Goal: Task Accomplishment & Management: Manage account settings

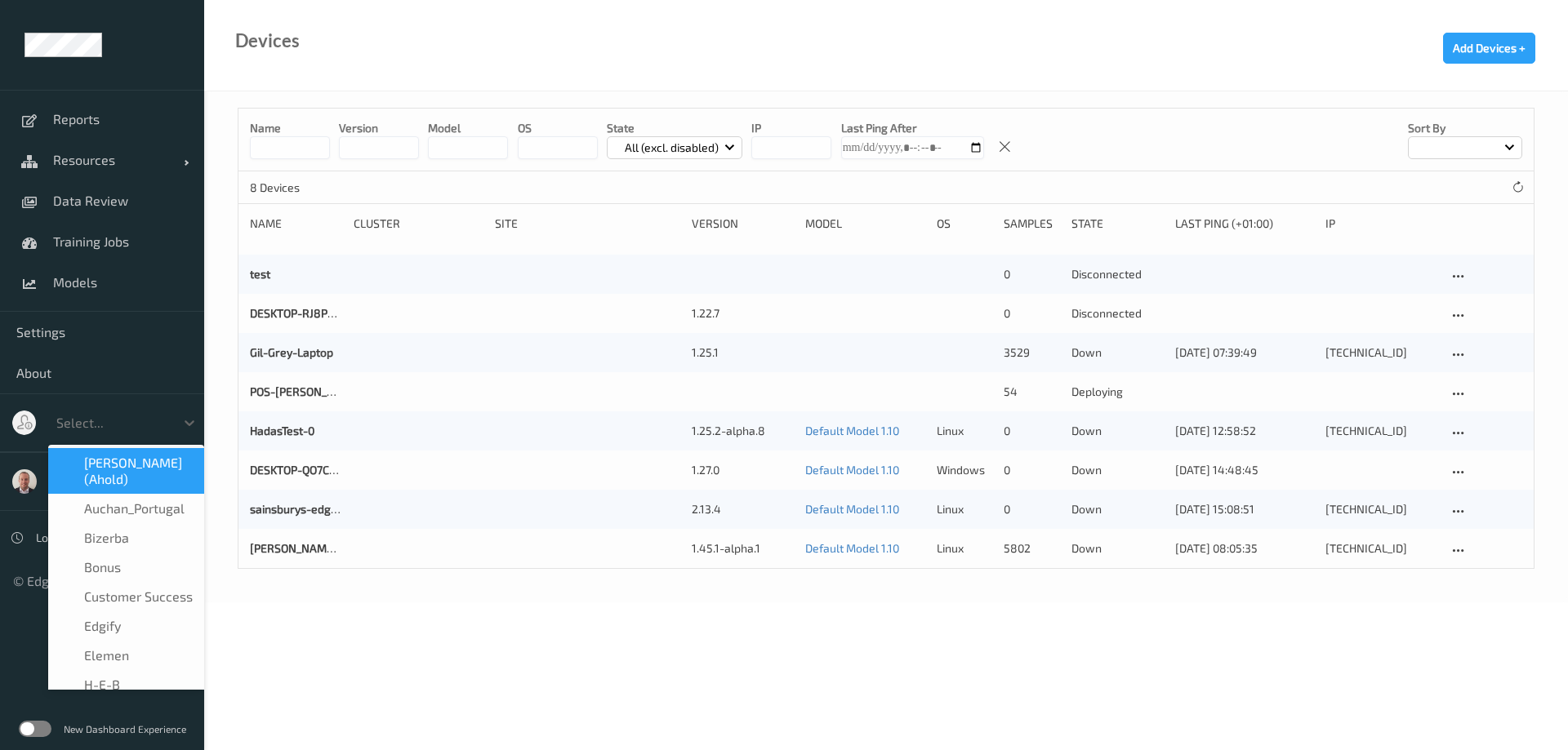
click at [121, 414] on div at bounding box center [111, 422] width 110 height 20
type input "H"
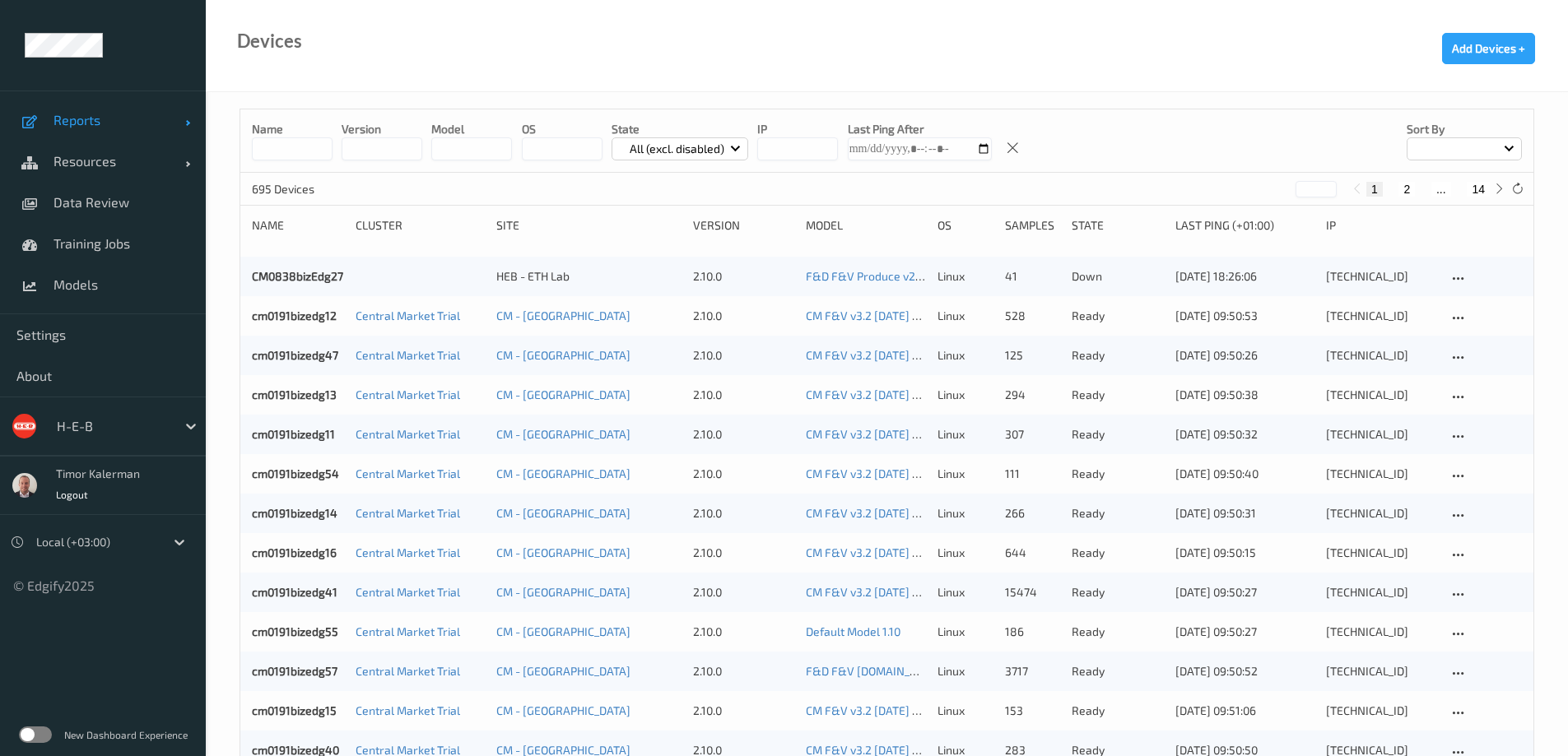
click at [111, 116] on span "Reports" at bounding box center [119, 120] width 131 height 17
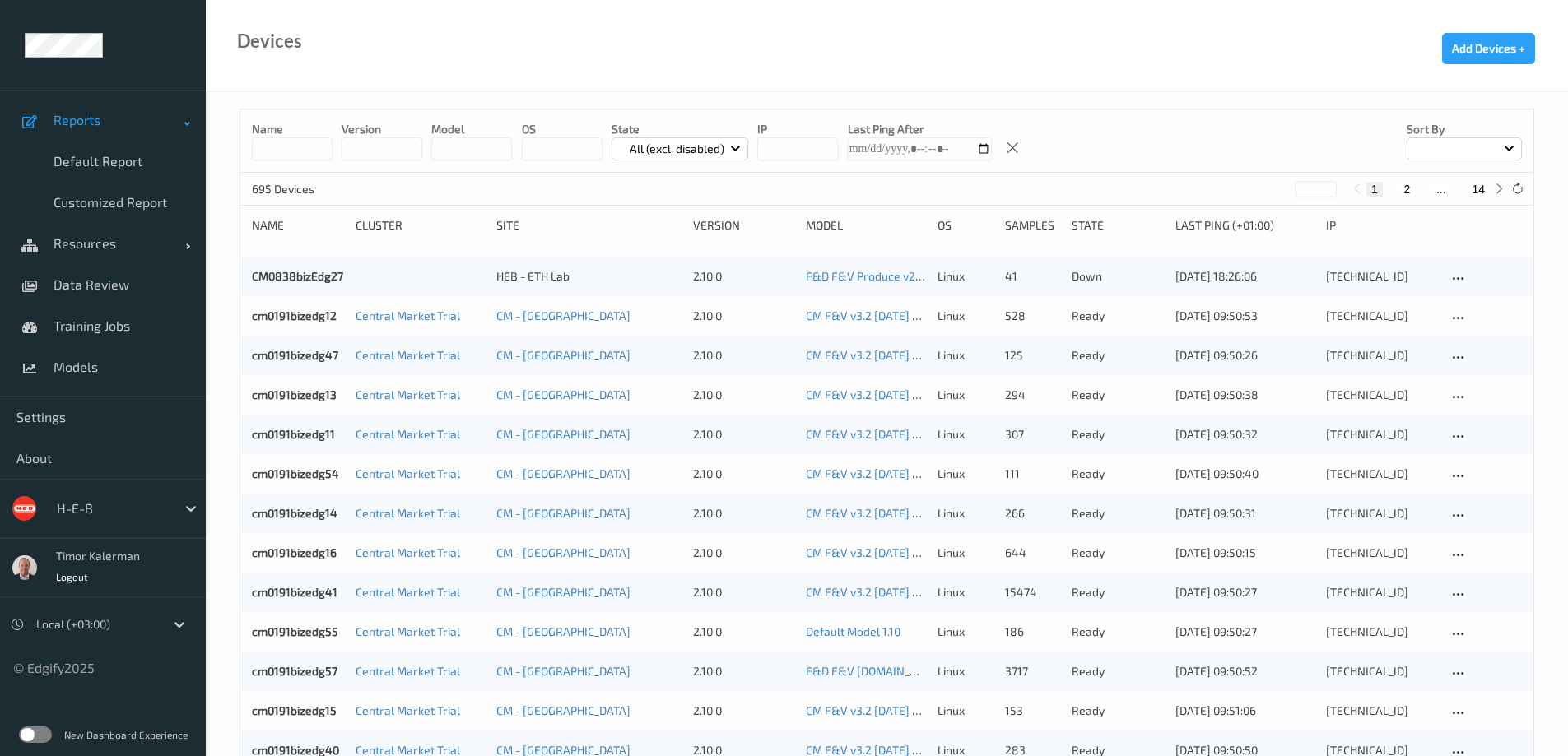
click at [102, 116] on span "Reports" at bounding box center [119, 120] width 131 height 17
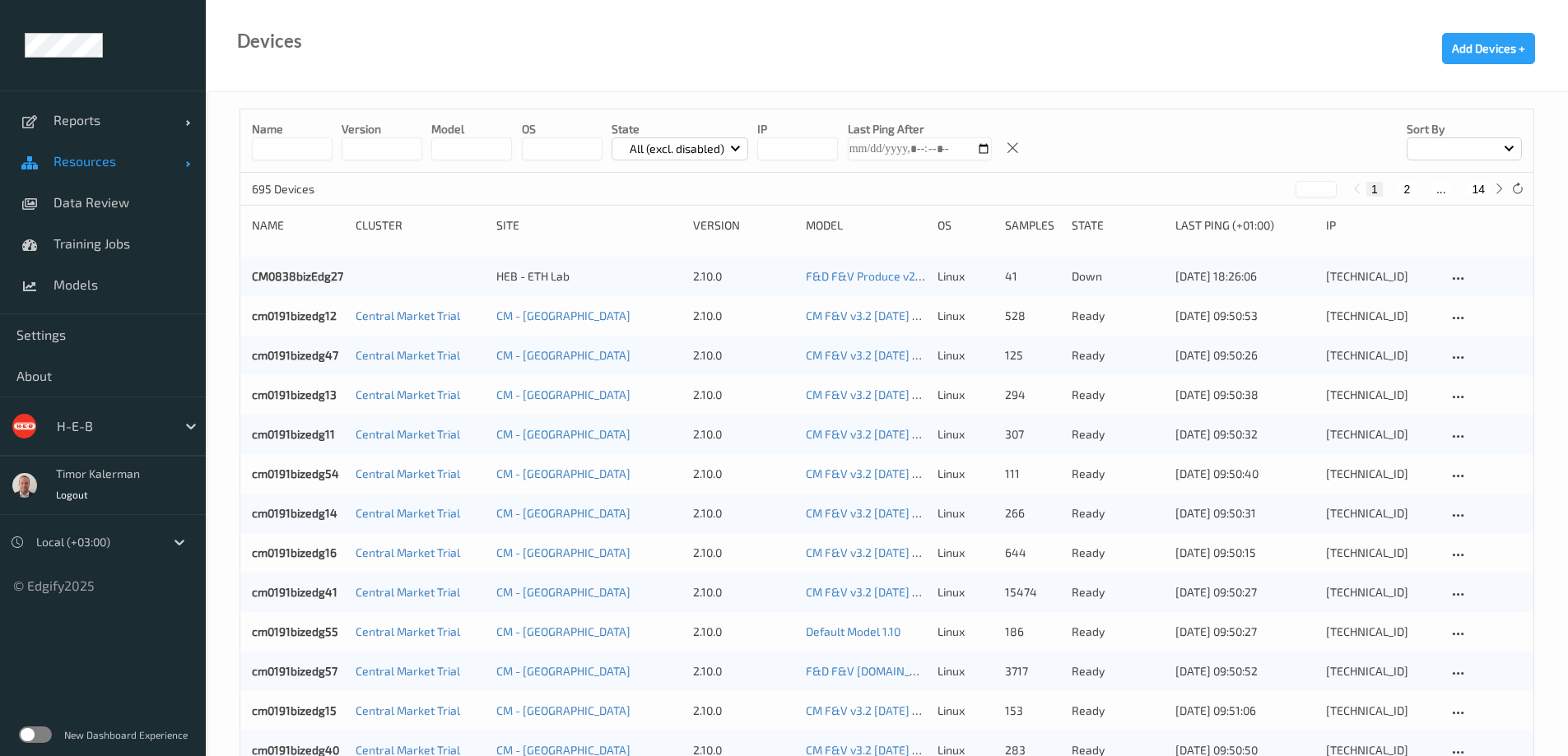
click at [102, 164] on span "Resources" at bounding box center [119, 161] width 131 height 17
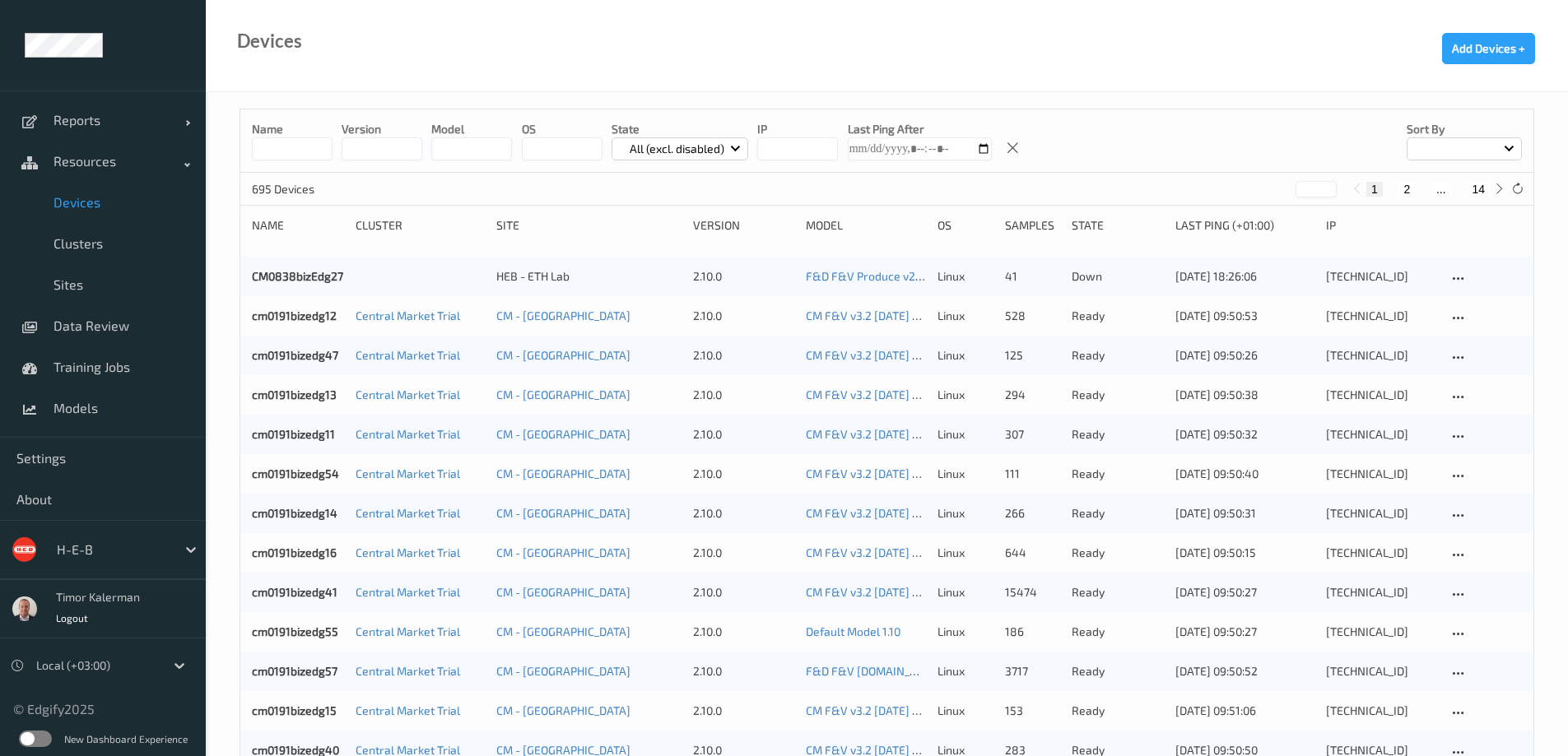
click at [104, 195] on span "Devices" at bounding box center [121, 202] width 136 height 17
click at [89, 290] on span "Sites" at bounding box center [121, 285] width 136 height 17
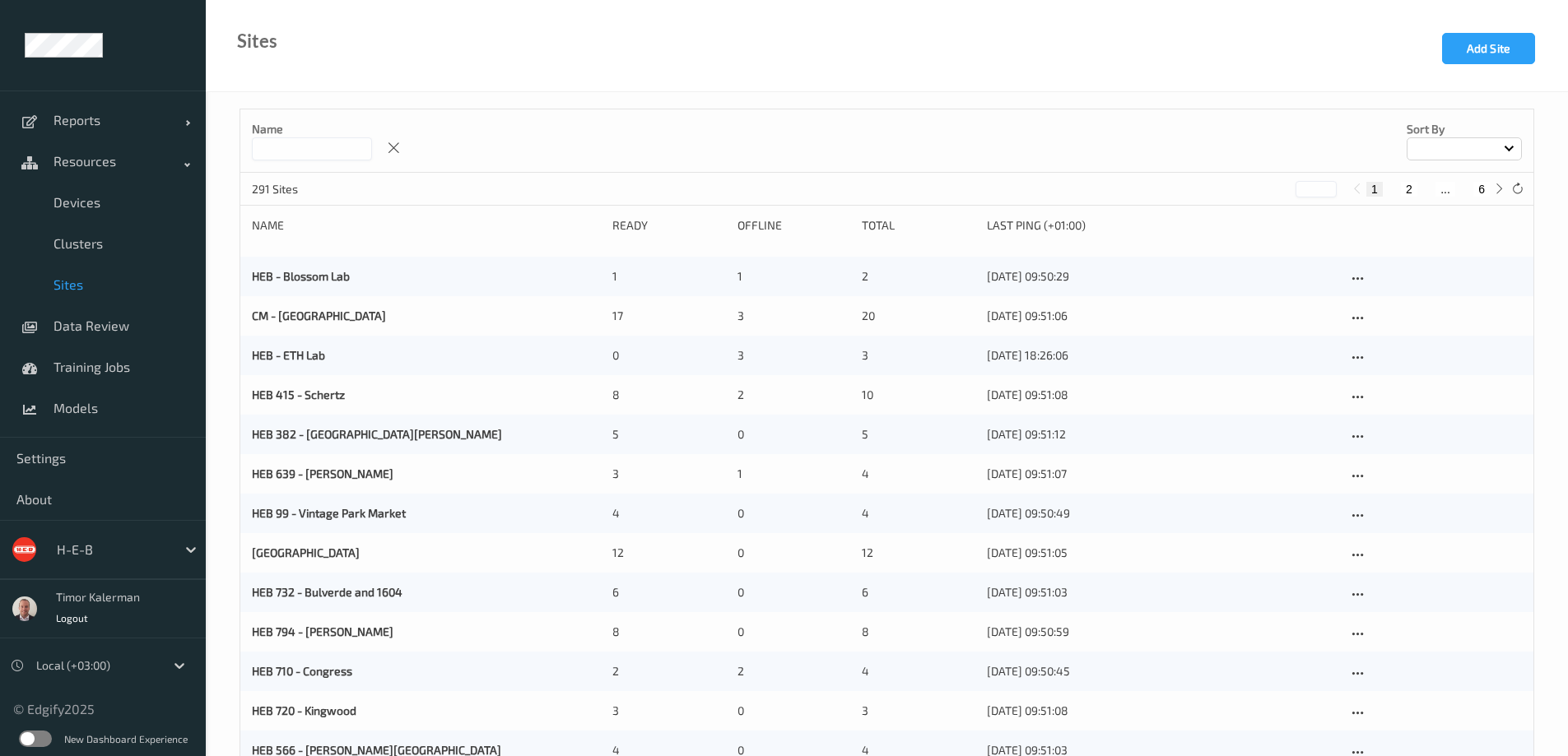
scroll to position [82, 0]
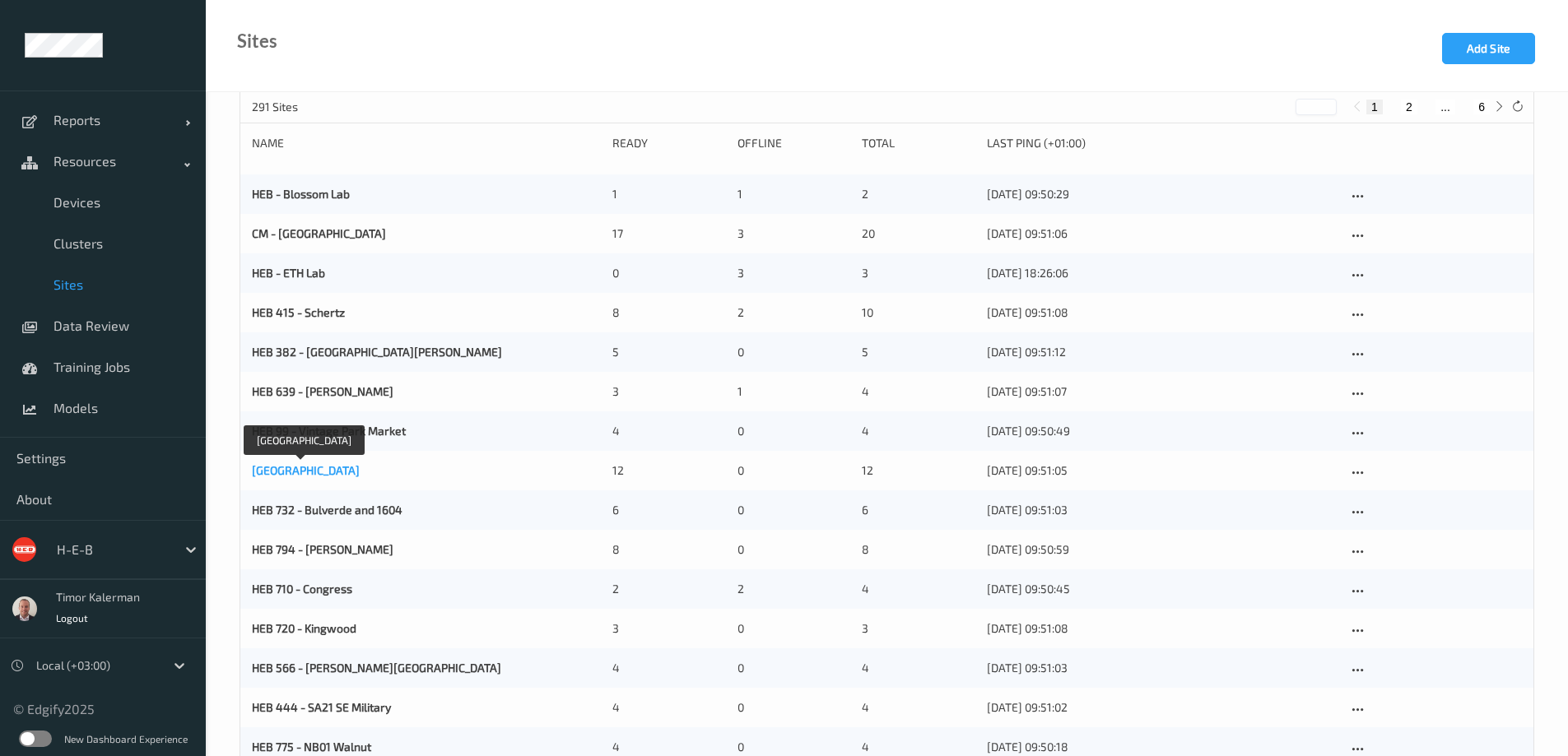
click at [323, 474] on link "HEB 714 - Lakeway" at bounding box center [305, 470] width 108 height 14
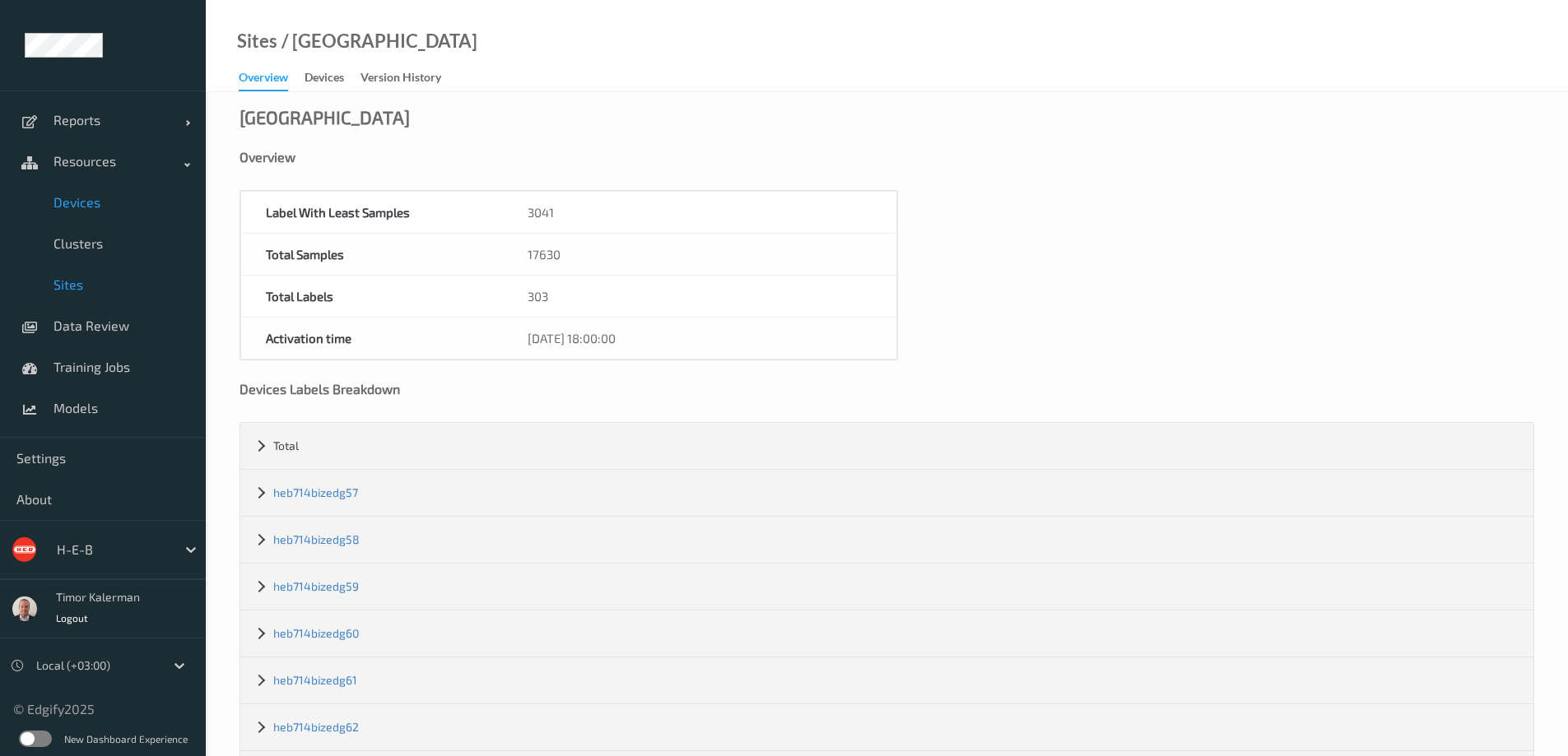
click at [76, 197] on span "Devices" at bounding box center [121, 202] width 136 height 17
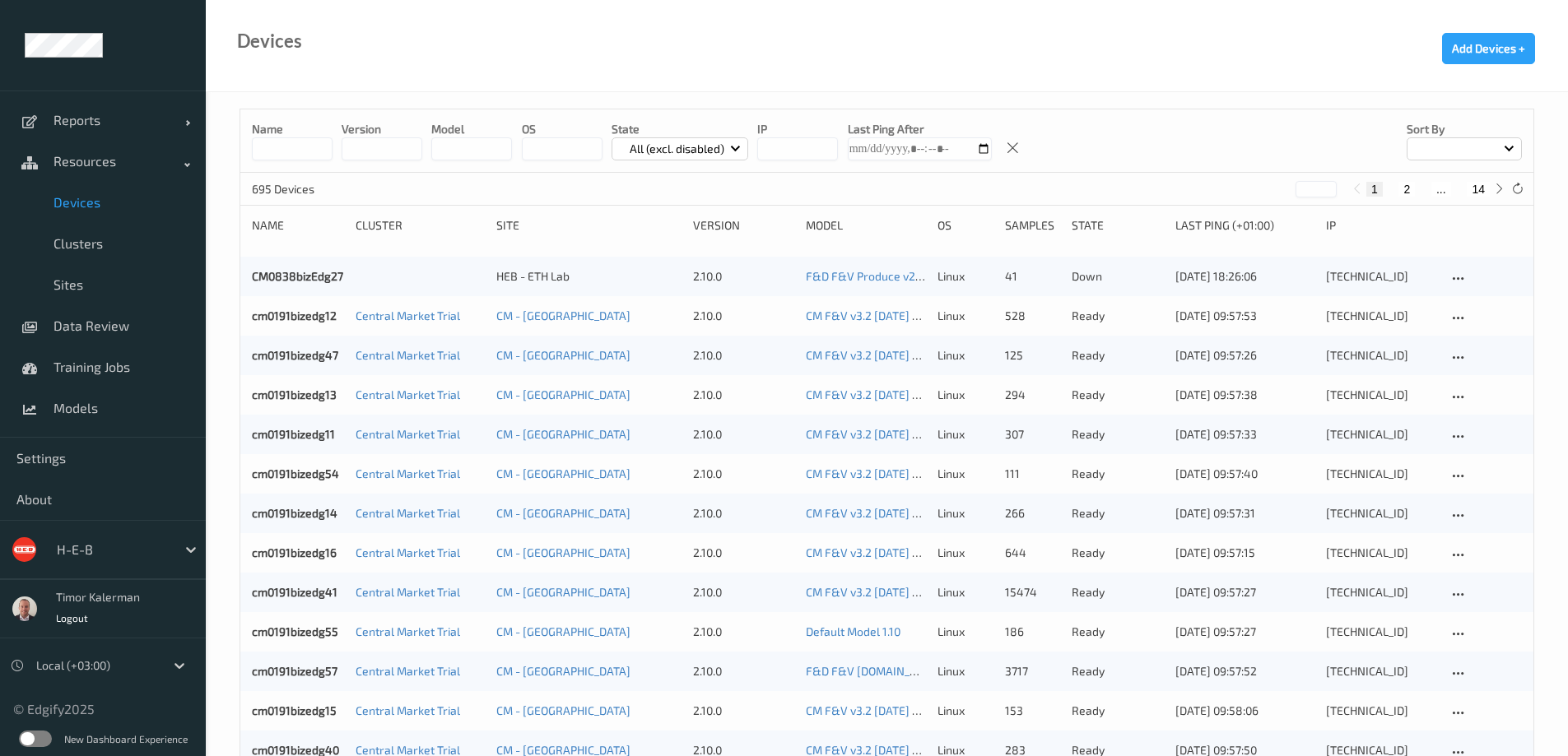
click at [302, 426] on div "cm0191bizedg11 Central Market Trial CM - San Antonio 2.10.0 CM F&V v3.2 2025-09…" at bounding box center [886, 434] width 1293 height 39
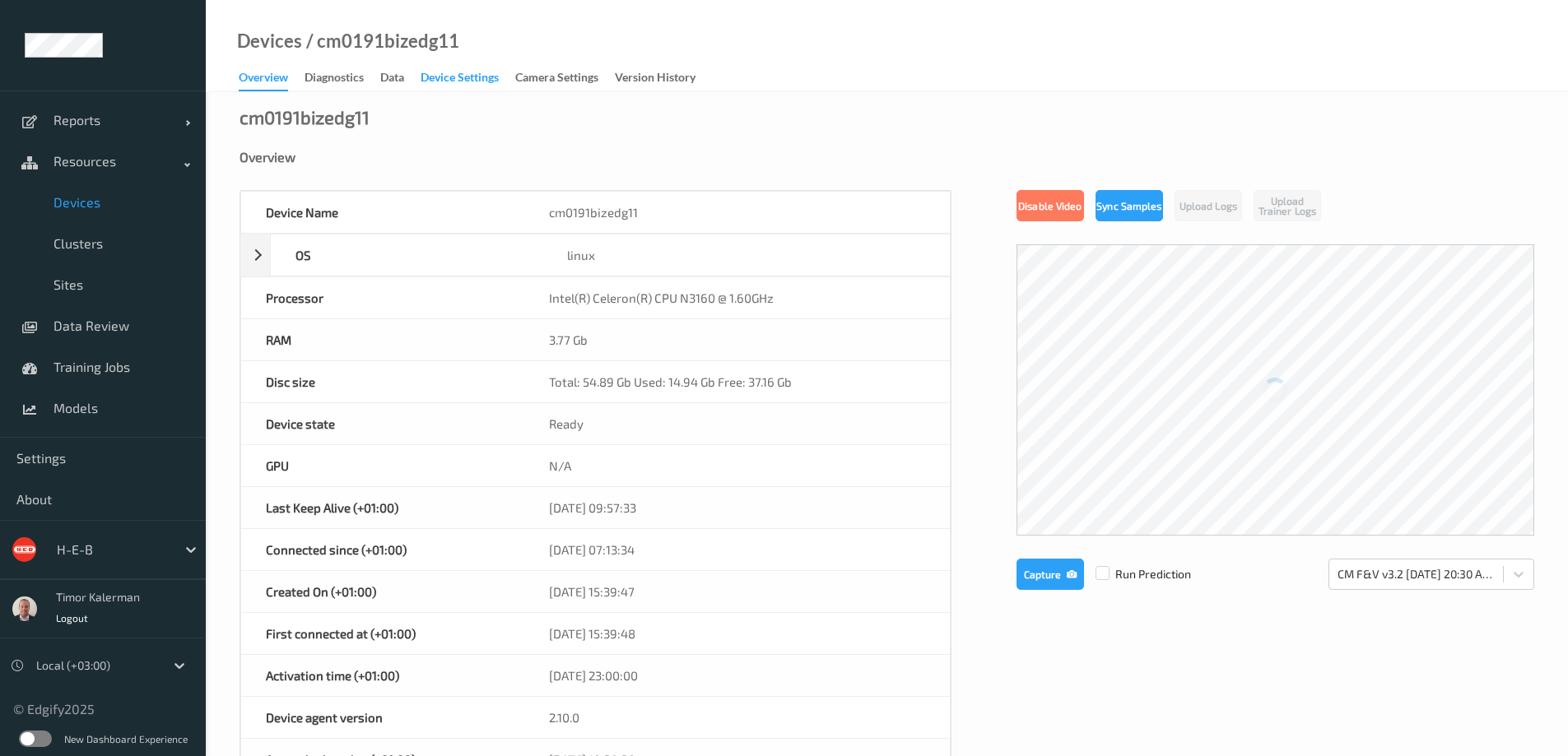
click at [456, 74] on div "Device Settings" at bounding box center [459, 79] width 78 height 20
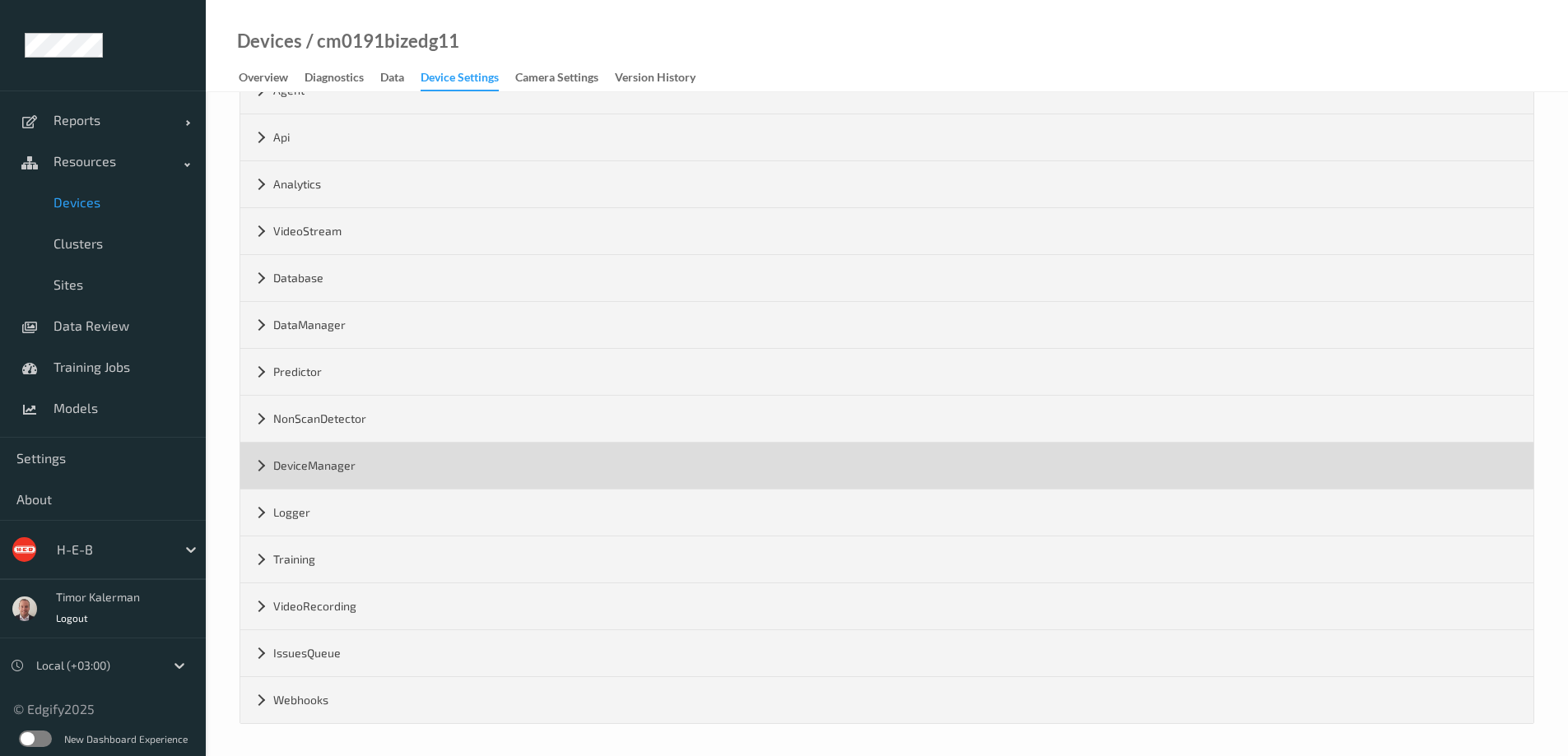
scroll to position [99, 0]
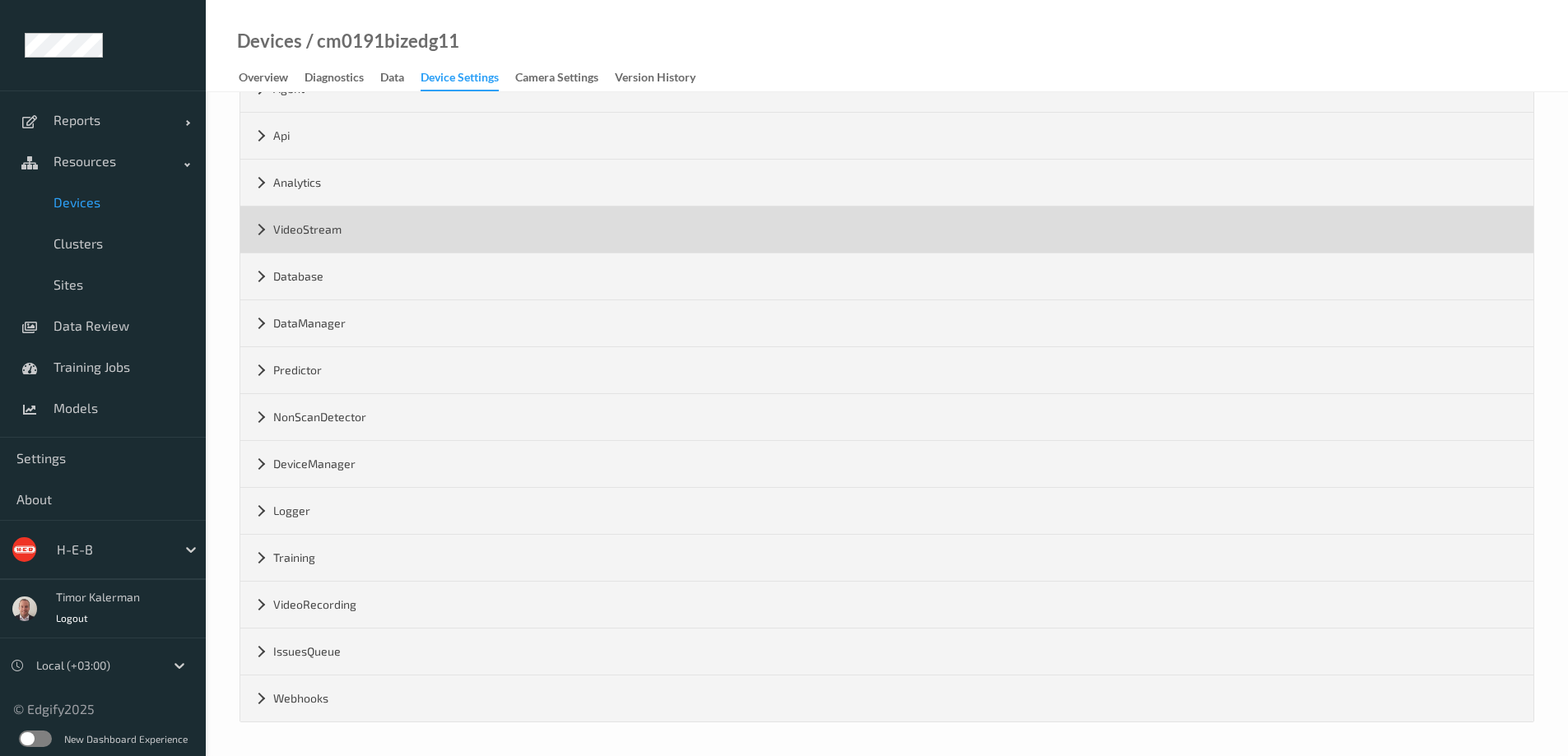
click at [350, 238] on div "VideoStream" at bounding box center [886, 230] width 1293 height 46
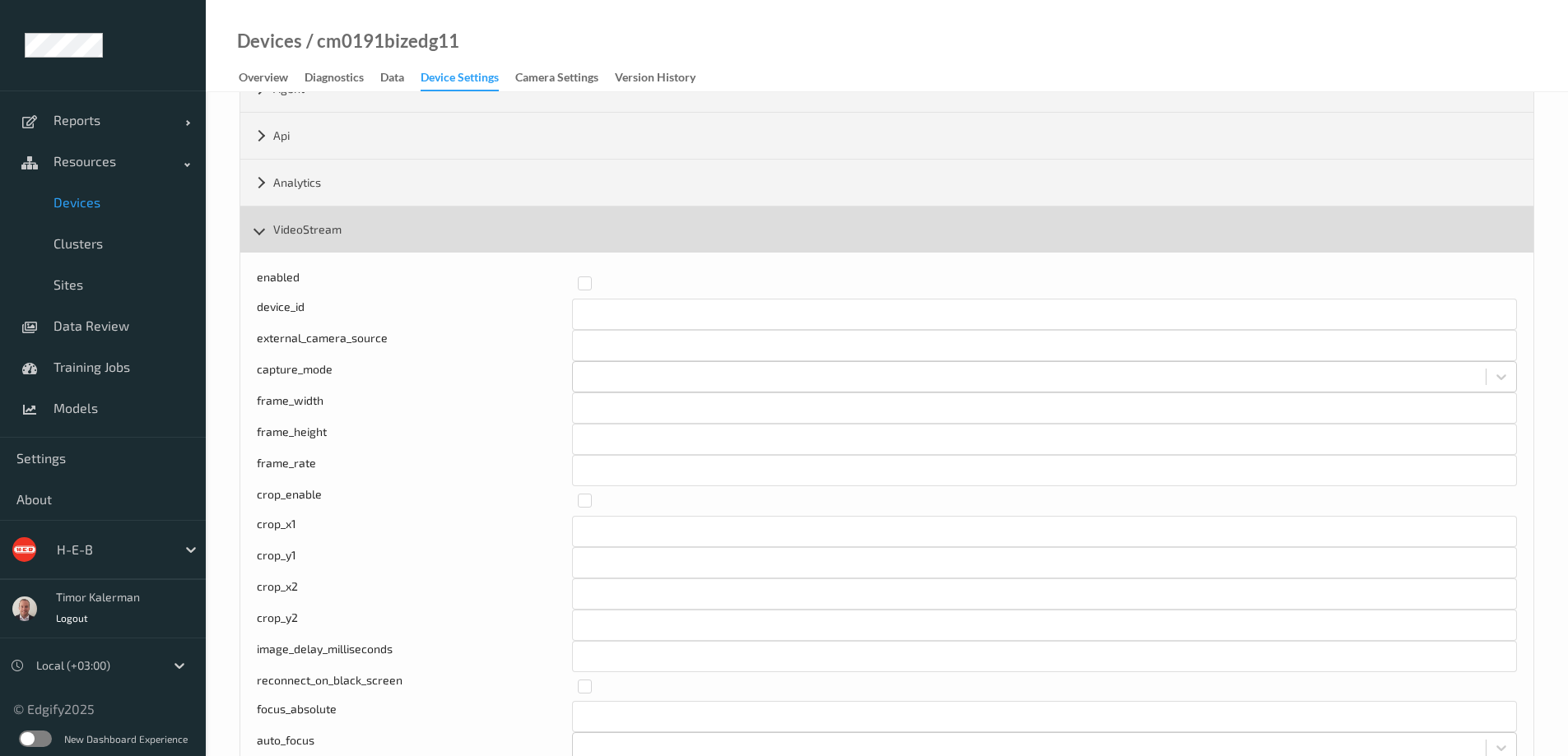
click at [328, 228] on div "VideoStream" at bounding box center [886, 230] width 1293 height 46
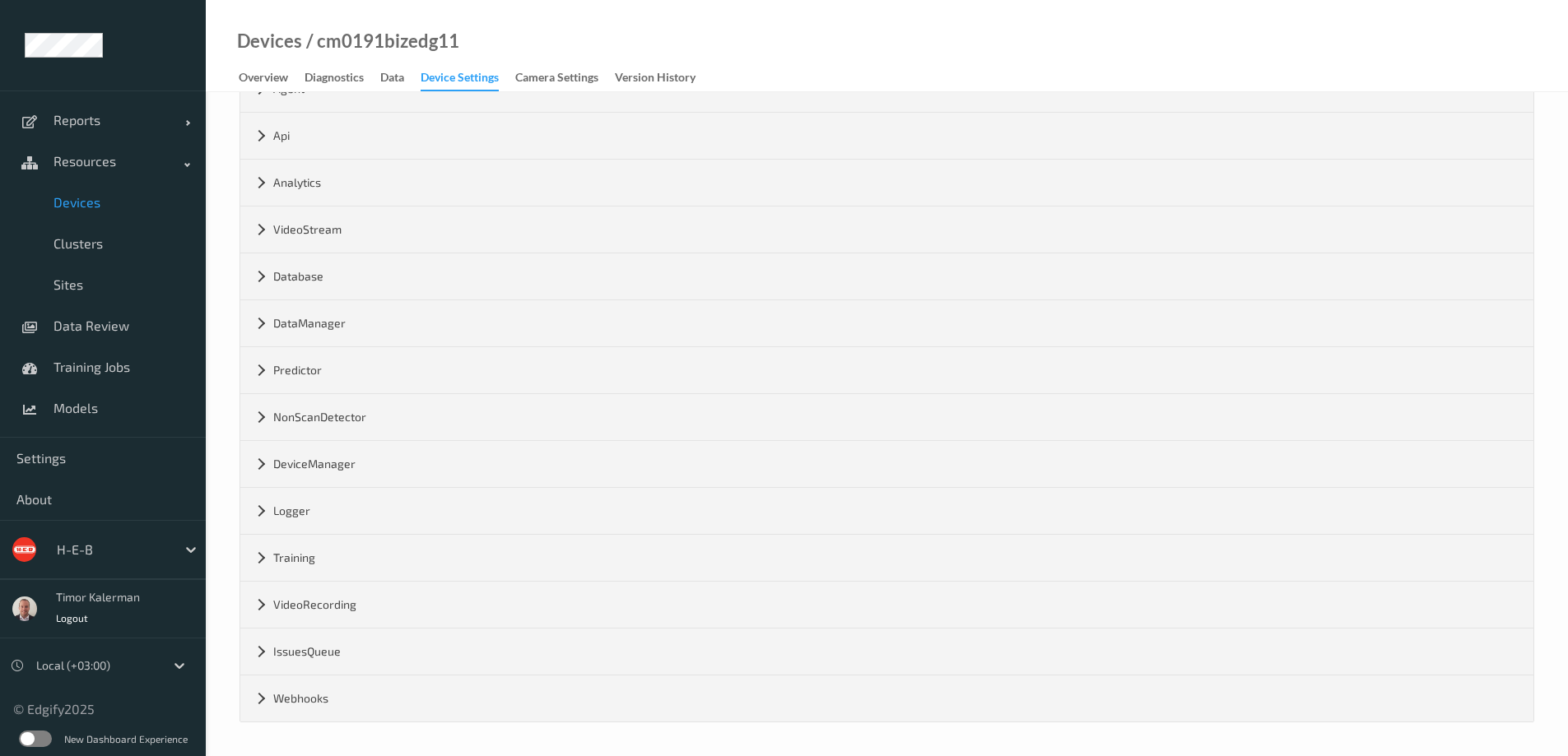
click at [129, 204] on span "Devices" at bounding box center [121, 202] width 136 height 17
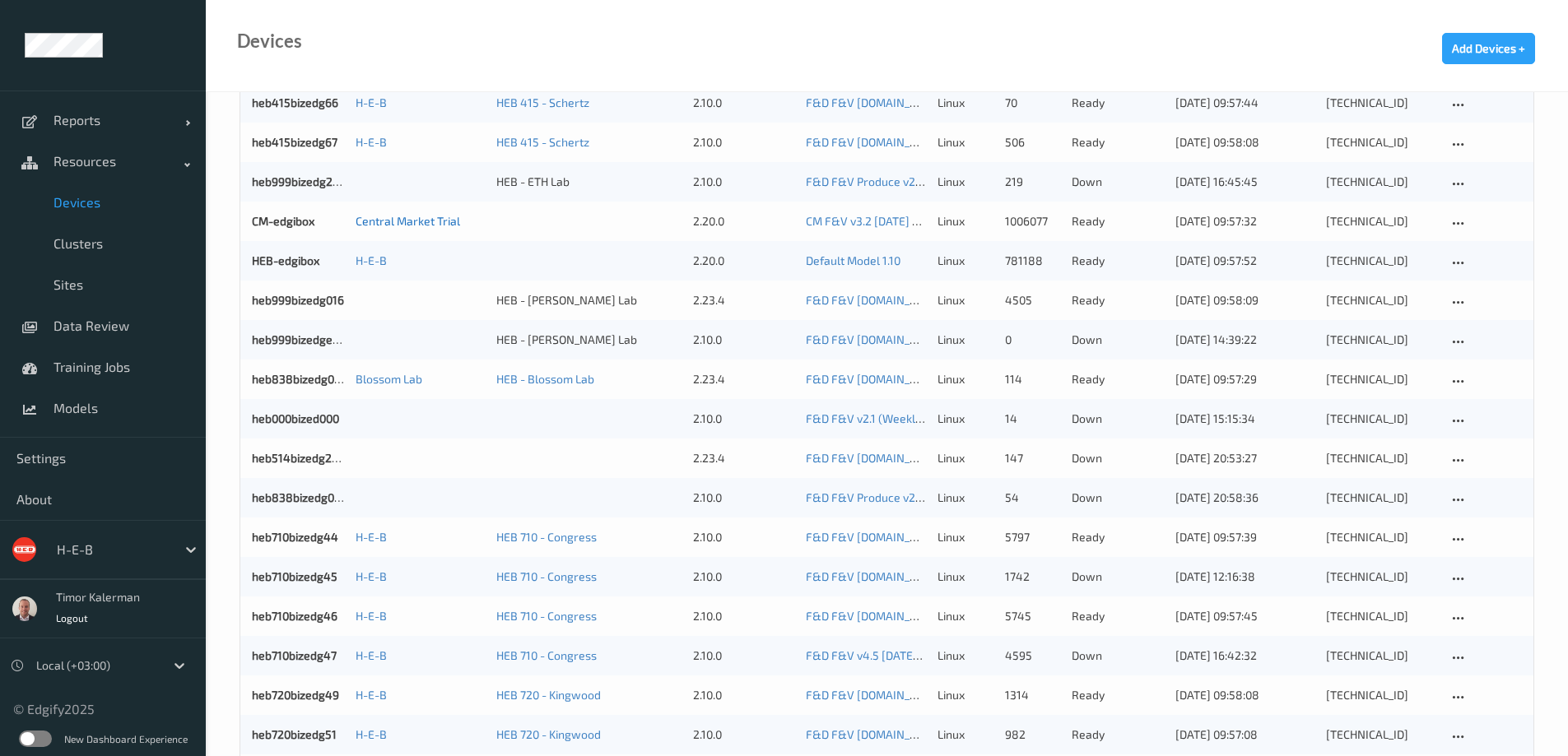
scroll to position [1346, 0]
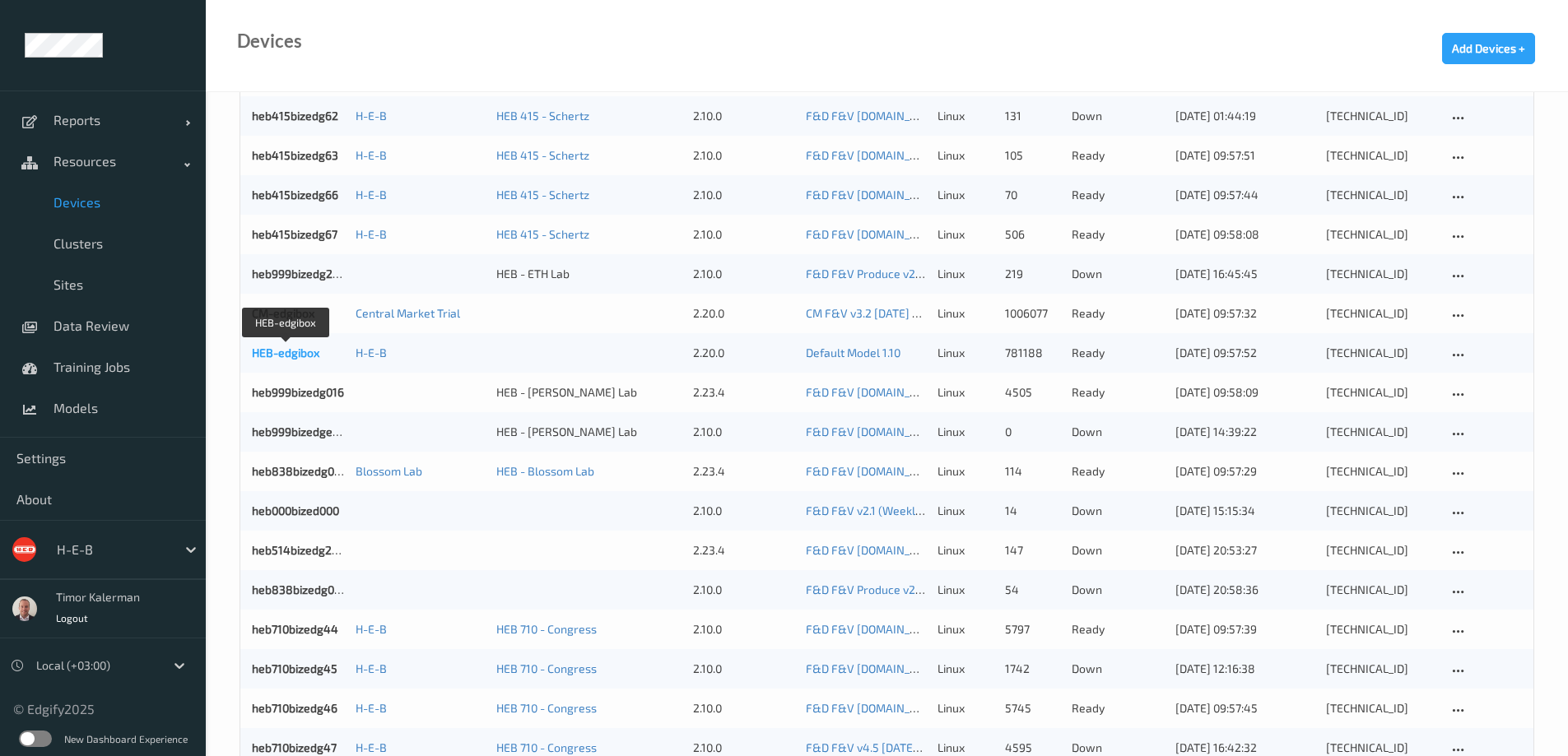
click at [285, 350] on link "HEB-edgibox" at bounding box center [285, 353] width 67 height 14
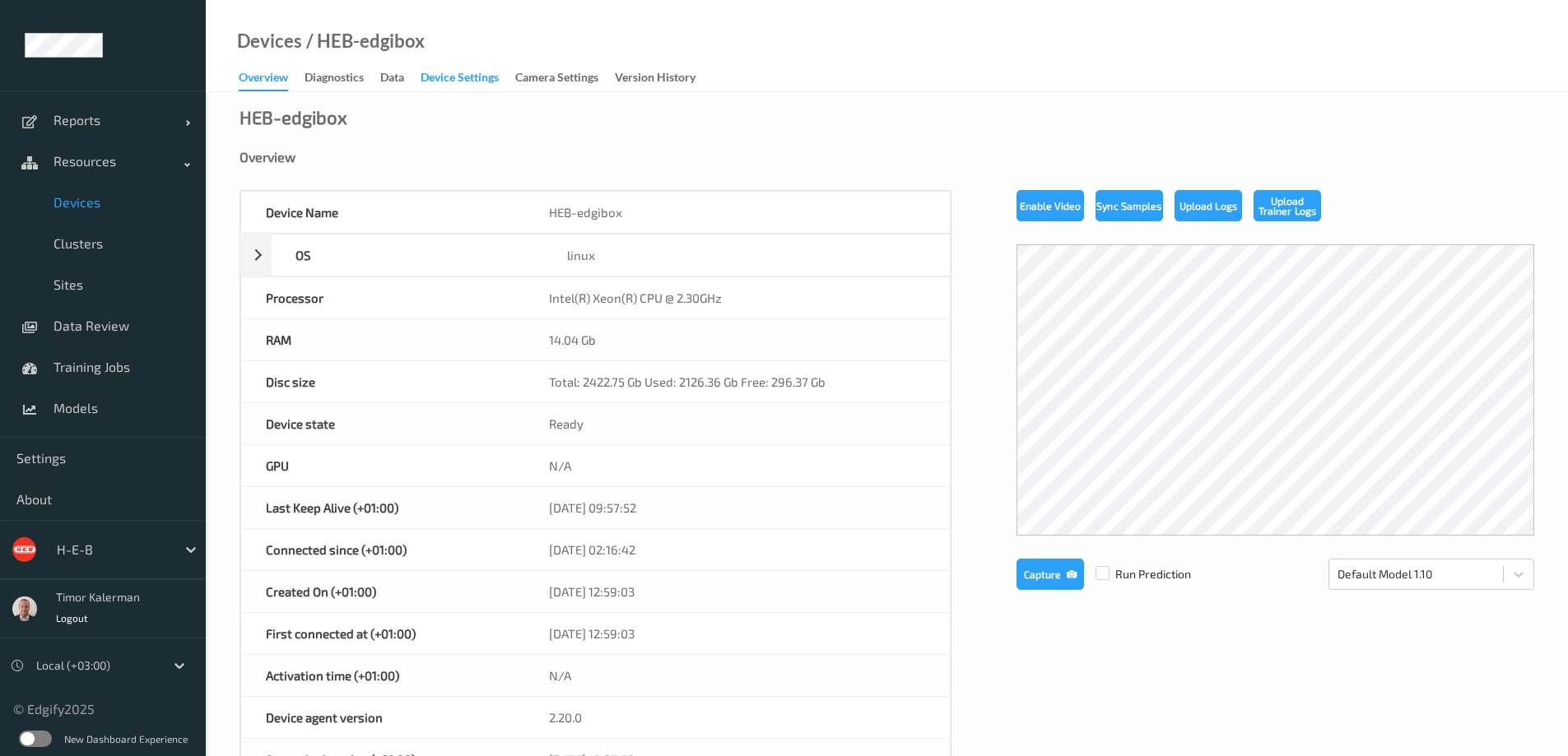
click at [448, 76] on div "Device Settings" at bounding box center [459, 79] width 78 height 20
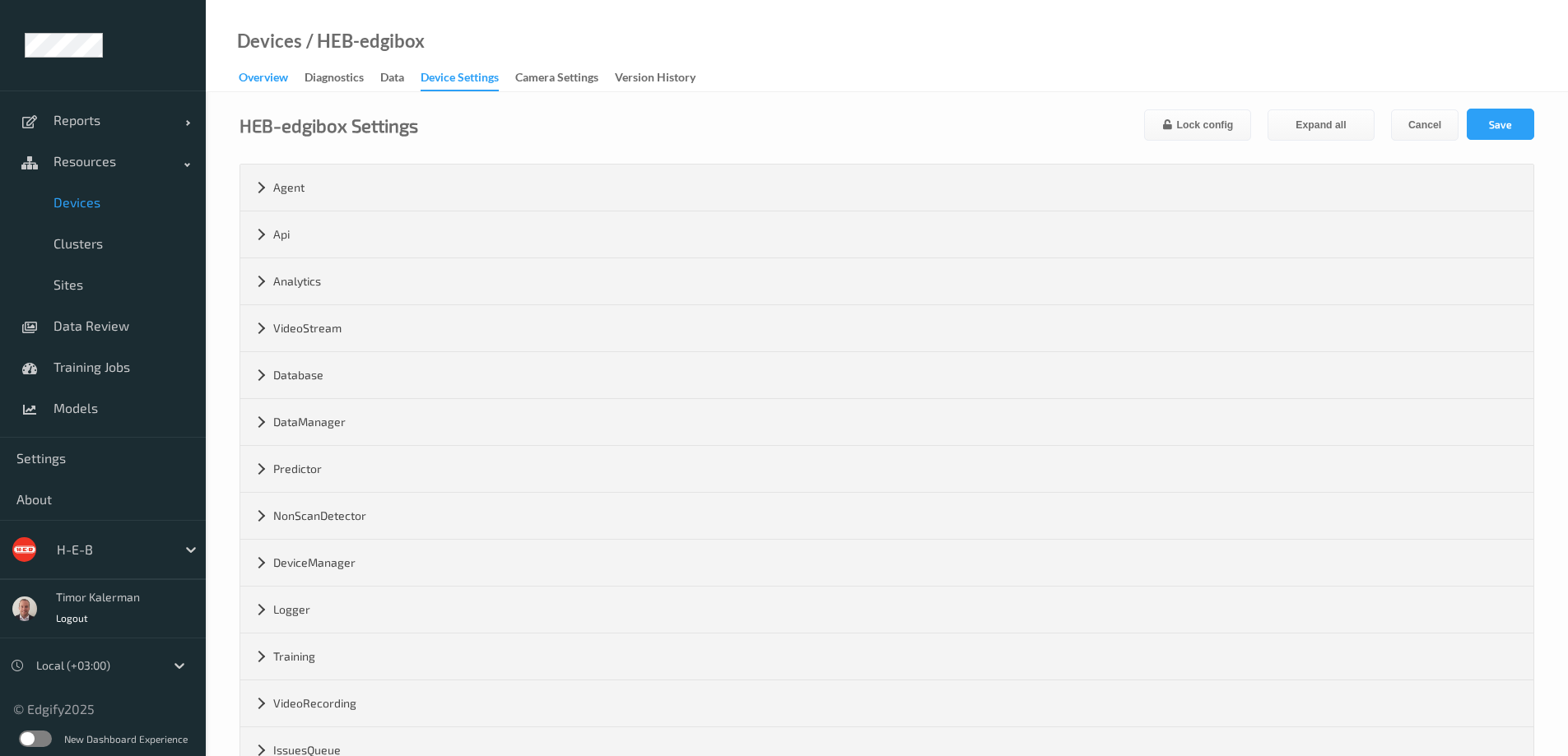
click at [255, 76] on div "Overview" at bounding box center [263, 79] width 49 height 20
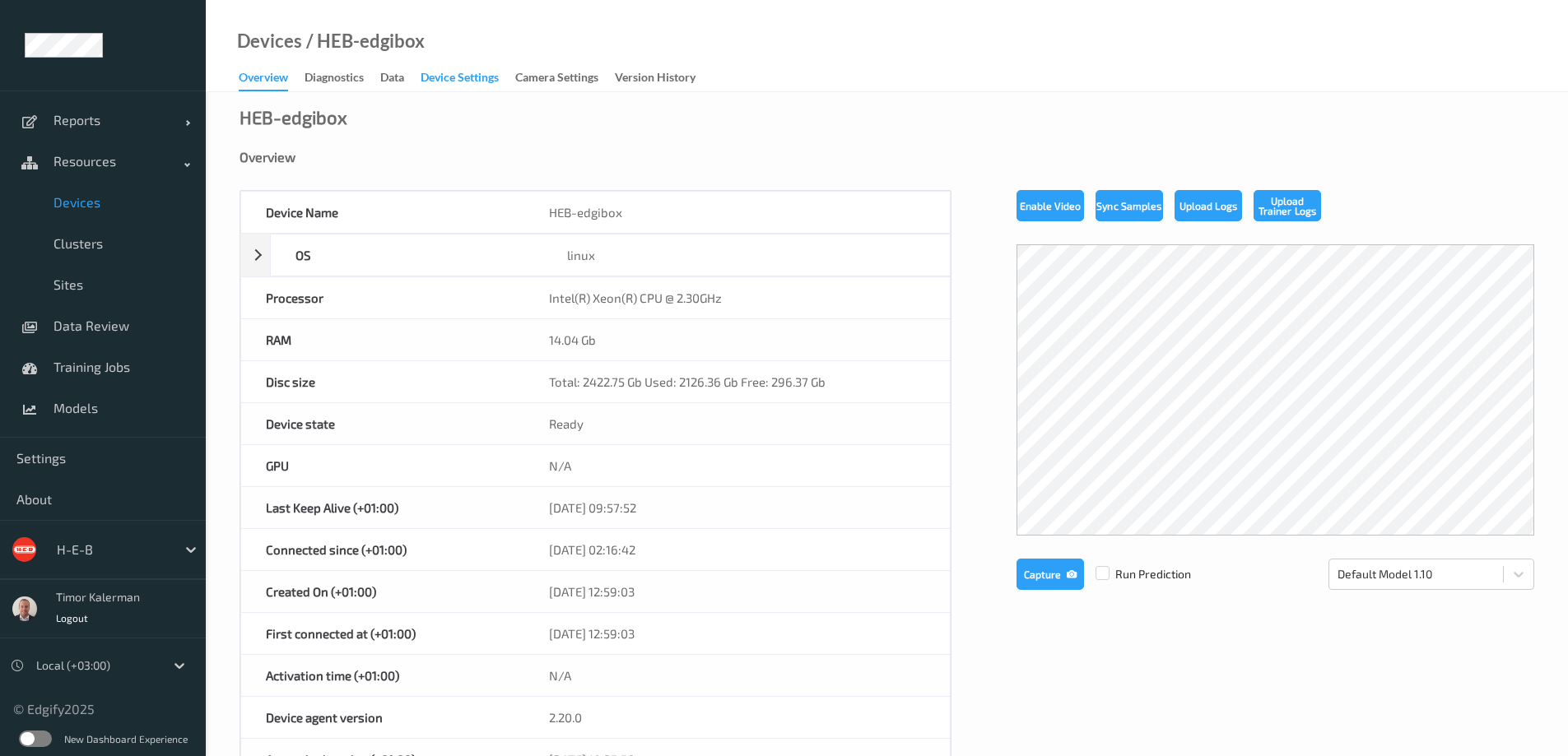
click at [466, 71] on div "Device Settings" at bounding box center [459, 79] width 78 height 20
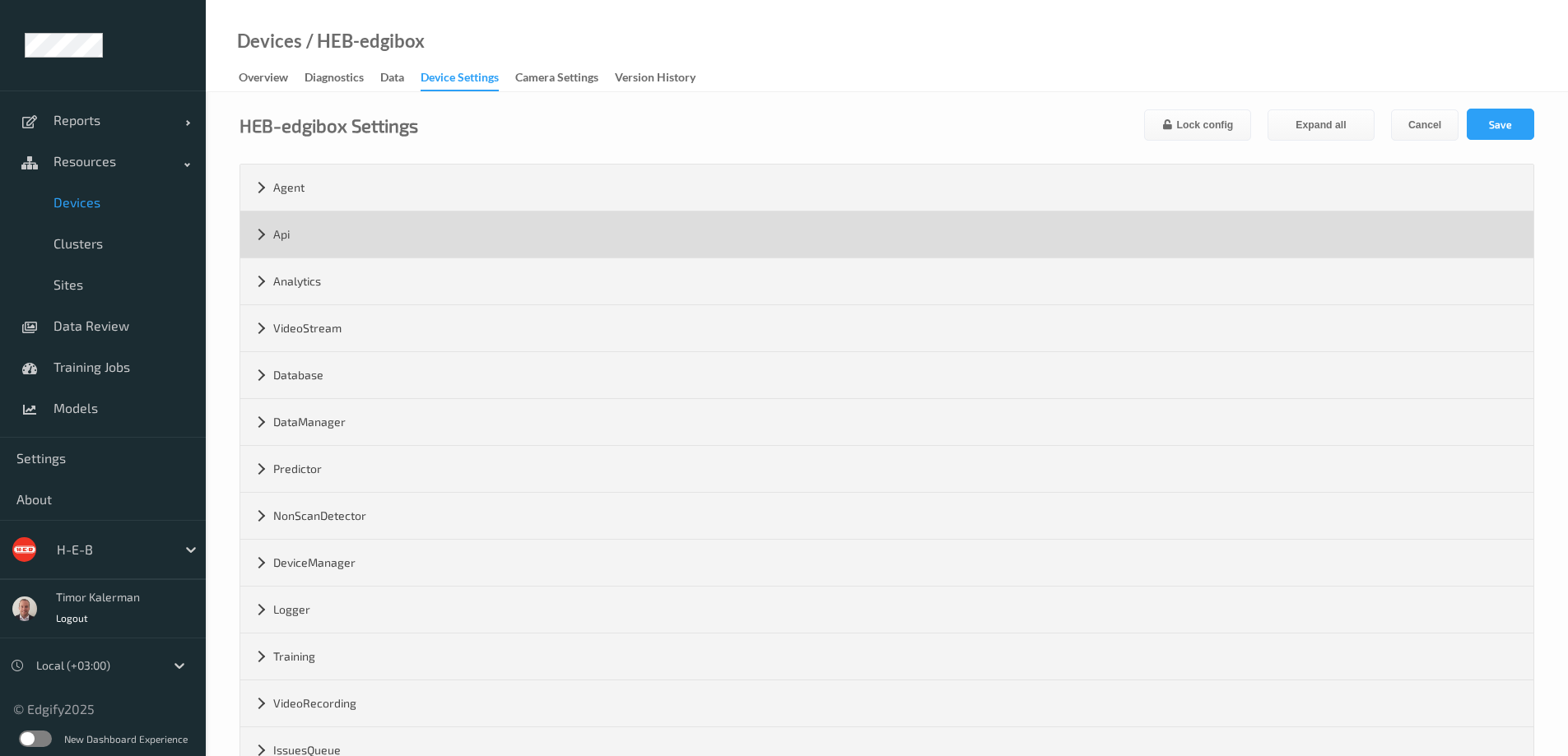
click at [334, 237] on div "Api" at bounding box center [886, 234] width 1293 height 46
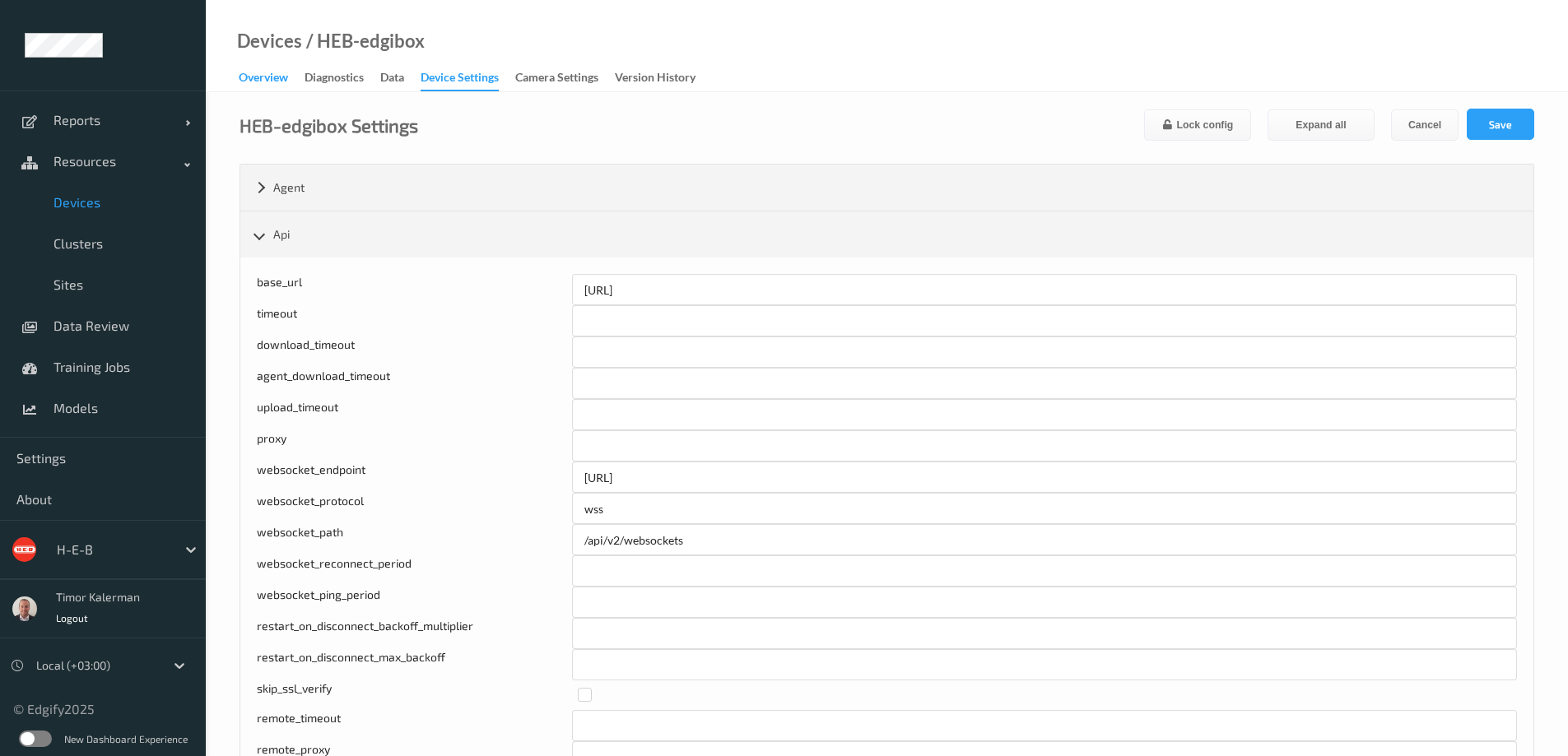
click at [271, 88] on div "Overview" at bounding box center [263, 79] width 49 height 20
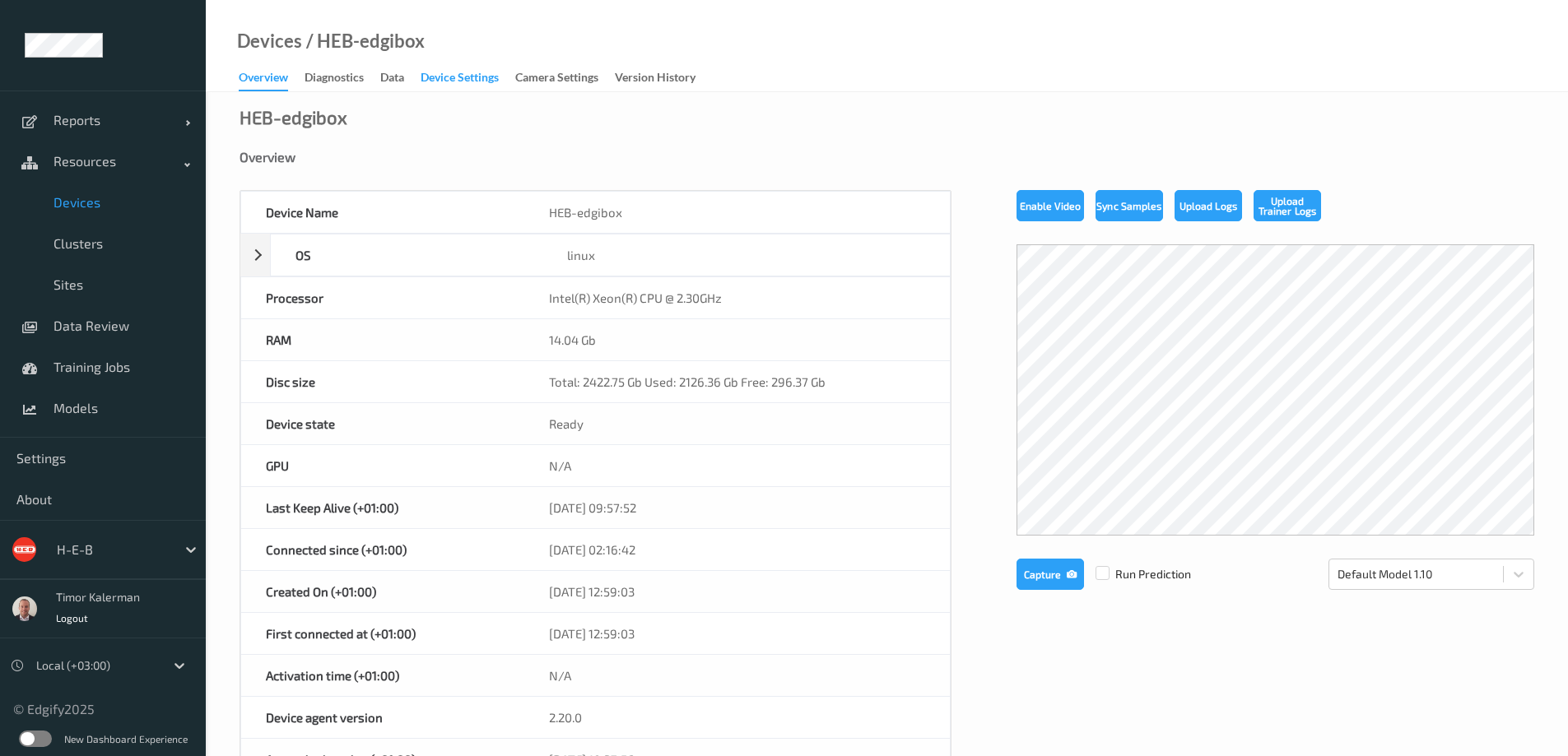
click at [449, 78] on div "Device Settings" at bounding box center [459, 79] width 78 height 20
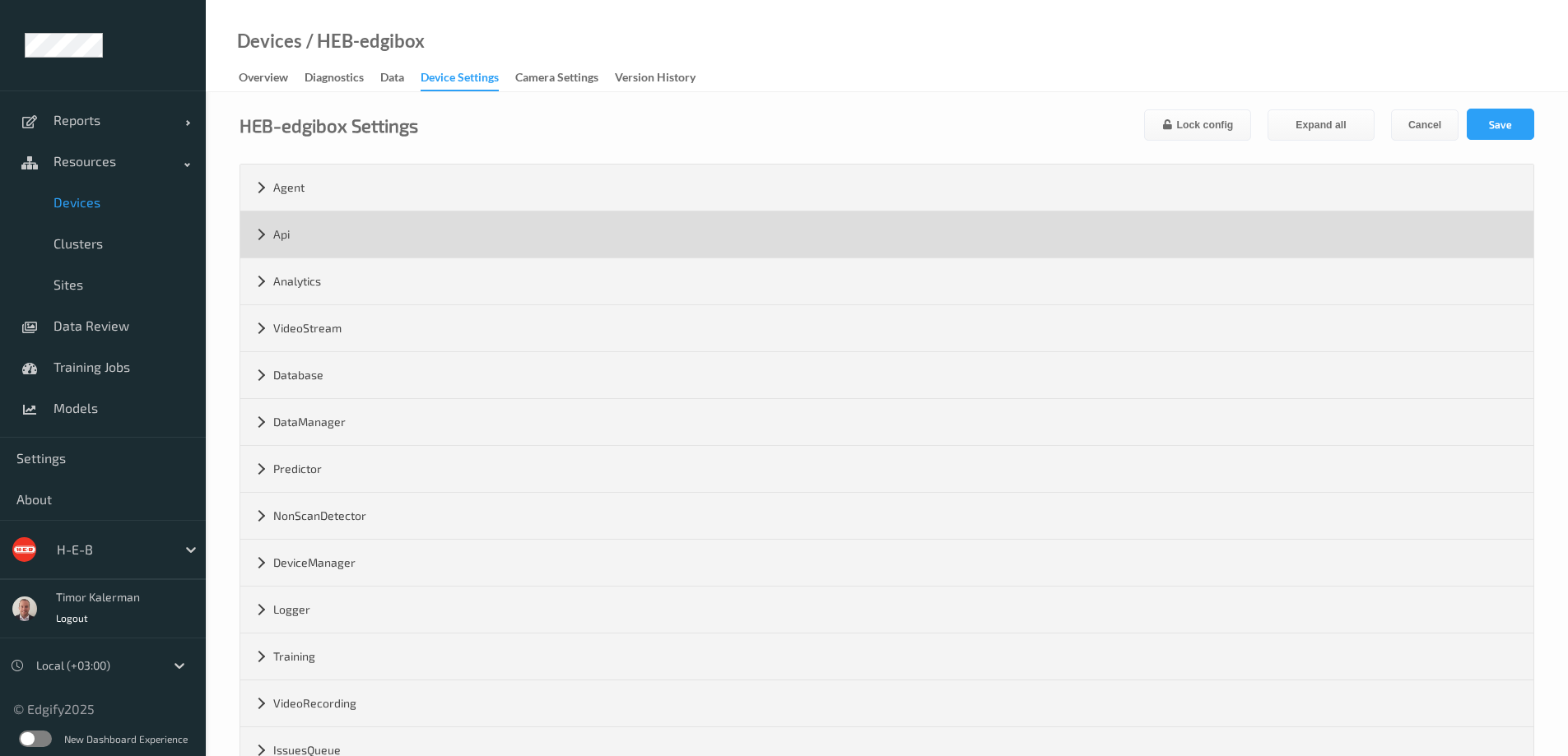
click at [332, 228] on div "Api" at bounding box center [886, 234] width 1293 height 46
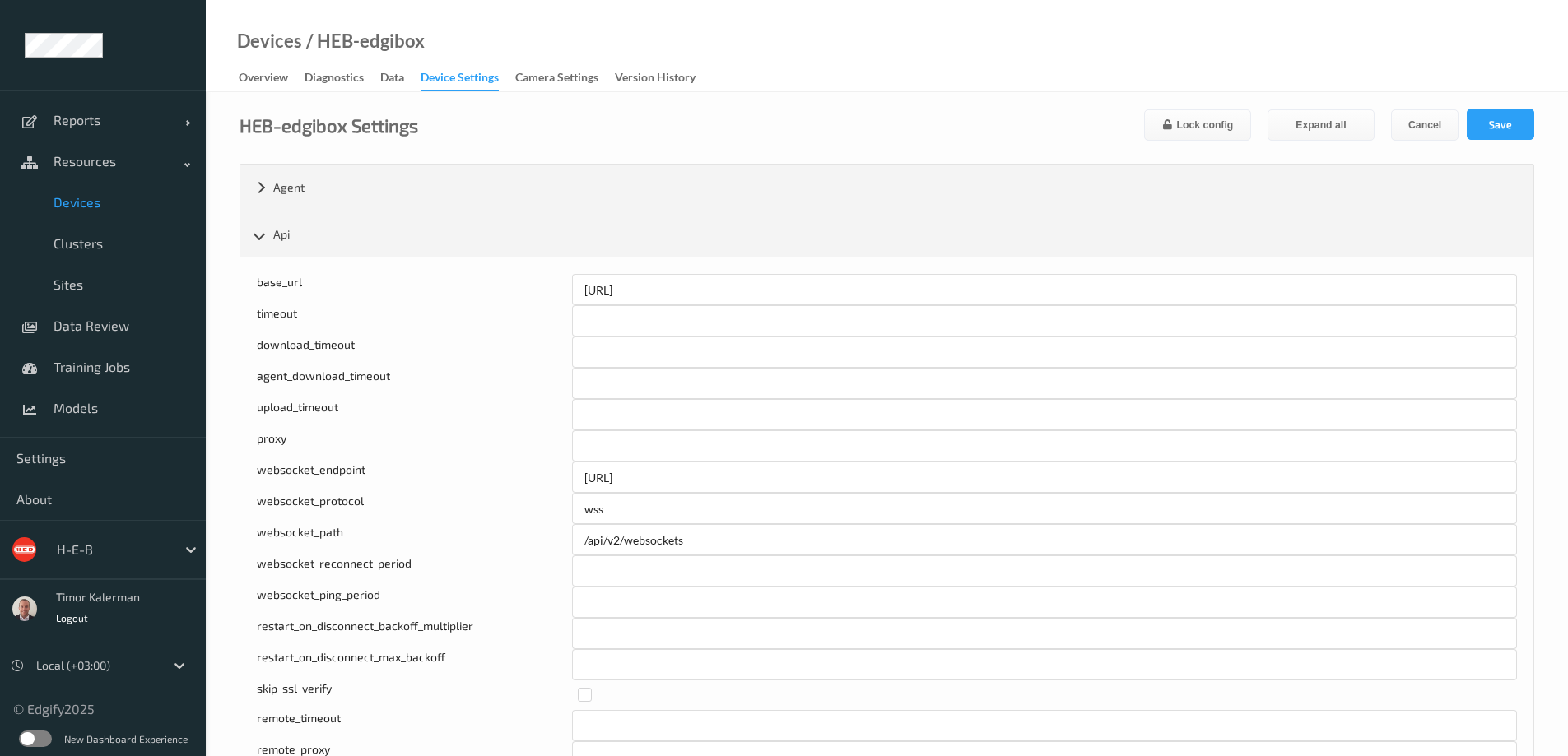
click at [309, 162] on form "HEB-edgibox Settings Lock config Expand all Cancel Save Agent version 2.20.0 ma…" at bounding box center [886, 754] width 1295 height 1291
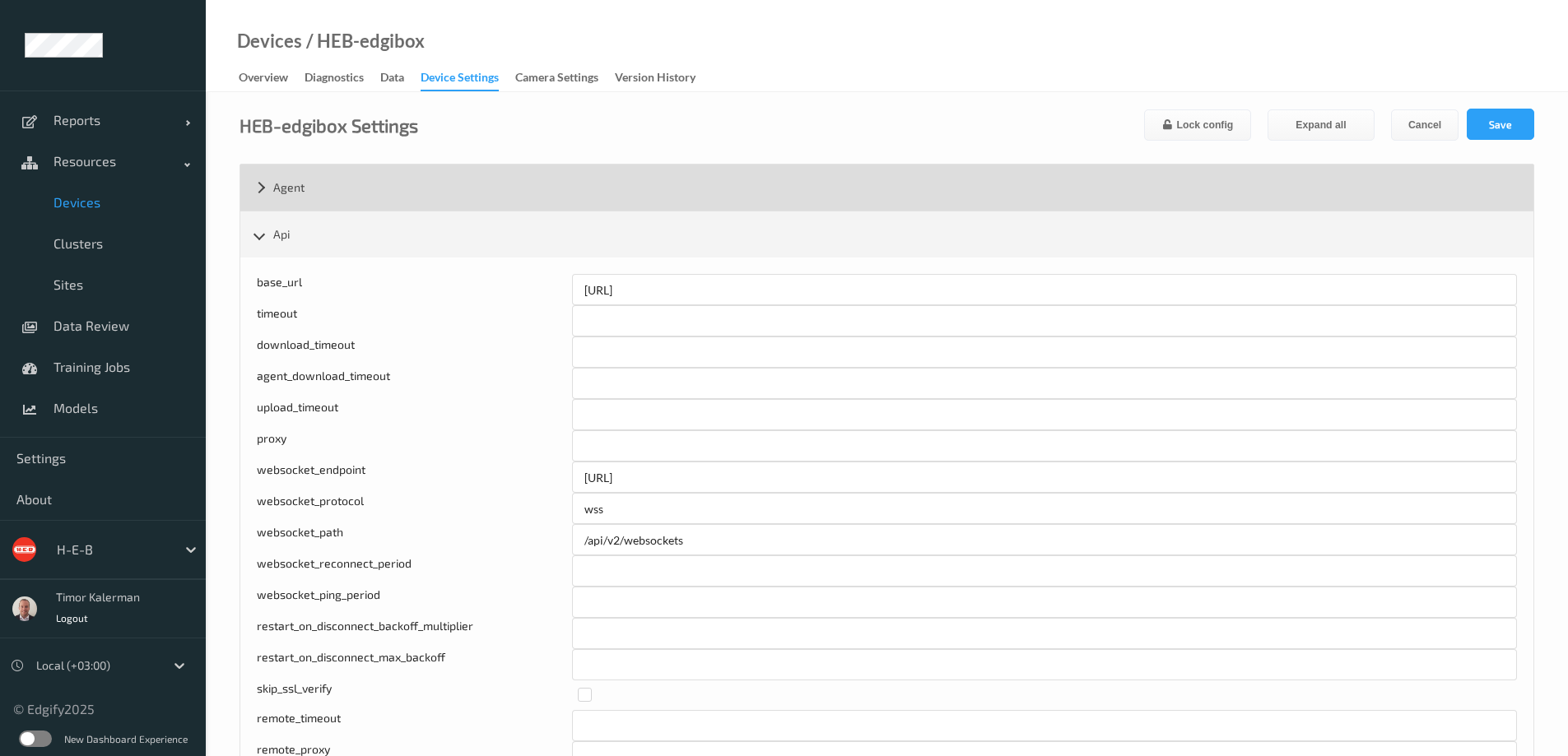
click at [317, 180] on div "Agent" at bounding box center [886, 187] width 1293 height 46
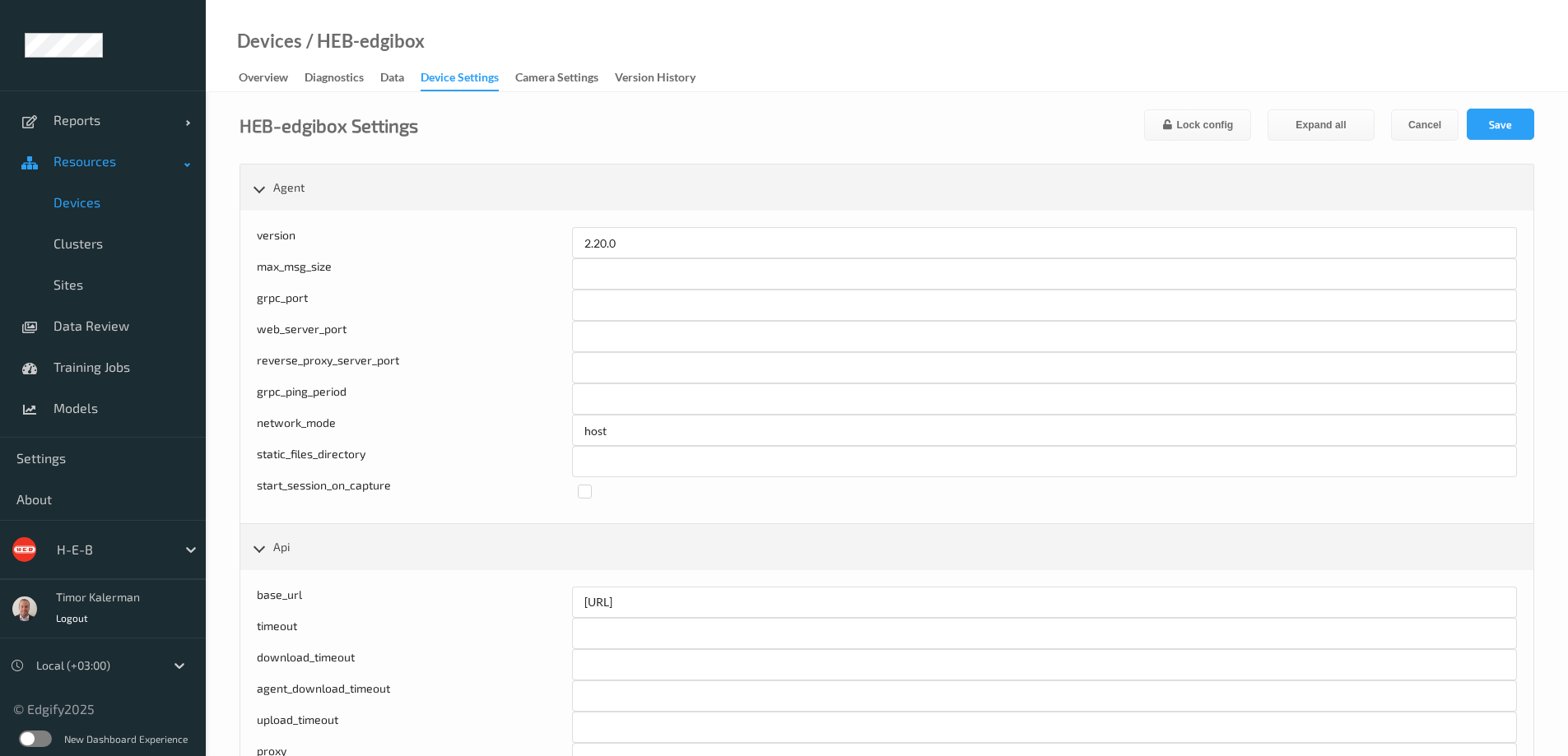
click at [131, 180] on link "Resources" at bounding box center [102, 161] width 206 height 41
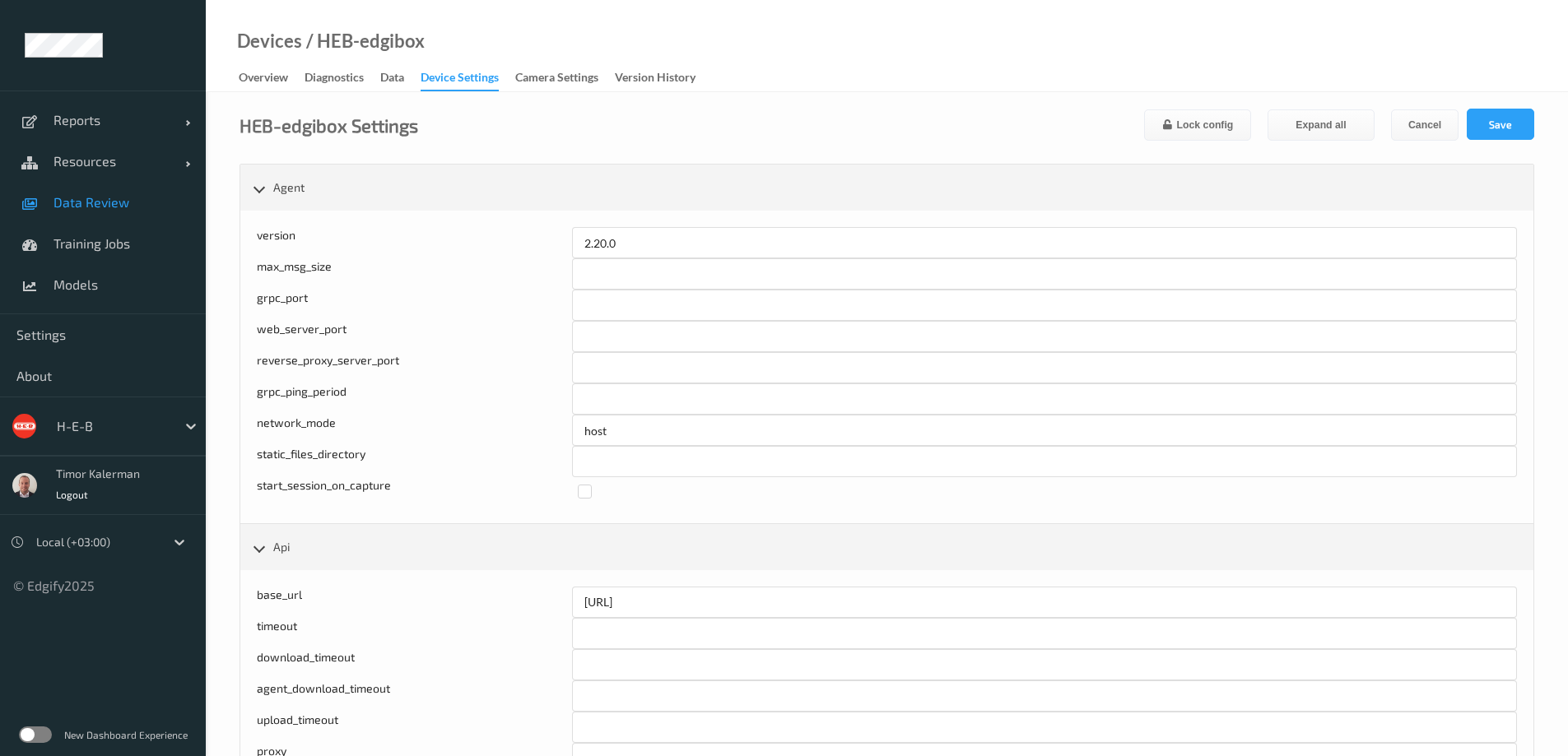
click at [108, 200] on span "Data Review" at bounding box center [121, 202] width 136 height 17
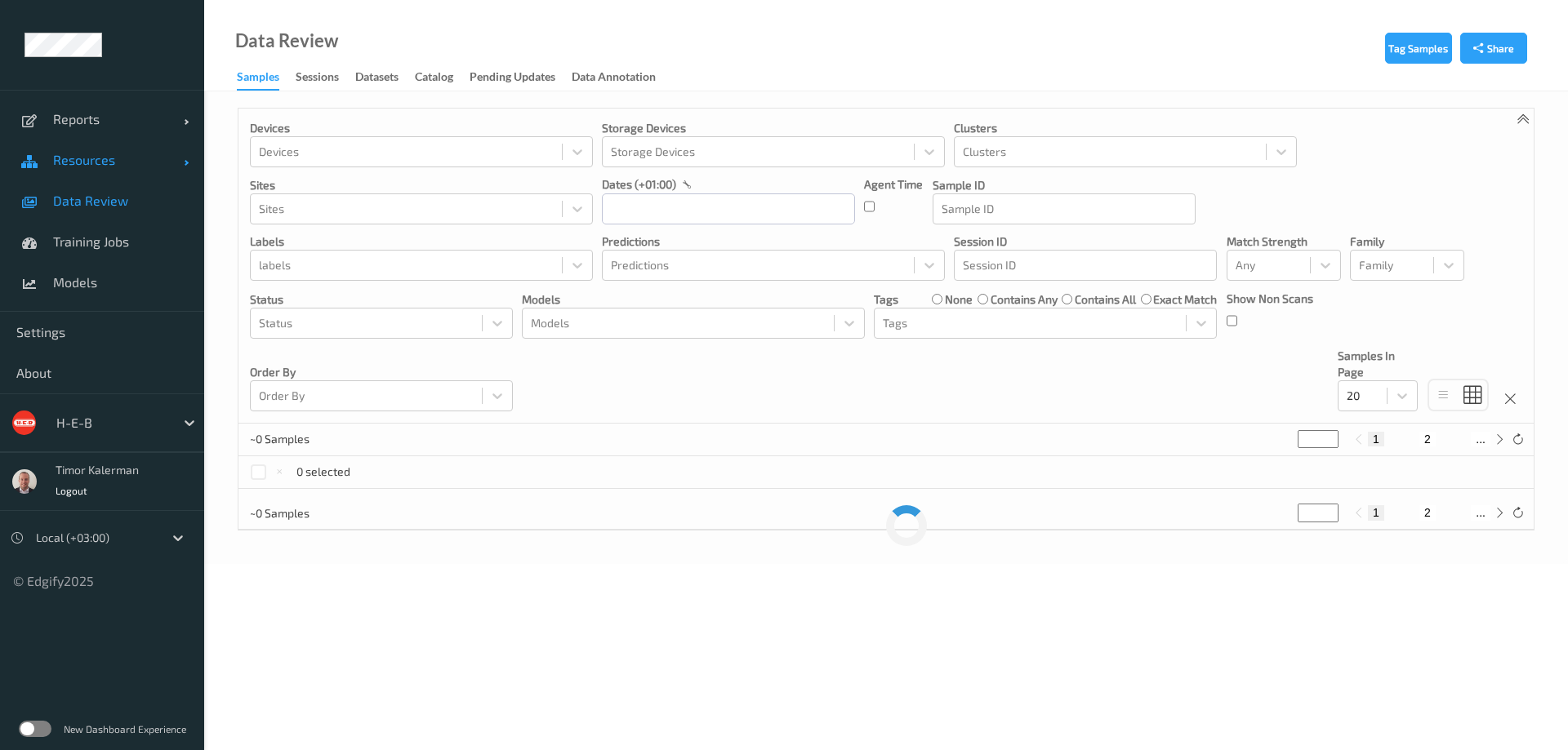
click at [109, 169] on link "Resources" at bounding box center [102, 160] width 204 height 41
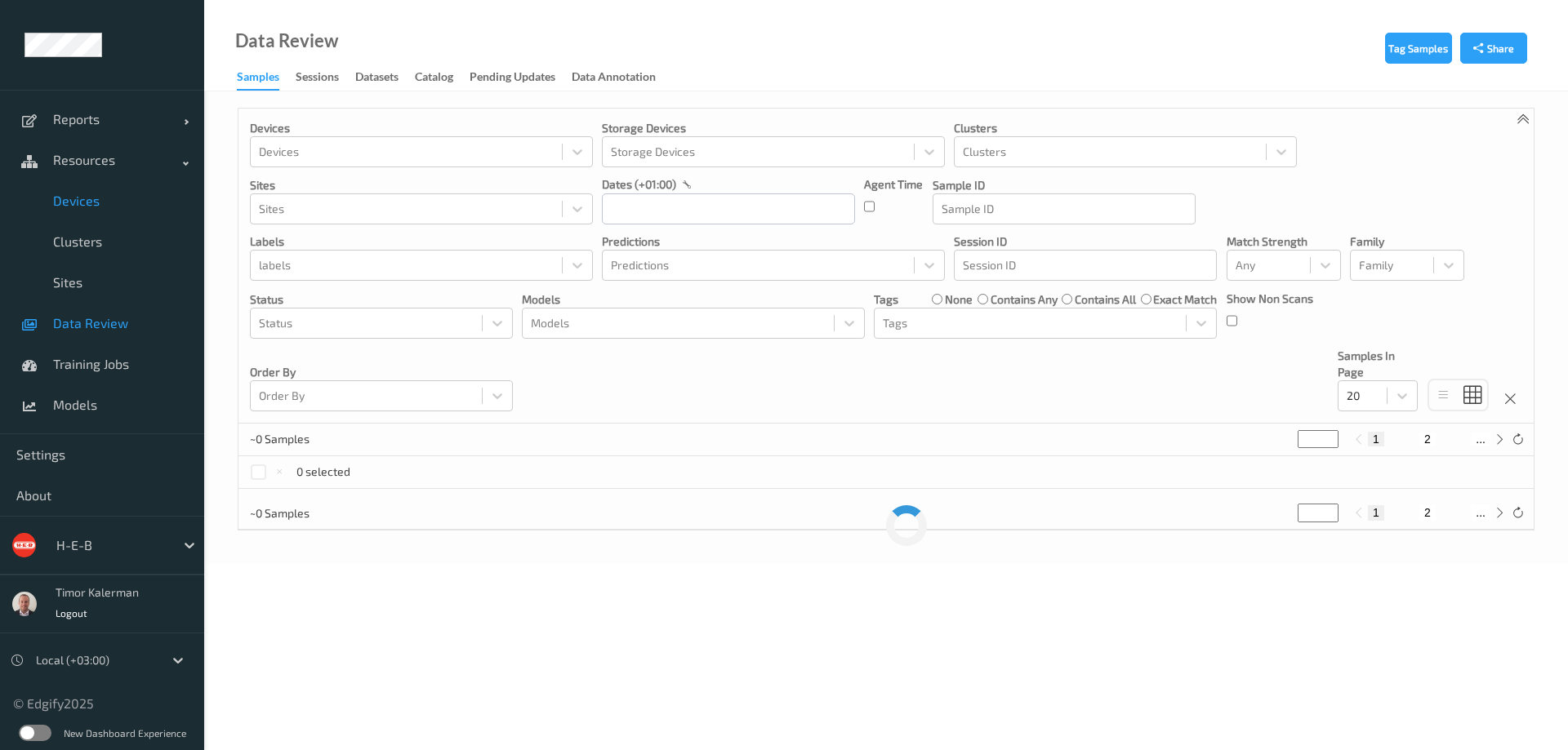
click at [93, 204] on span "Devices" at bounding box center [120, 201] width 135 height 17
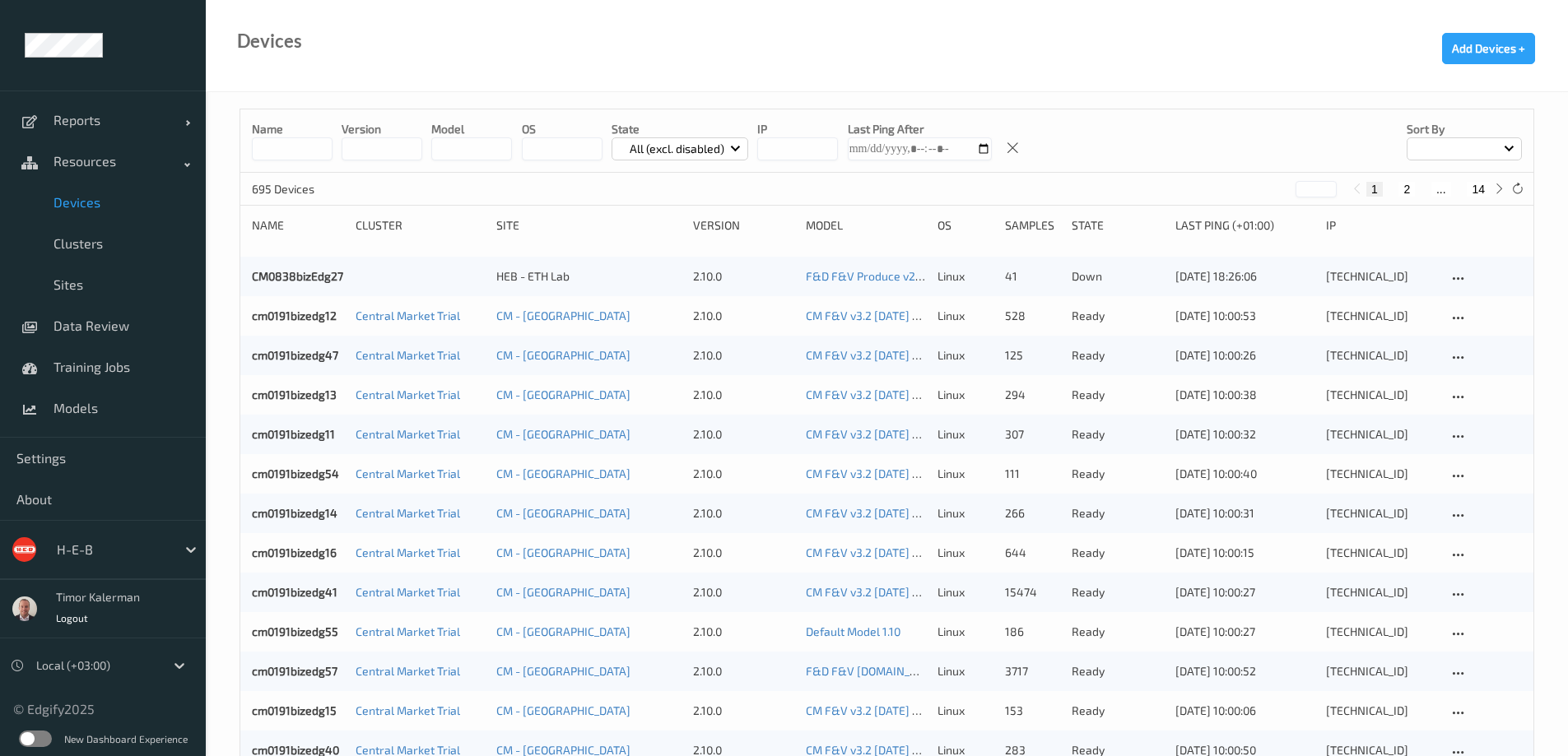
click at [293, 197] on div "695 Devices" at bounding box center [313, 188] width 124 height 18
click at [92, 286] on span "Sites" at bounding box center [121, 285] width 136 height 17
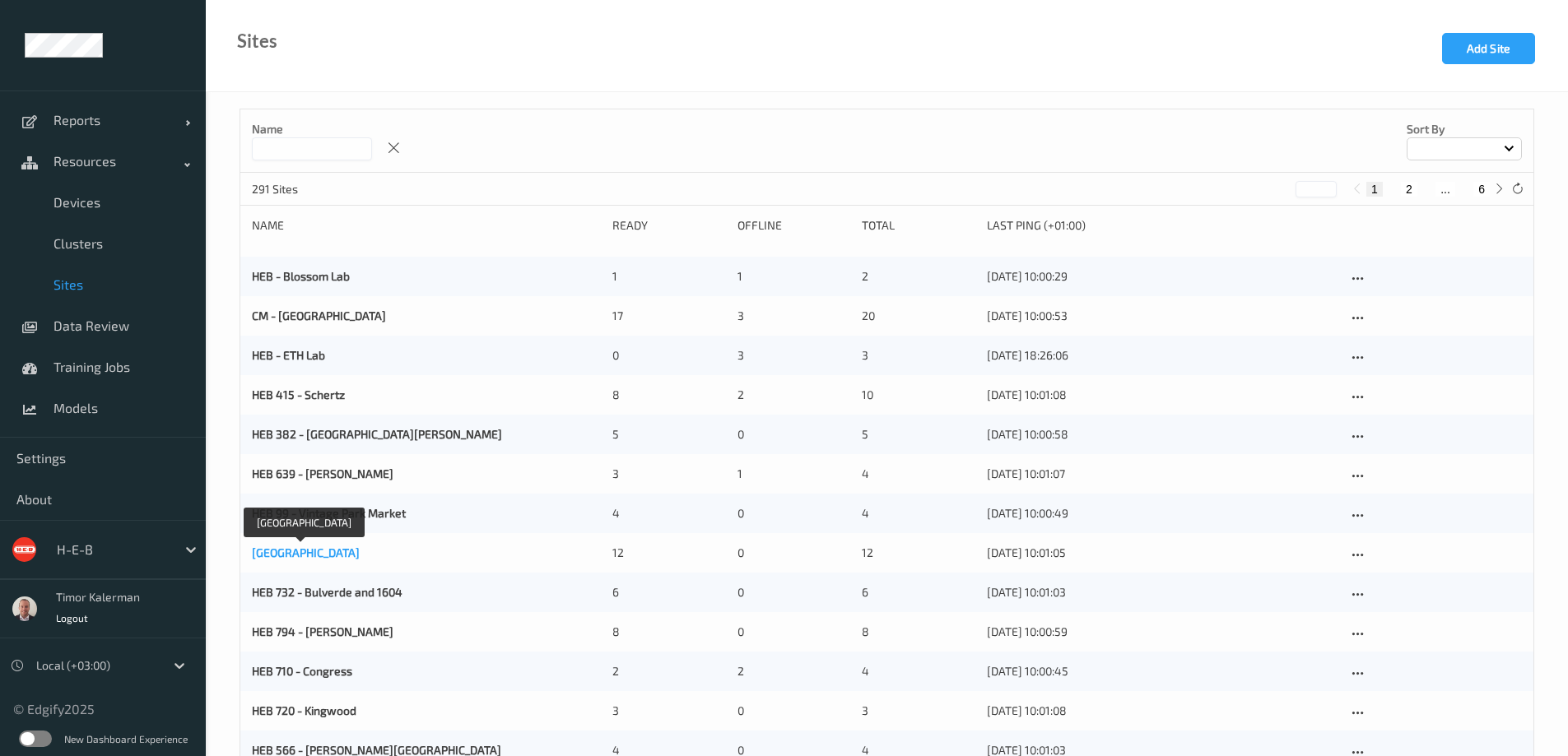
click at [320, 552] on link "HEB 714 - Lakeway" at bounding box center [305, 553] width 108 height 14
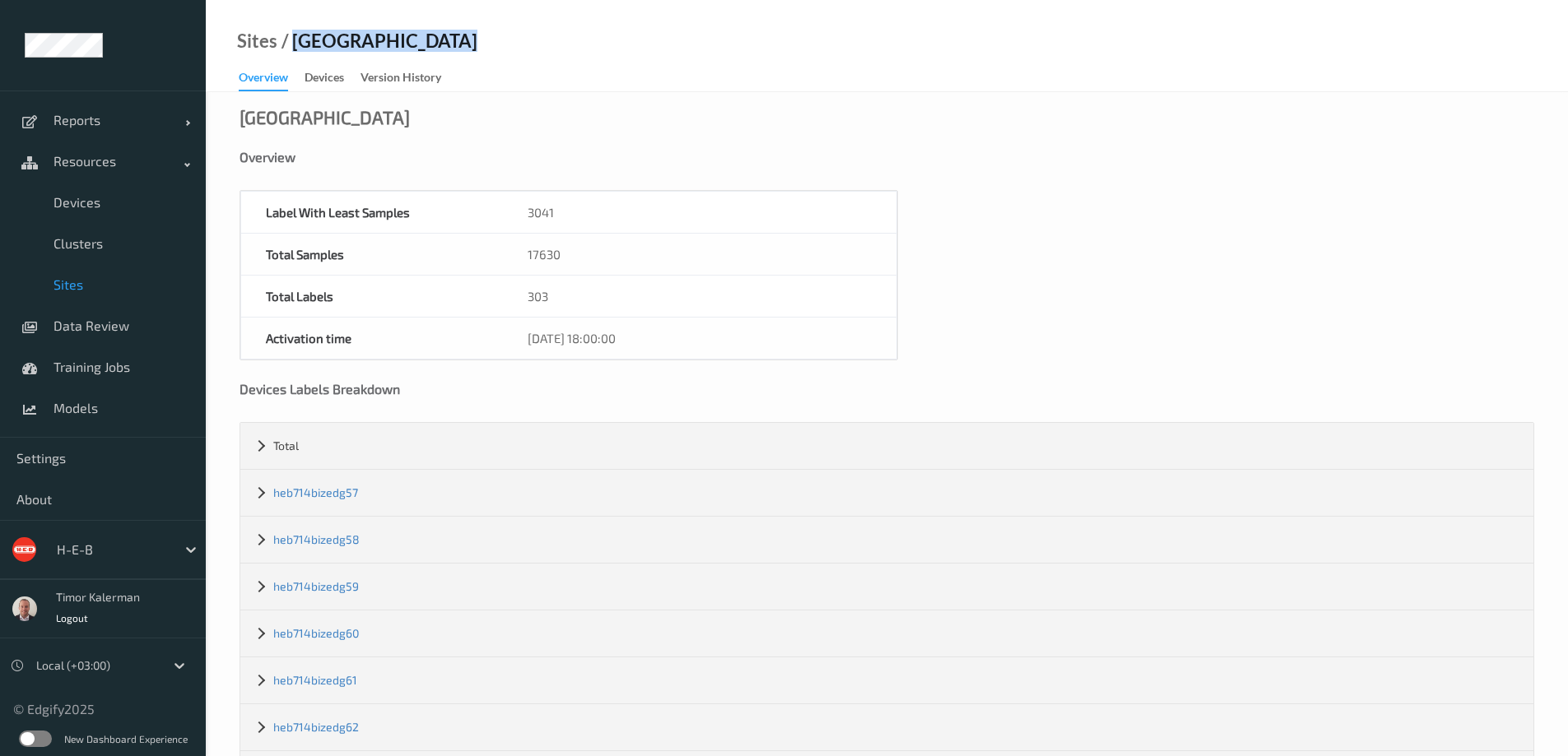
drag, startPoint x: 292, startPoint y: 42, endPoint x: 448, endPoint y: 39, distance: 156.0
click at [448, 39] on div "Sites / HEB 714 - Lakeway Overview Devices Version History" at bounding box center [886, 46] width 1362 height 92
copy div "HEB 714 - Lakeway"
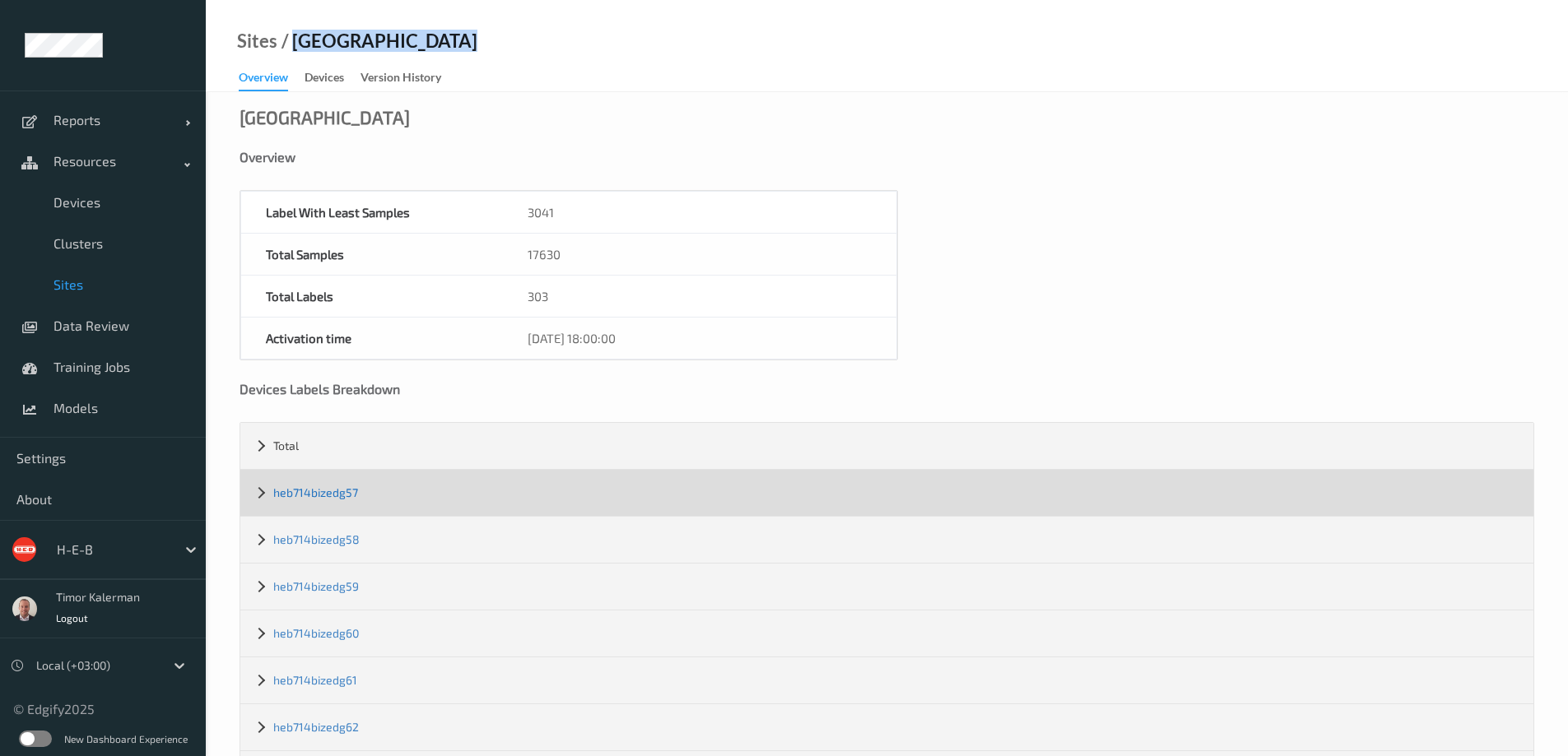
click at [326, 496] on link "heb714bizedg57" at bounding box center [315, 492] width 85 height 14
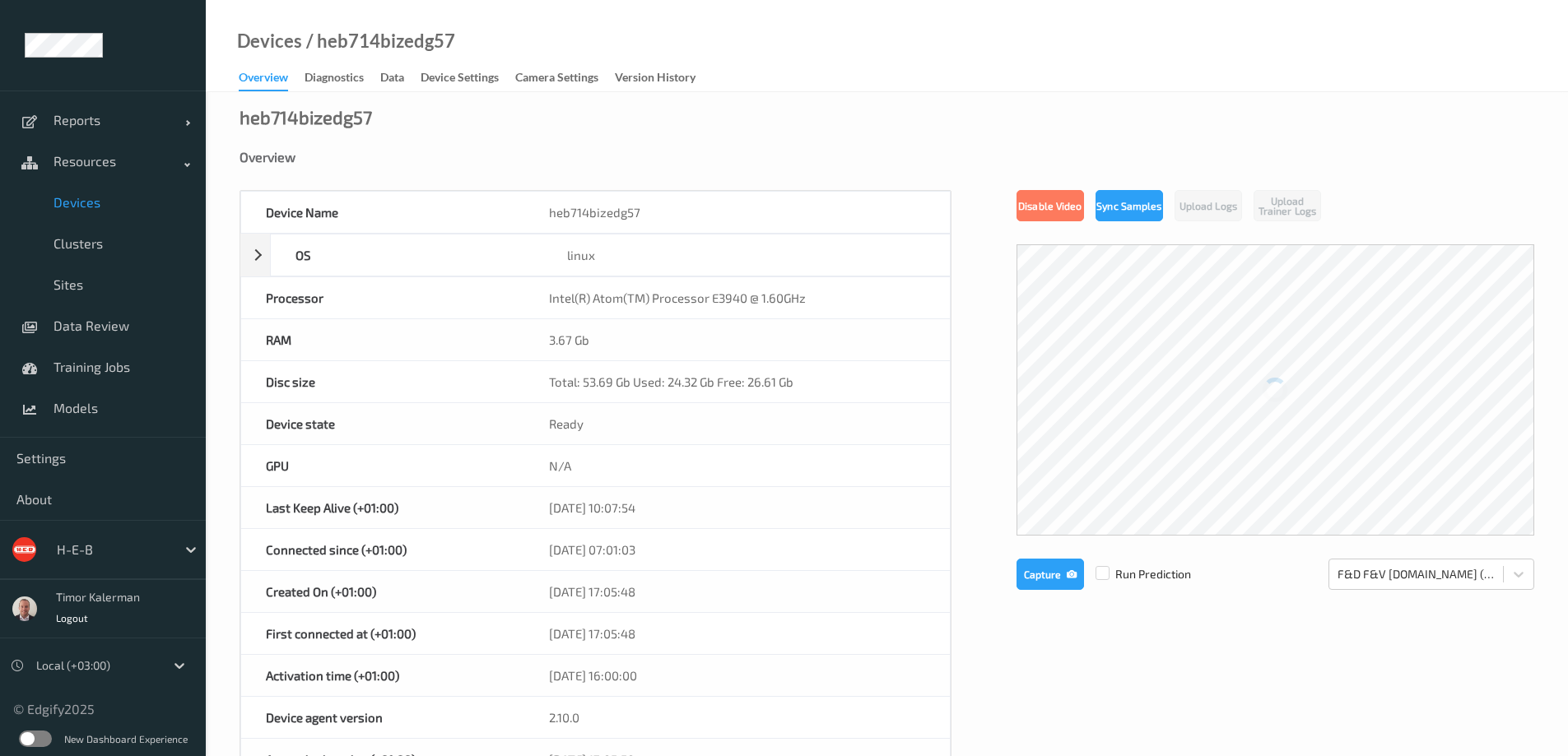
click at [378, 42] on div "/ heb714bizedg57" at bounding box center [378, 41] width 153 height 17
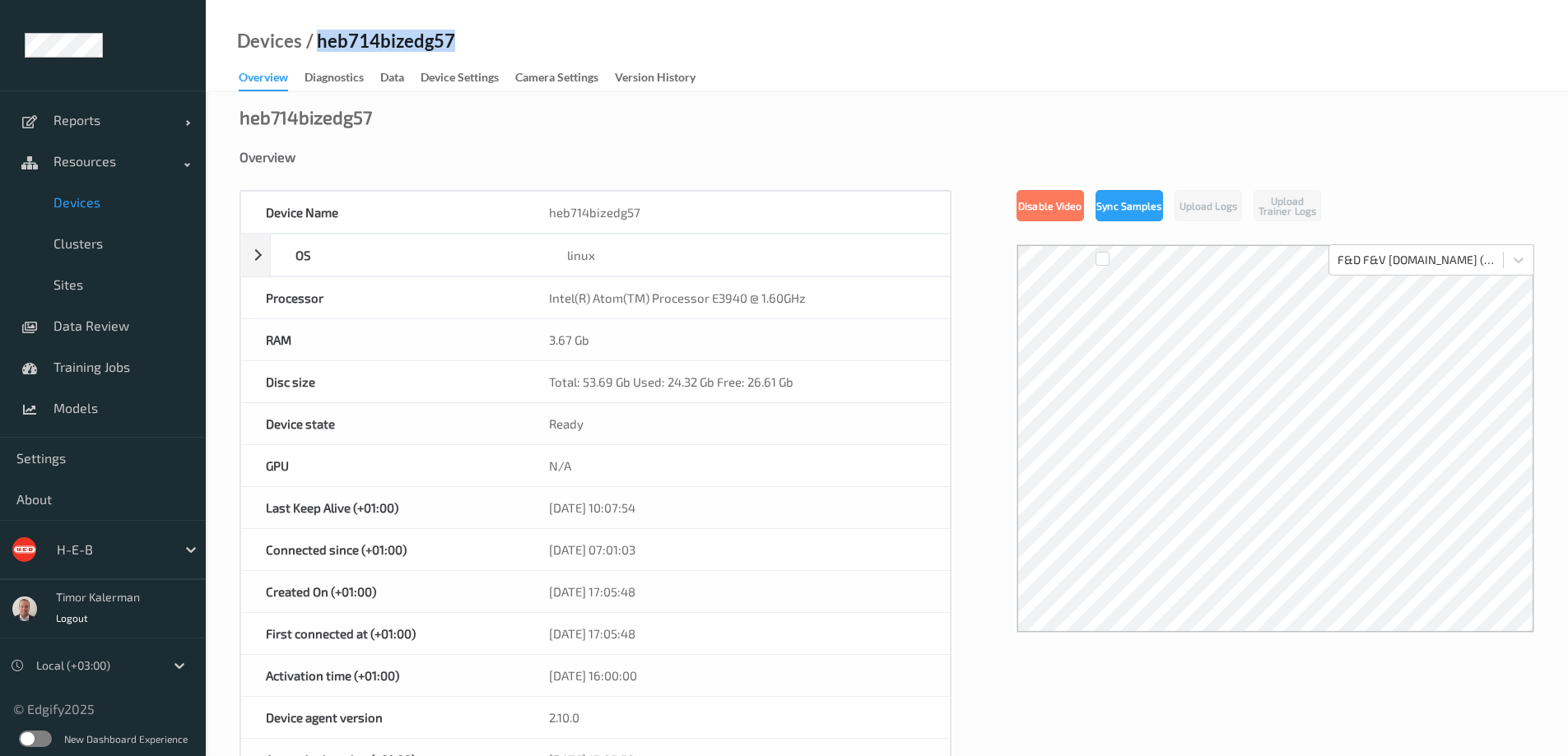
click at [378, 42] on div "/ heb714bizedg57" at bounding box center [378, 41] width 153 height 17
copy div "heb714bizedg57"
click at [424, 45] on div "/ heb714bizedg57" at bounding box center [378, 41] width 153 height 17
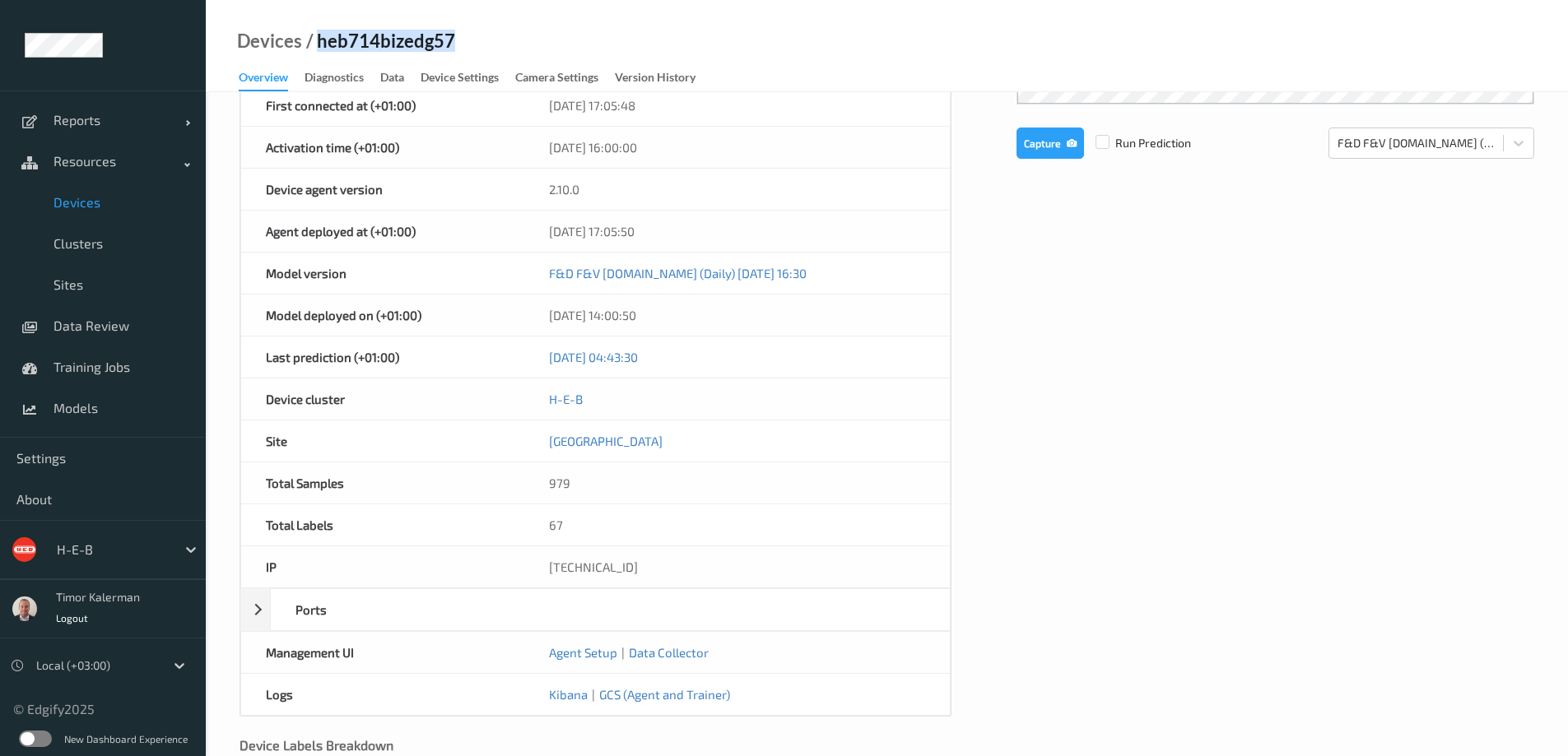
scroll to position [576, 0]
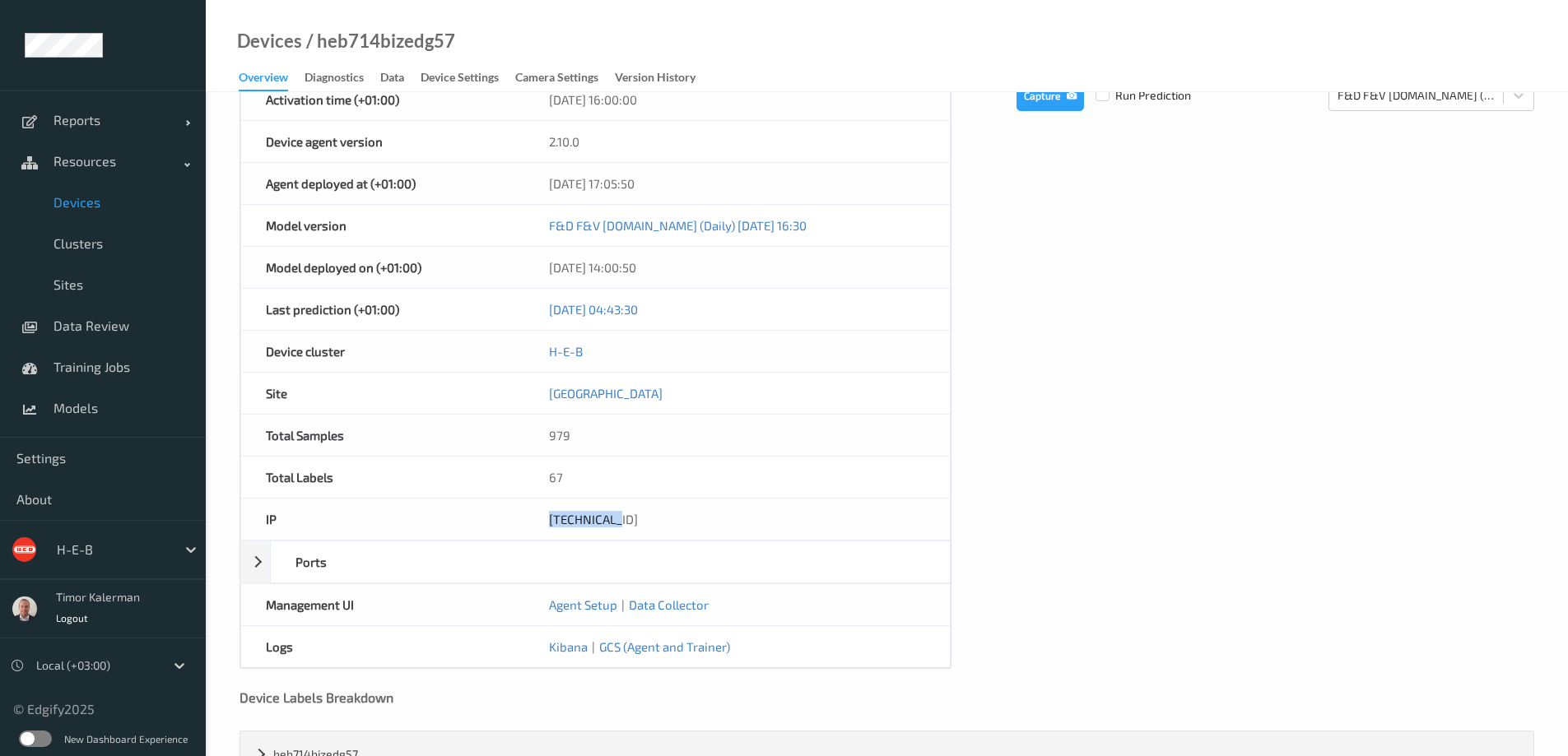
drag, startPoint x: 550, startPoint y: 523, endPoint x: 532, endPoint y: 522, distance: 18.0
click at [532, 522] on div "10.71.42.57" at bounding box center [737, 519] width 426 height 41
click at [83, 197] on span "Devices" at bounding box center [121, 202] width 136 height 17
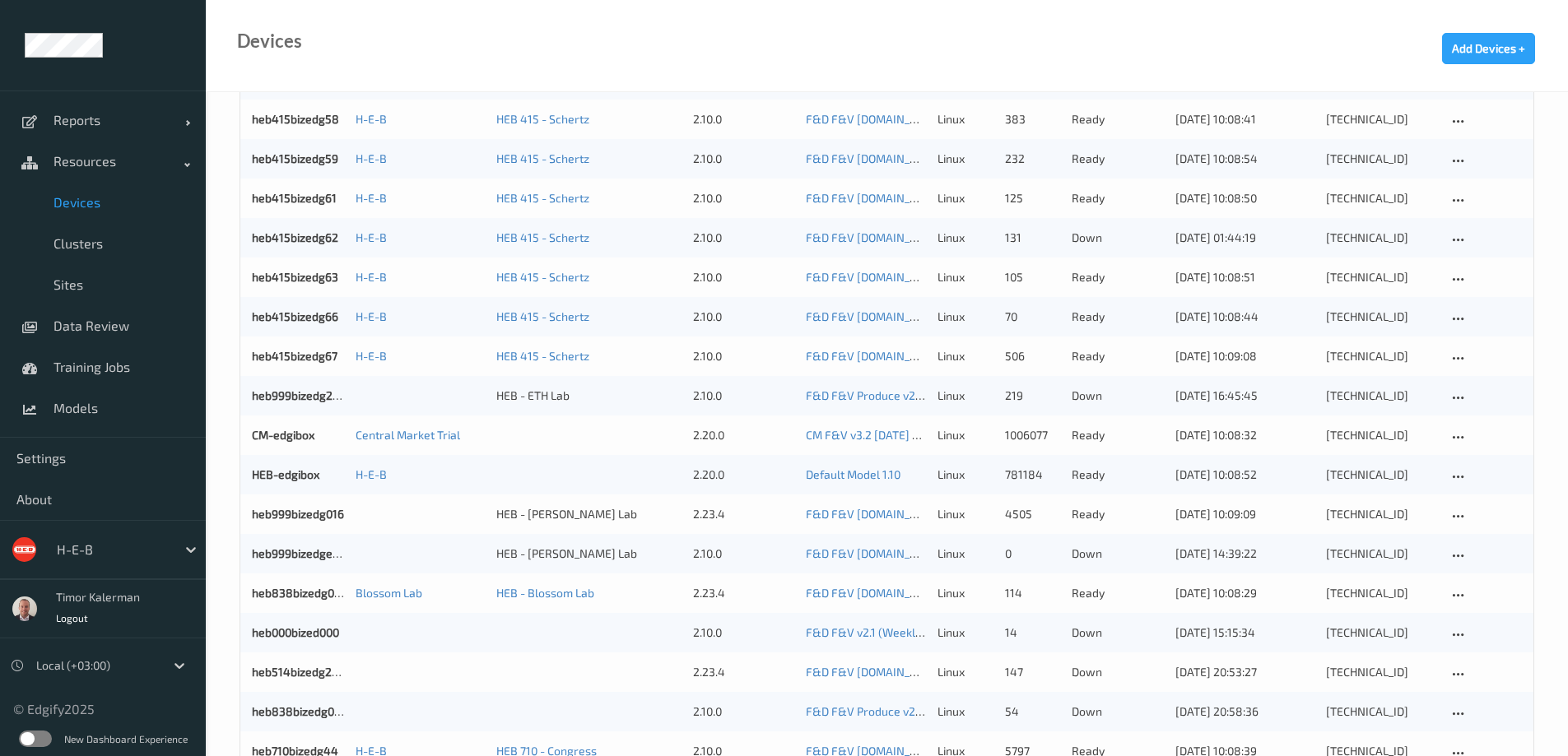
scroll to position [1317, 0]
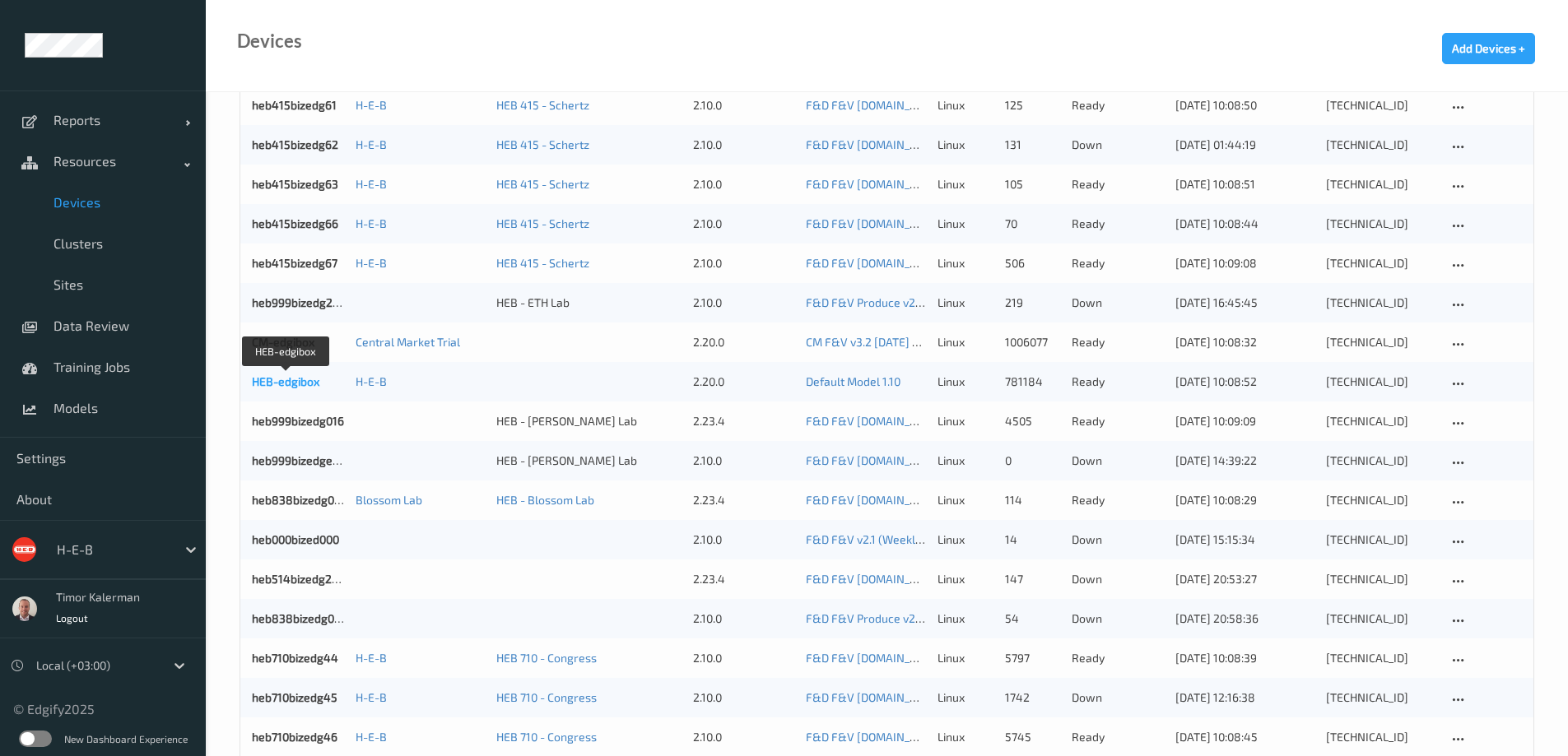
click at [292, 381] on link "HEB-edgibox" at bounding box center [285, 381] width 67 height 14
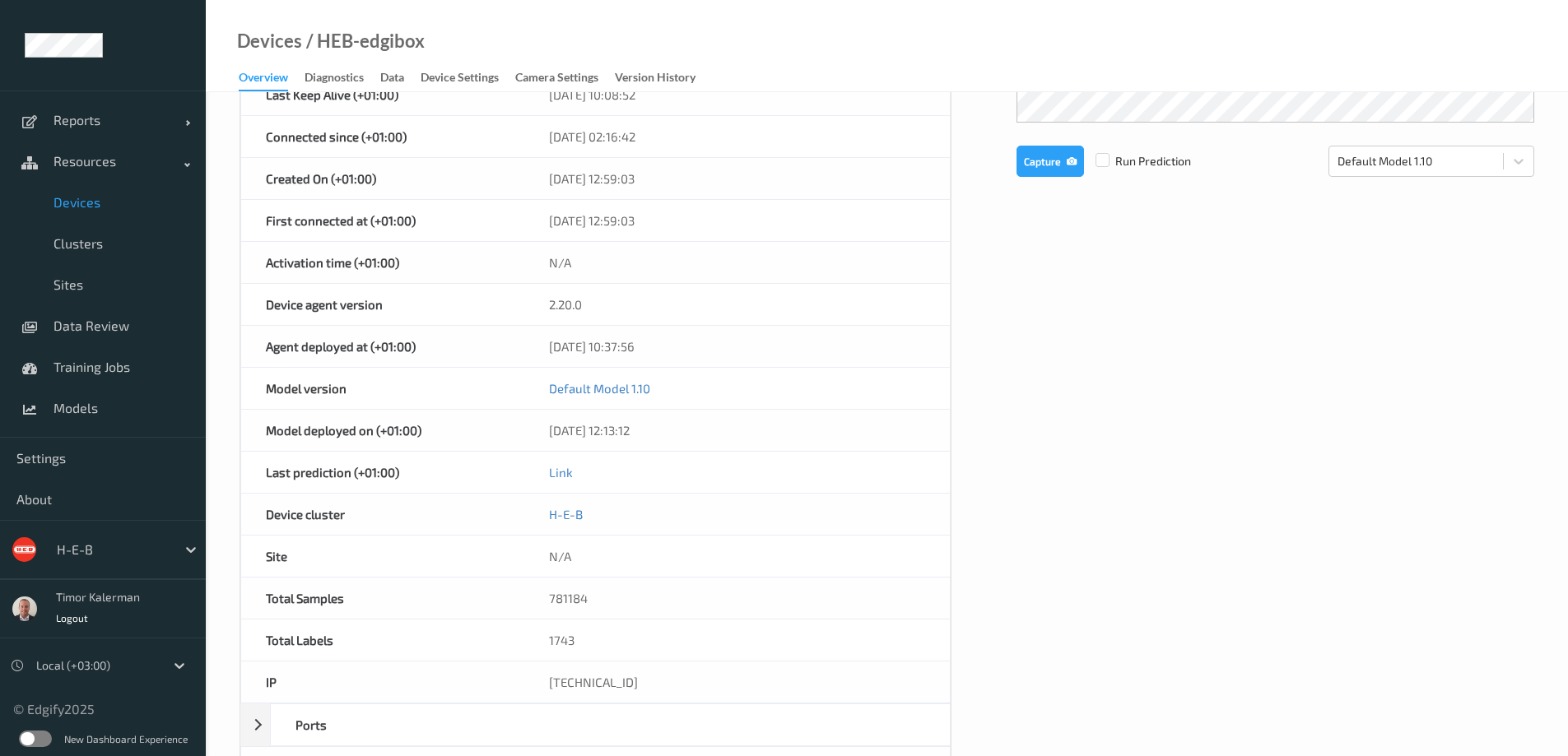
scroll to position [632, 0]
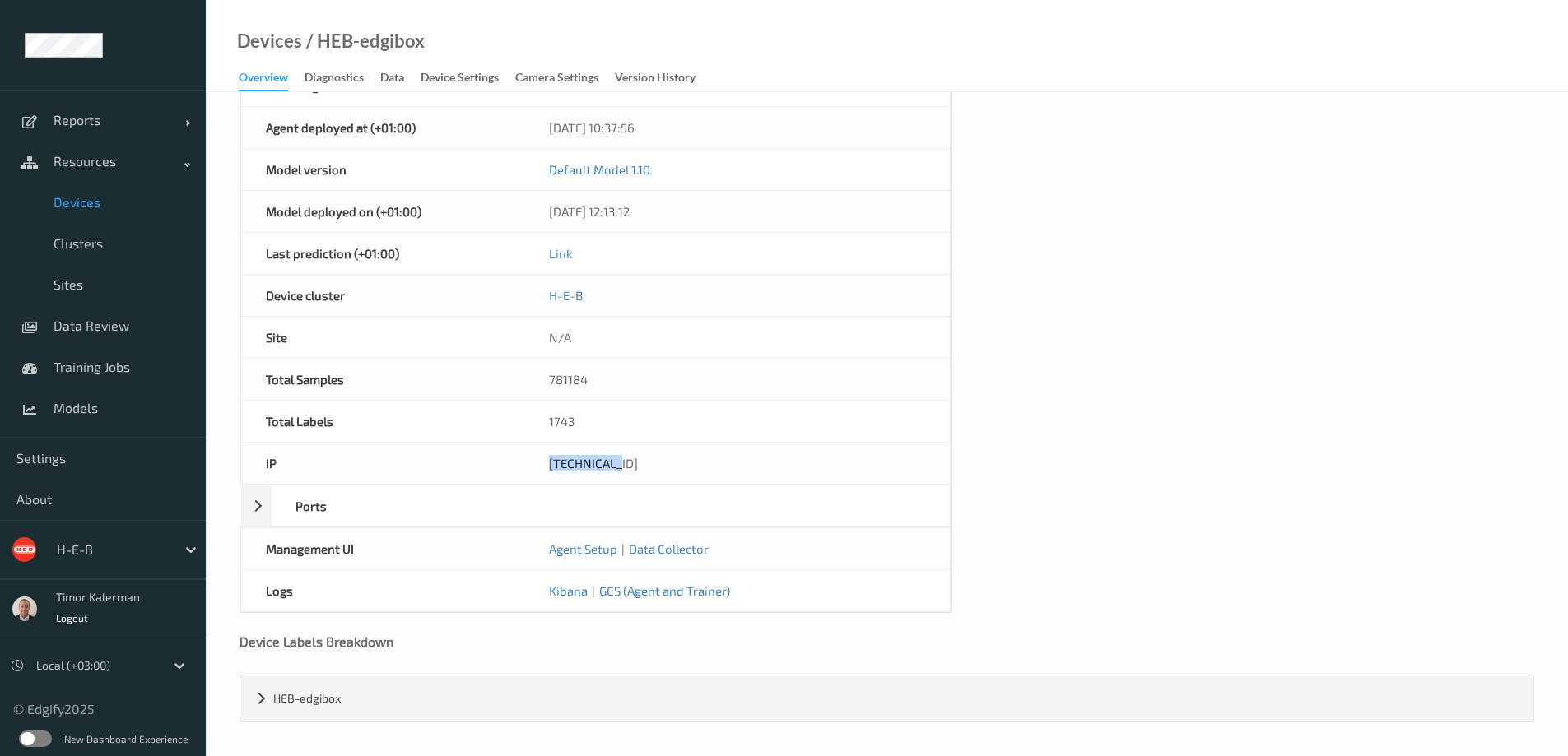
drag, startPoint x: 620, startPoint y: 470, endPoint x: 546, endPoint y: 470, distance: 74.0
click at [546, 470] on div "[TECHNICAL_ID]" at bounding box center [737, 463] width 426 height 41
copy div "[TECHNICAL_ID]"
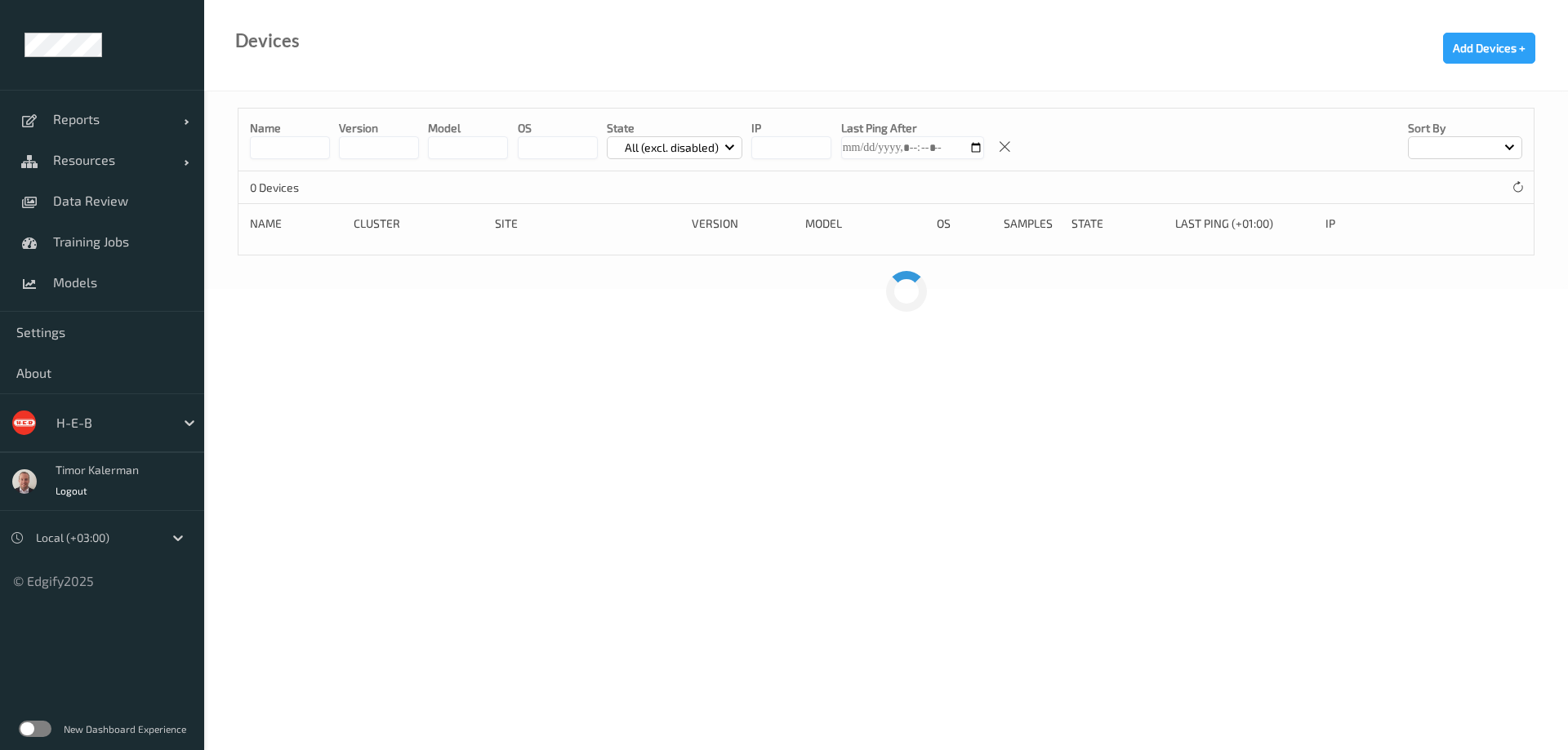
click at [145, 405] on div "H-E-B" at bounding box center [102, 423] width 204 height 59
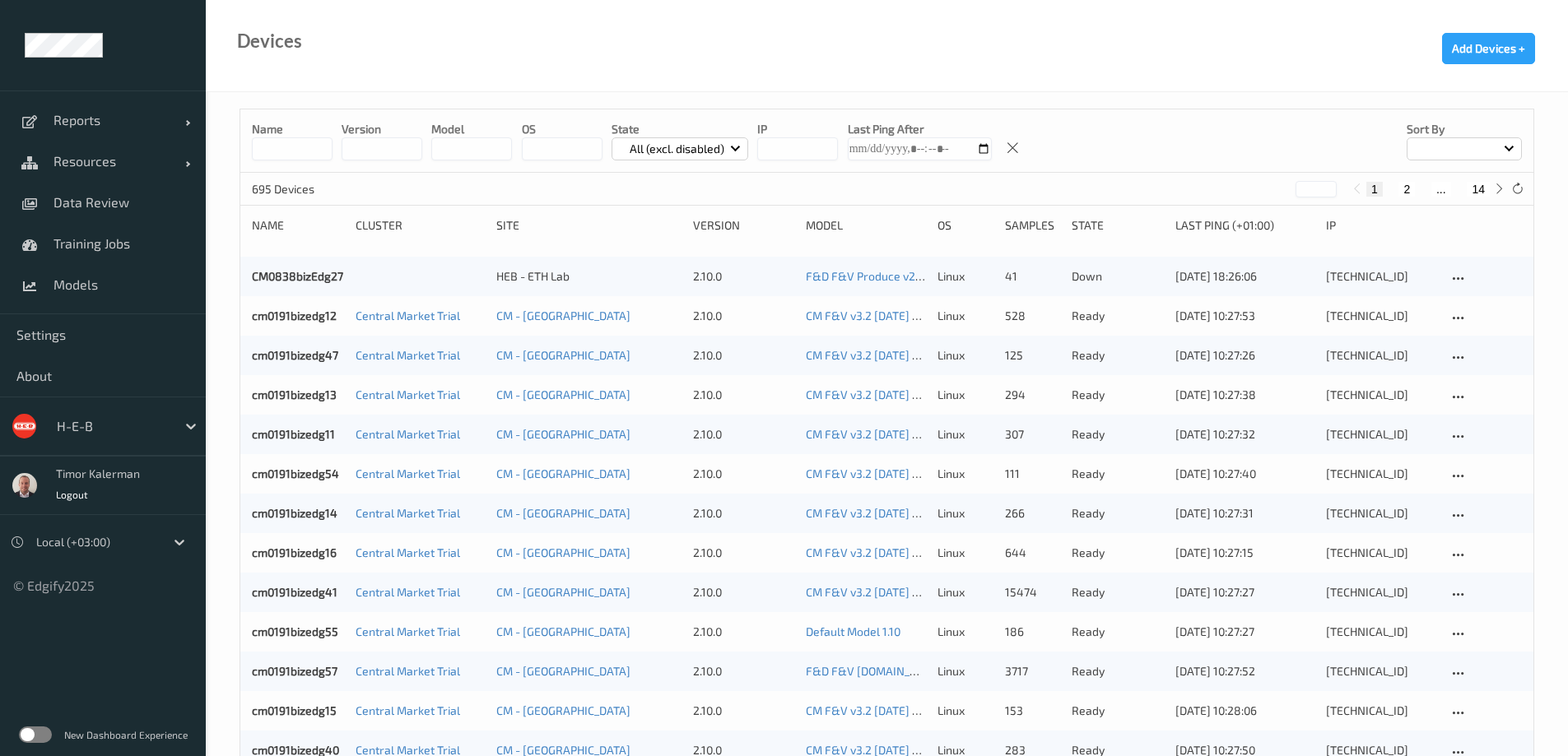
click at [148, 413] on div "H-E-B" at bounding box center [126, 427] width 157 height 32
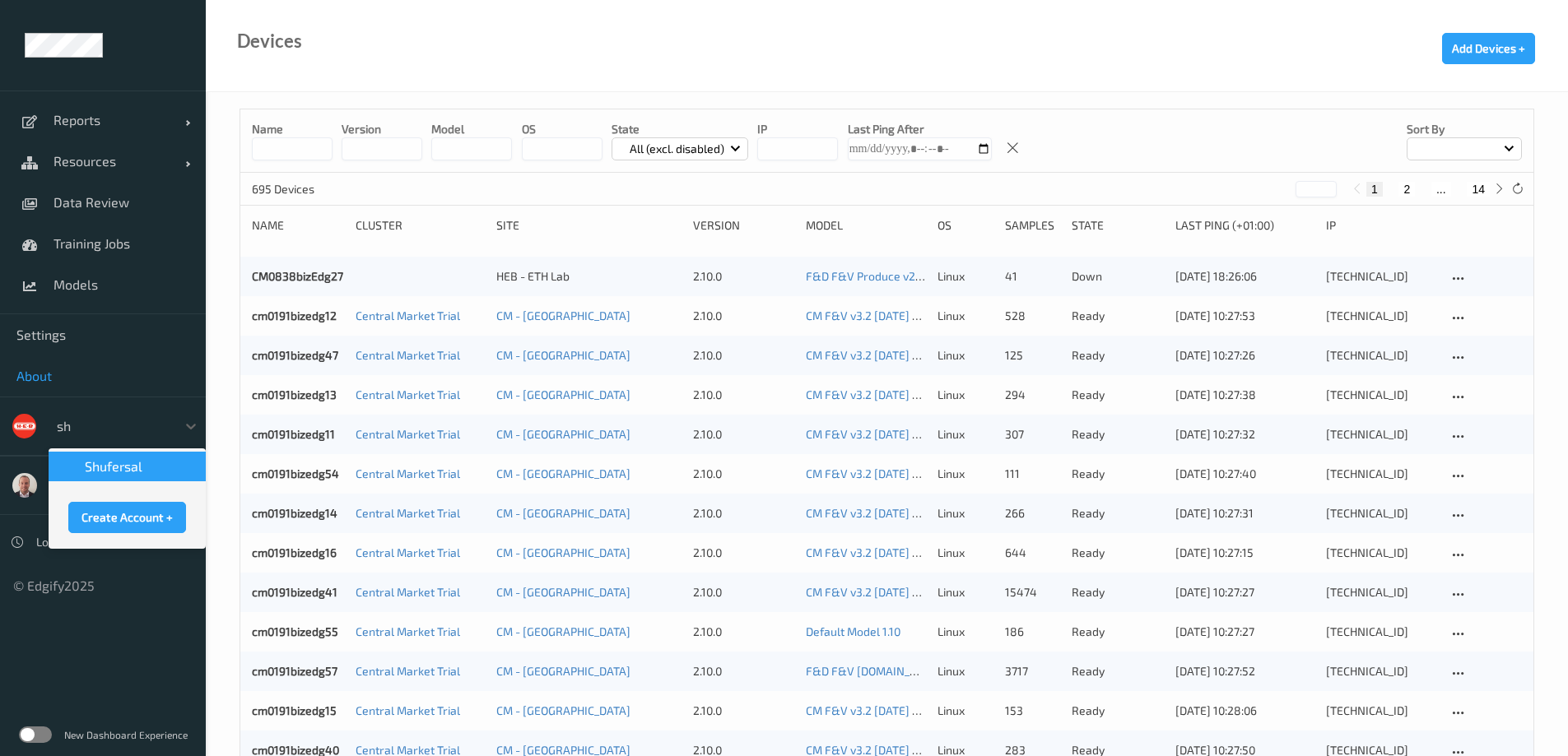
type input "shu"
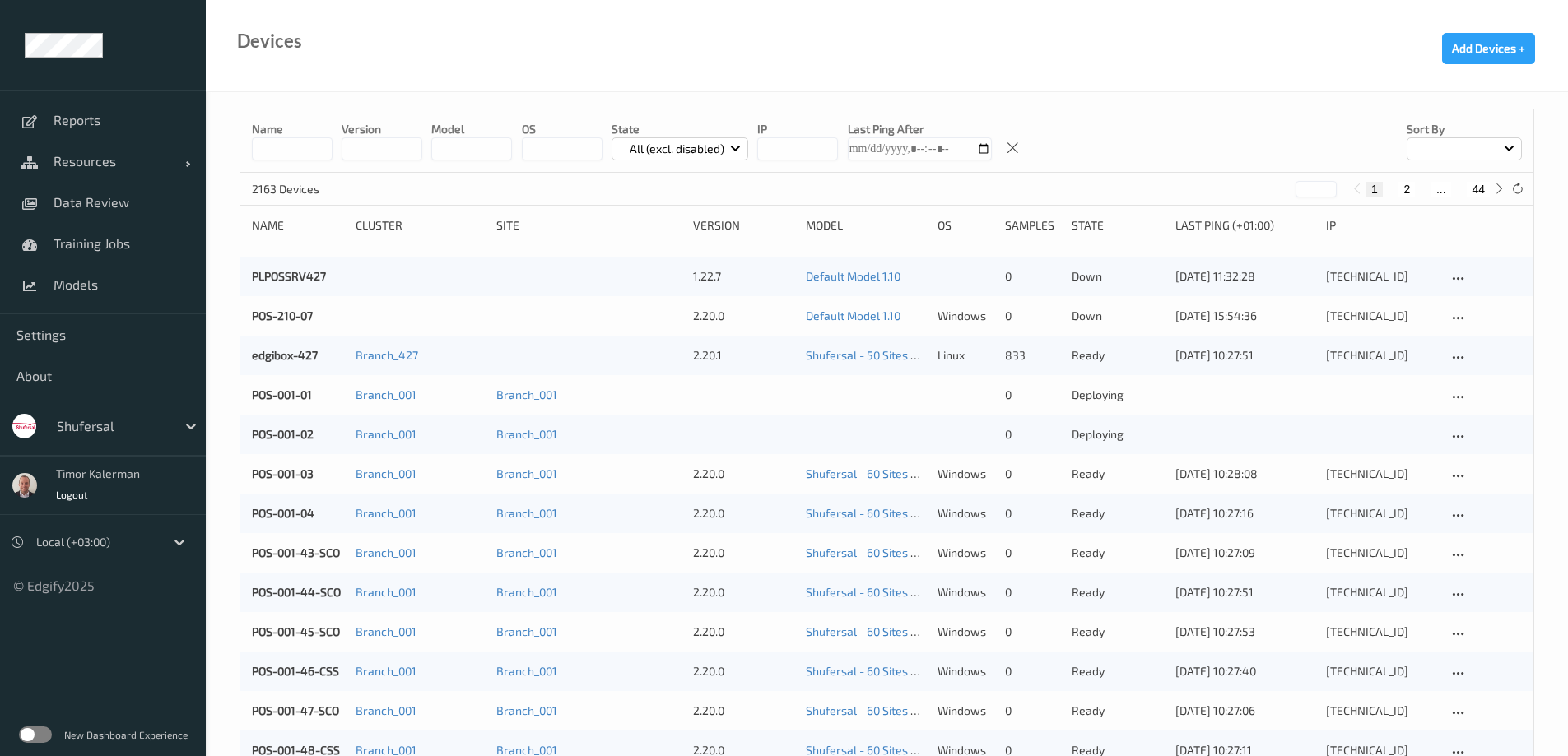
click at [286, 151] on input at bounding box center [292, 149] width 81 height 23
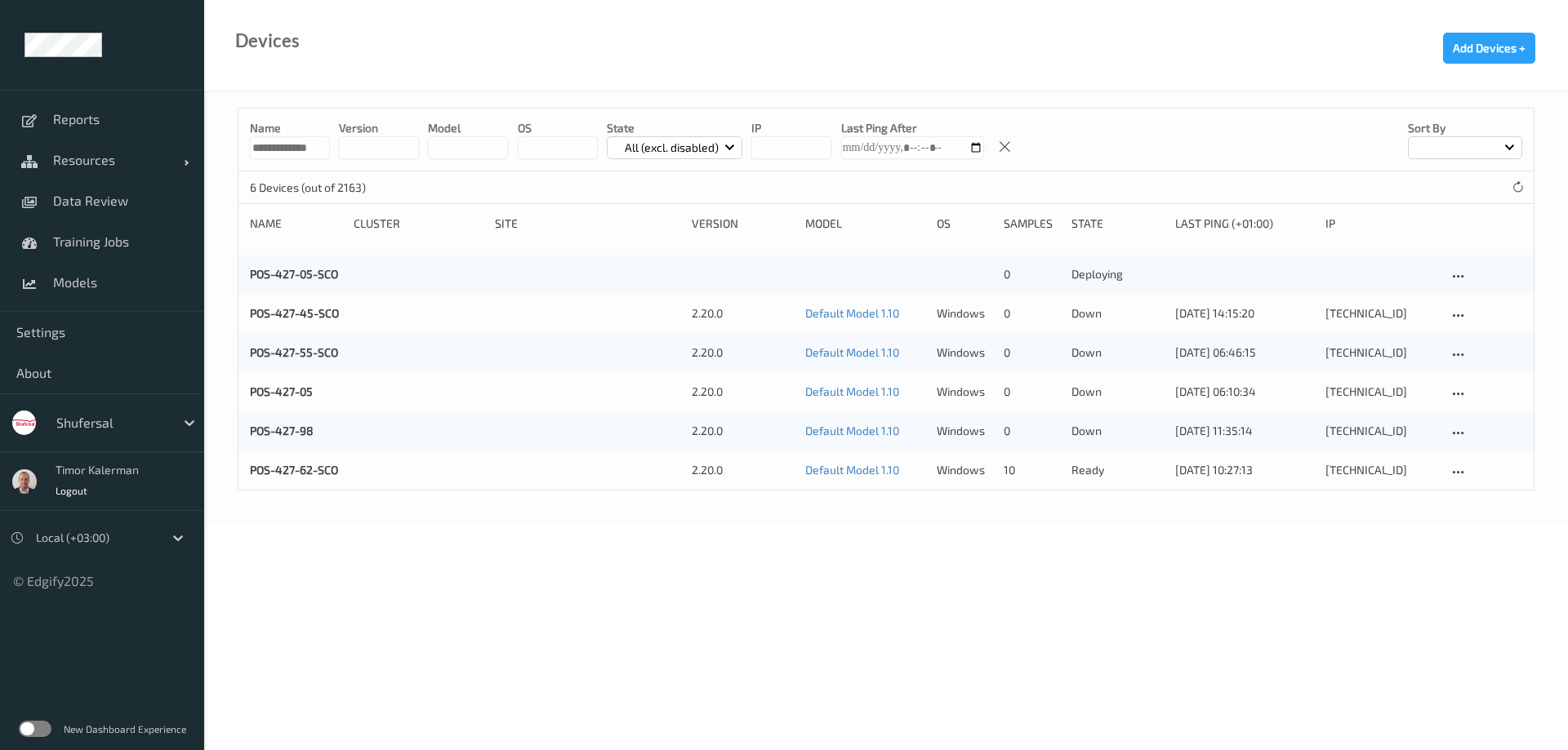
scroll to position [0, 17]
type input "**********"
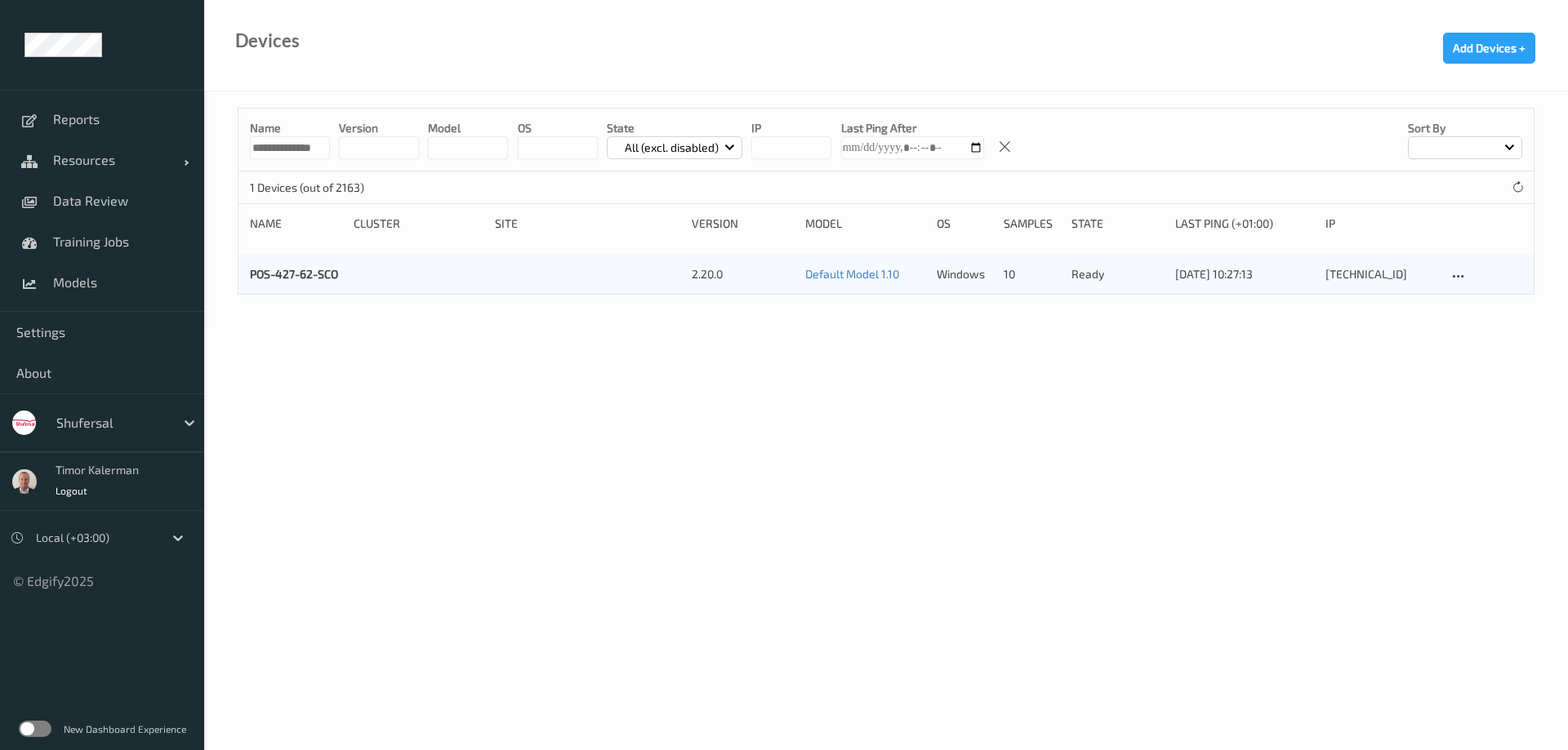
click at [305, 255] on div "POS-427-62-SCO 2.20.0 Default Model 1.10 windows 10 ready 28/09/2025 10:27:13 1…" at bounding box center [886, 274] width 1295 height 39
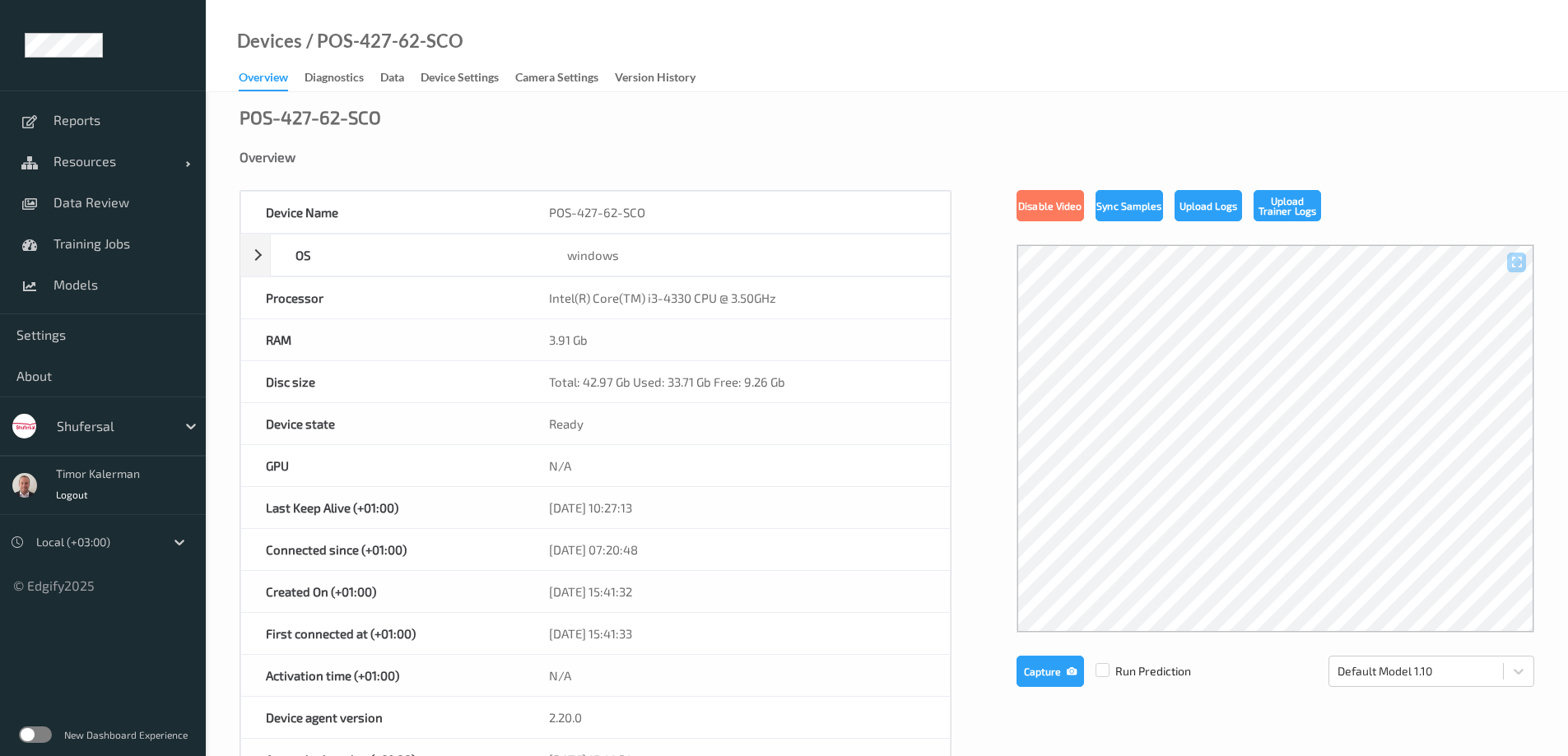
click at [46, 728] on label at bounding box center [36, 734] width 33 height 17
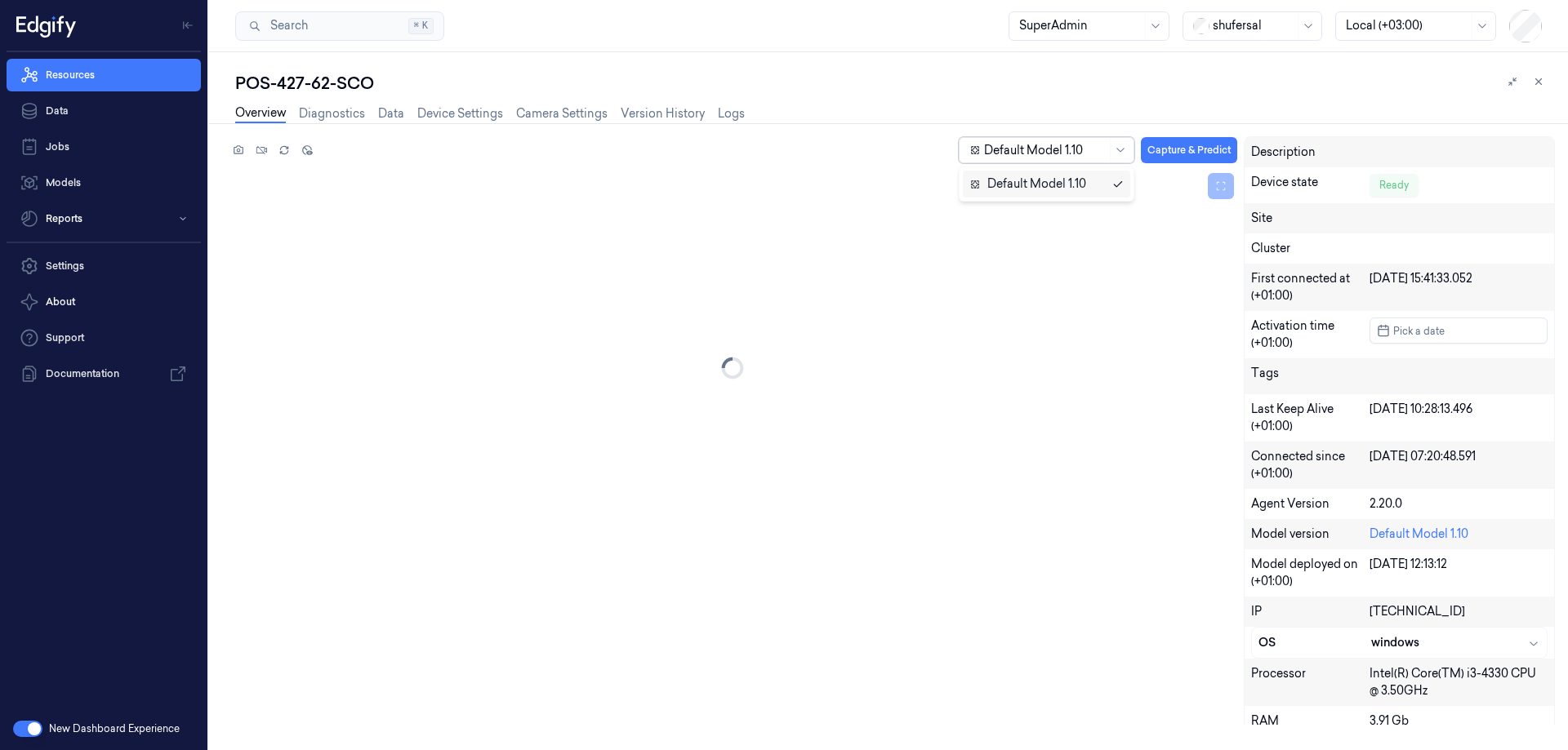
click at [1034, 156] on div at bounding box center [1045, 150] width 123 height 17
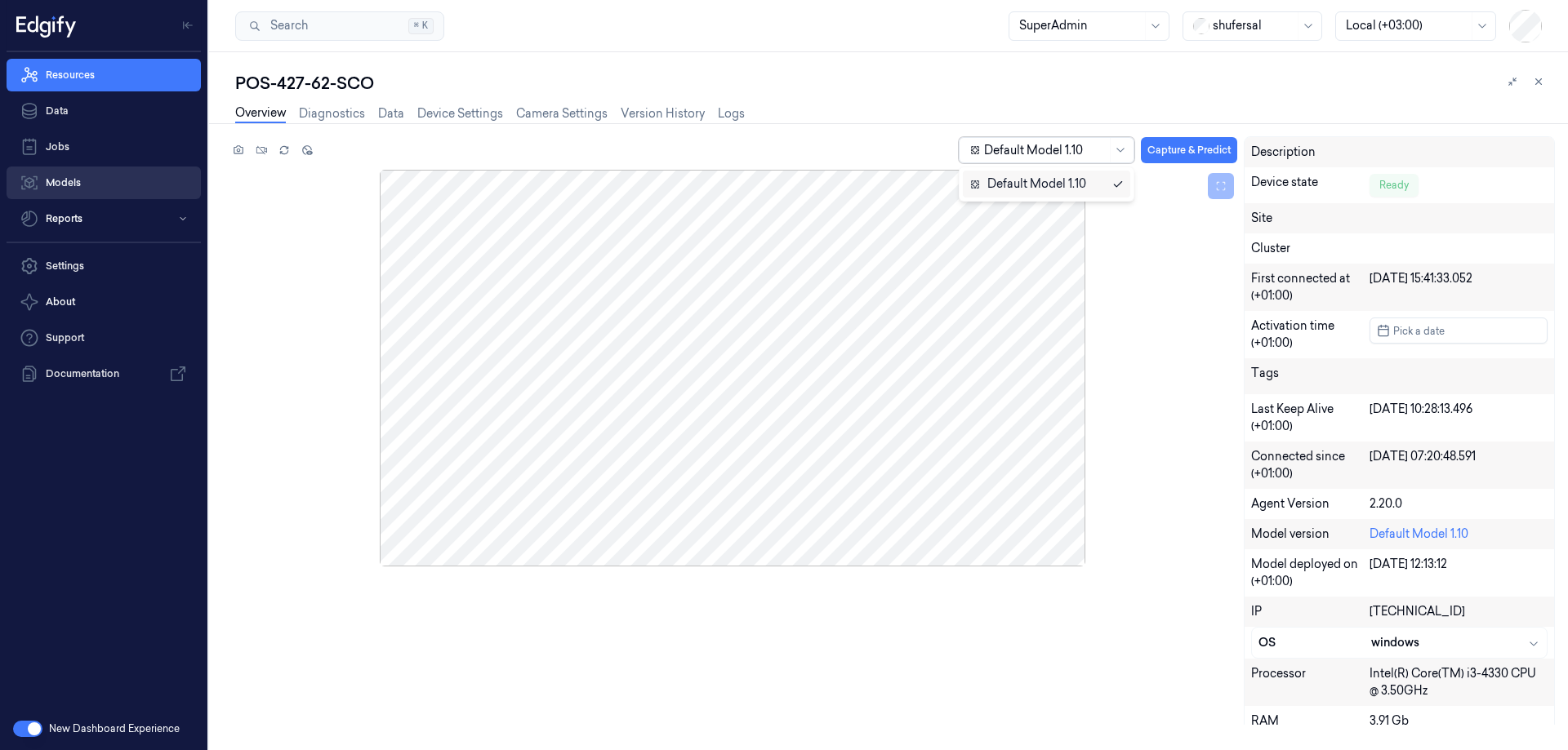
click at [85, 183] on link "Models" at bounding box center [104, 183] width 195 height 33
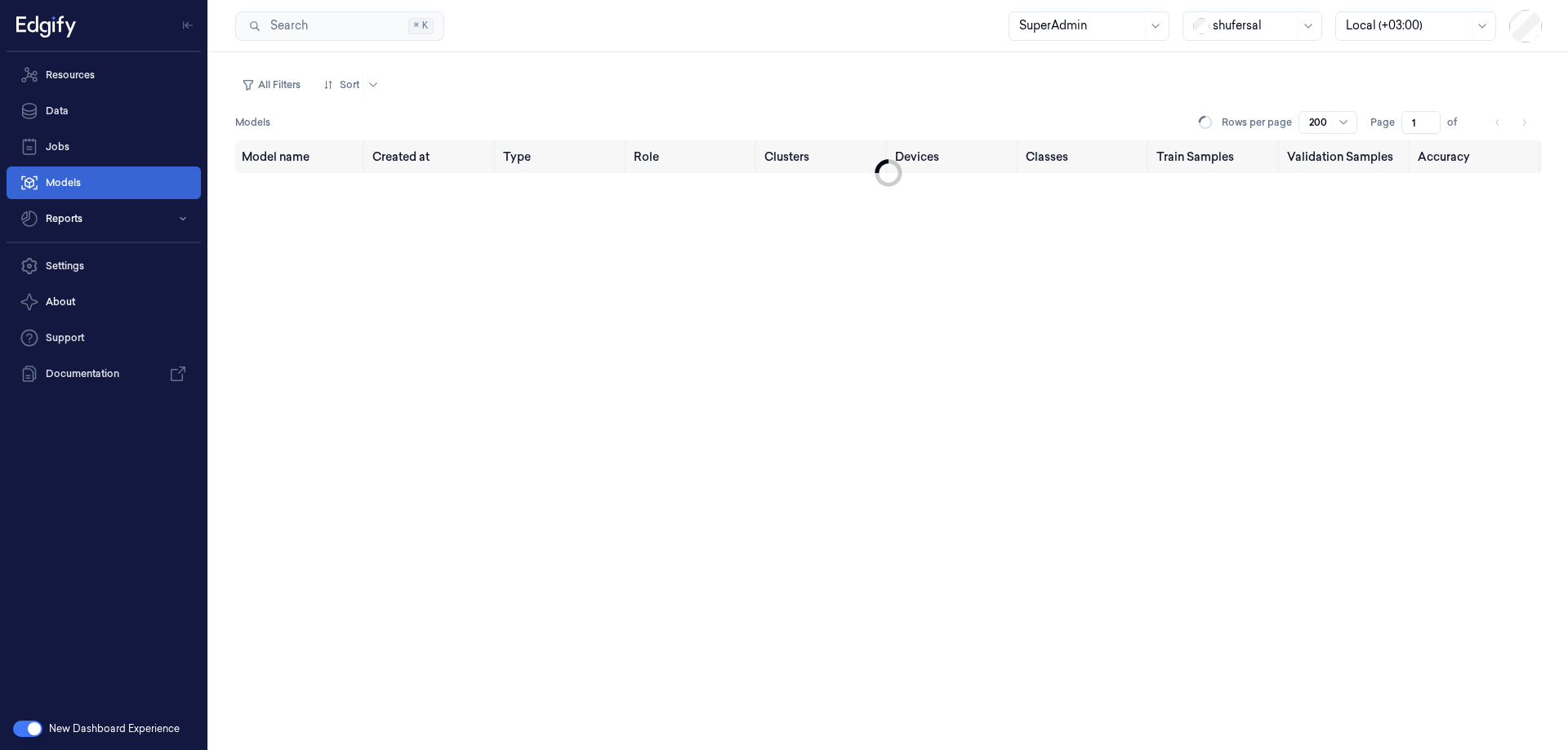
click at [85, 178] on link "Models" at bounding box center [104, 183] width 195 height 33
click at [30, 727] on button "button" at bounding box center [28, 728] width 30 height 17
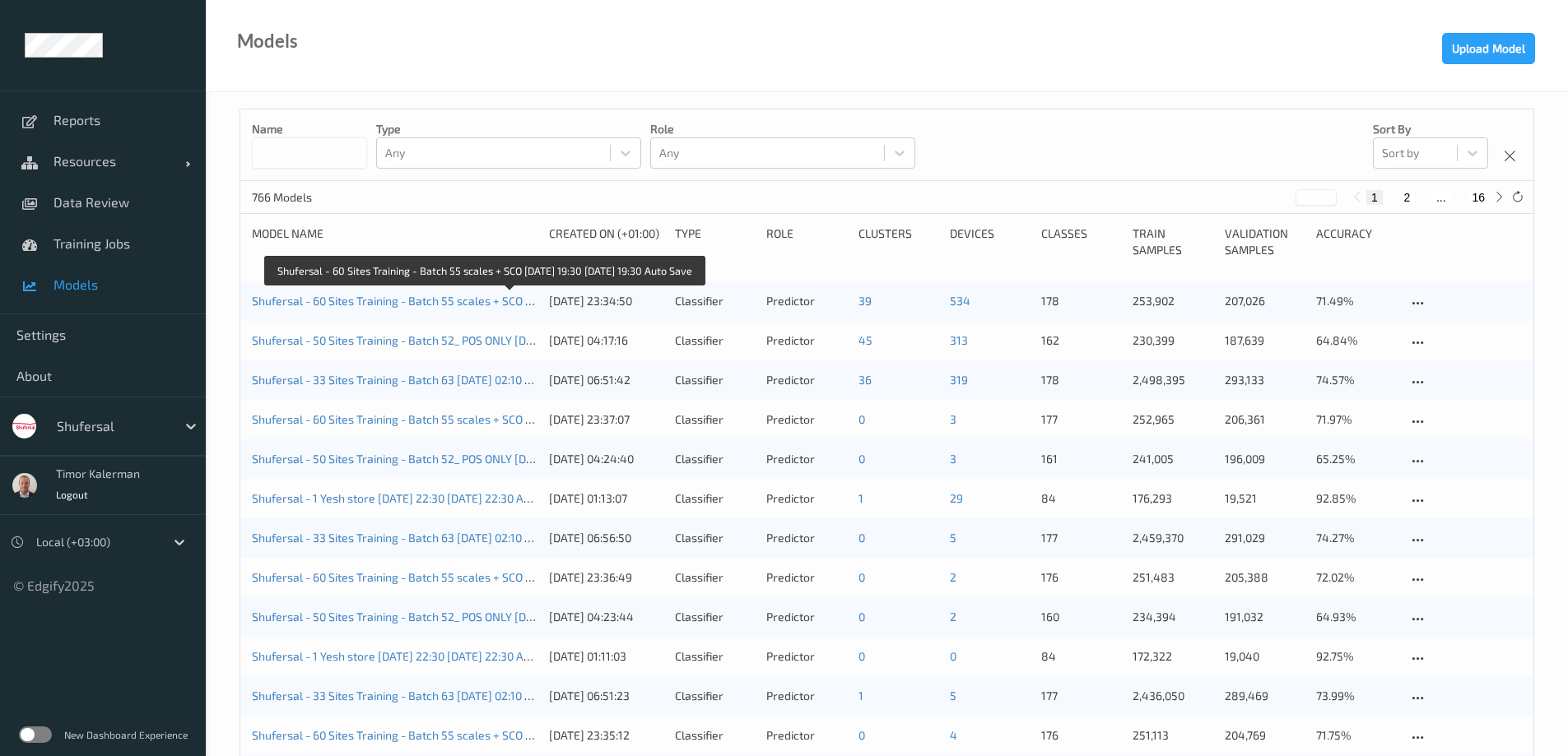
click at [397, 301] on link "Shufersal - 60 Sites Training - Batch 55 scales + SCO [DATE] 19:30 [DATE] 19:30…" at bounding box center [482, 300] width 461 height 14
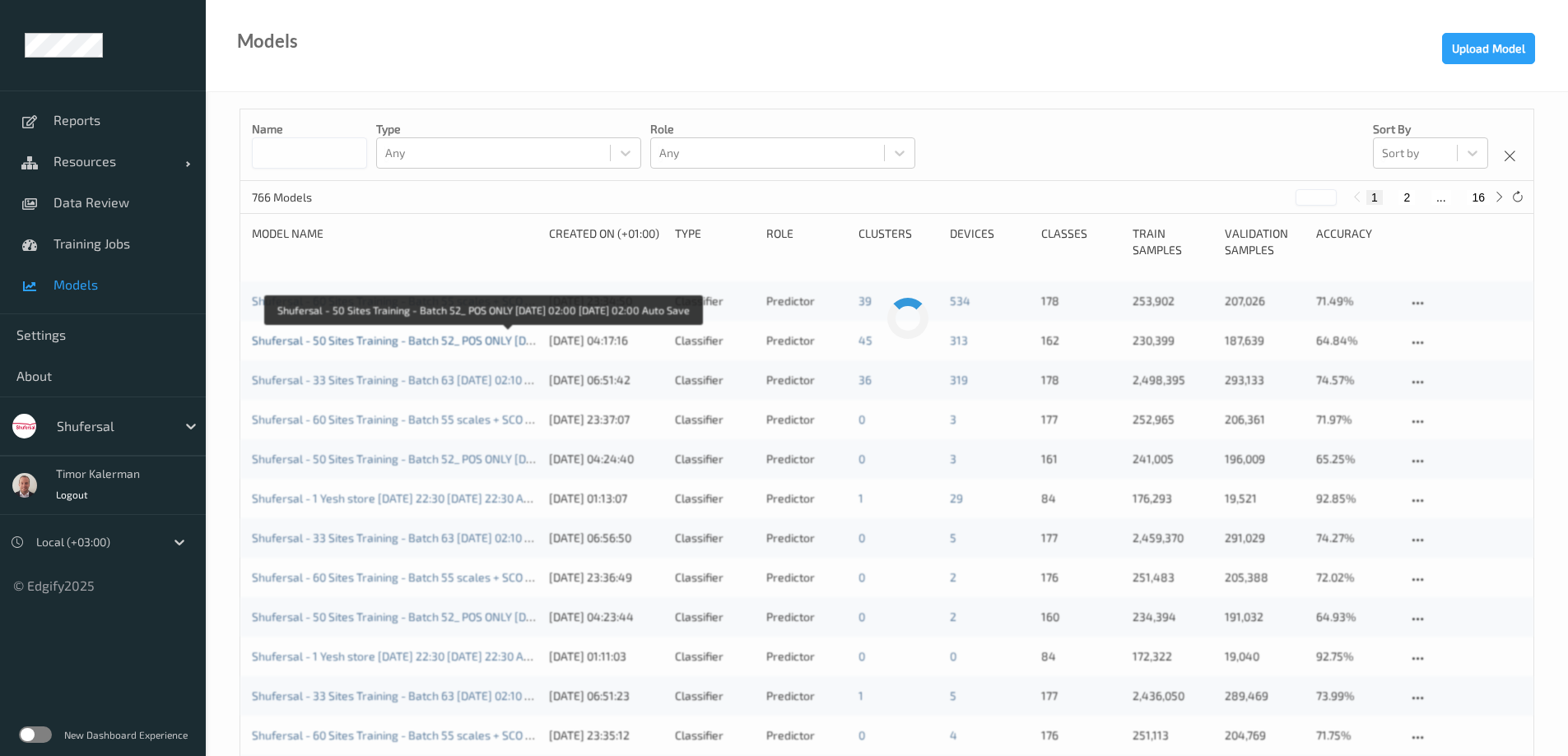
click at [482, 337] on link "Shufersal - 50 Sites Training - Batch 52_ POS ONLY 2025-09-26 02:00 2025-09-26 …" at bounding box center [478, 340] width 454 height 14
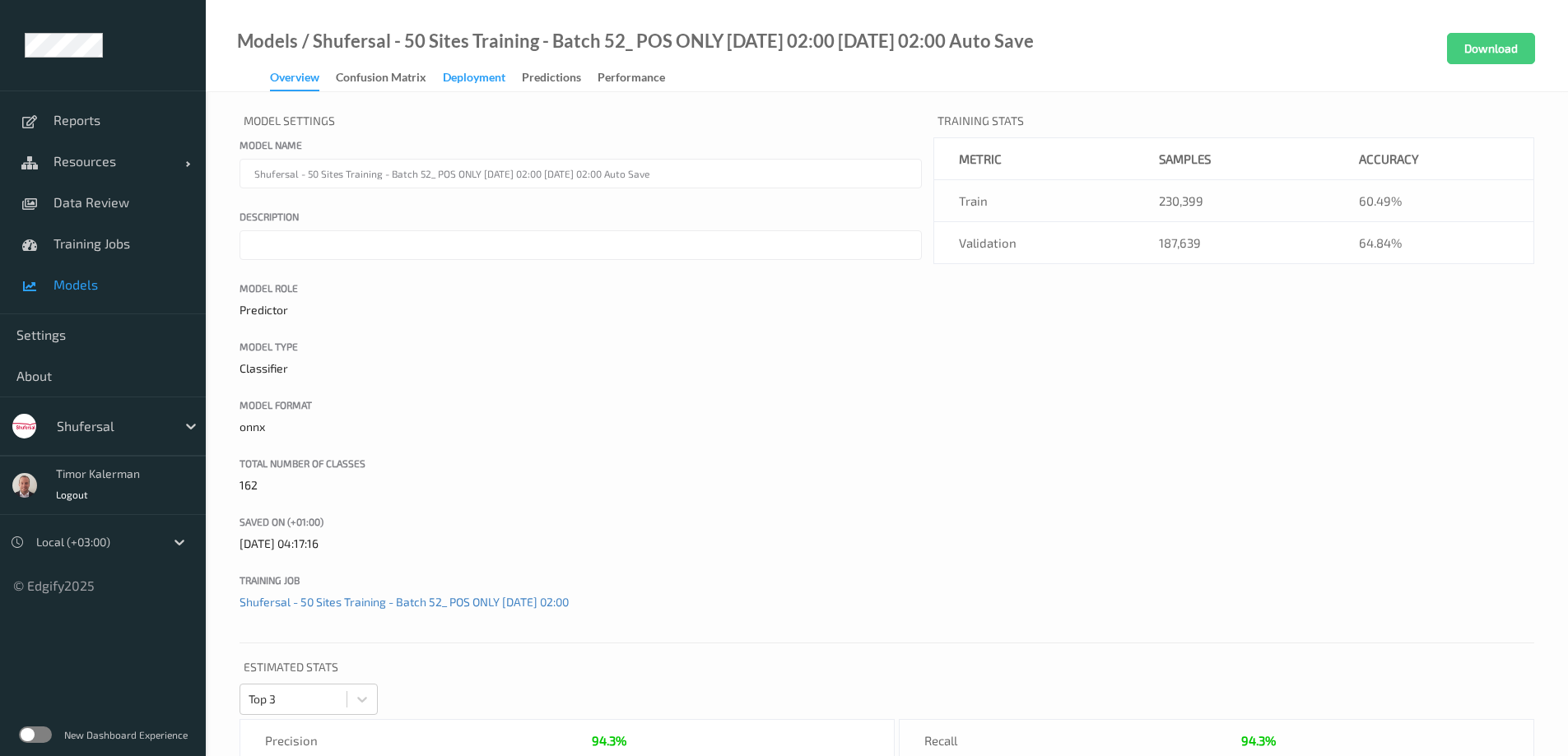
click at [488, 77] on div "Deployment" at bounding box center [473, 79] width 62 height 20
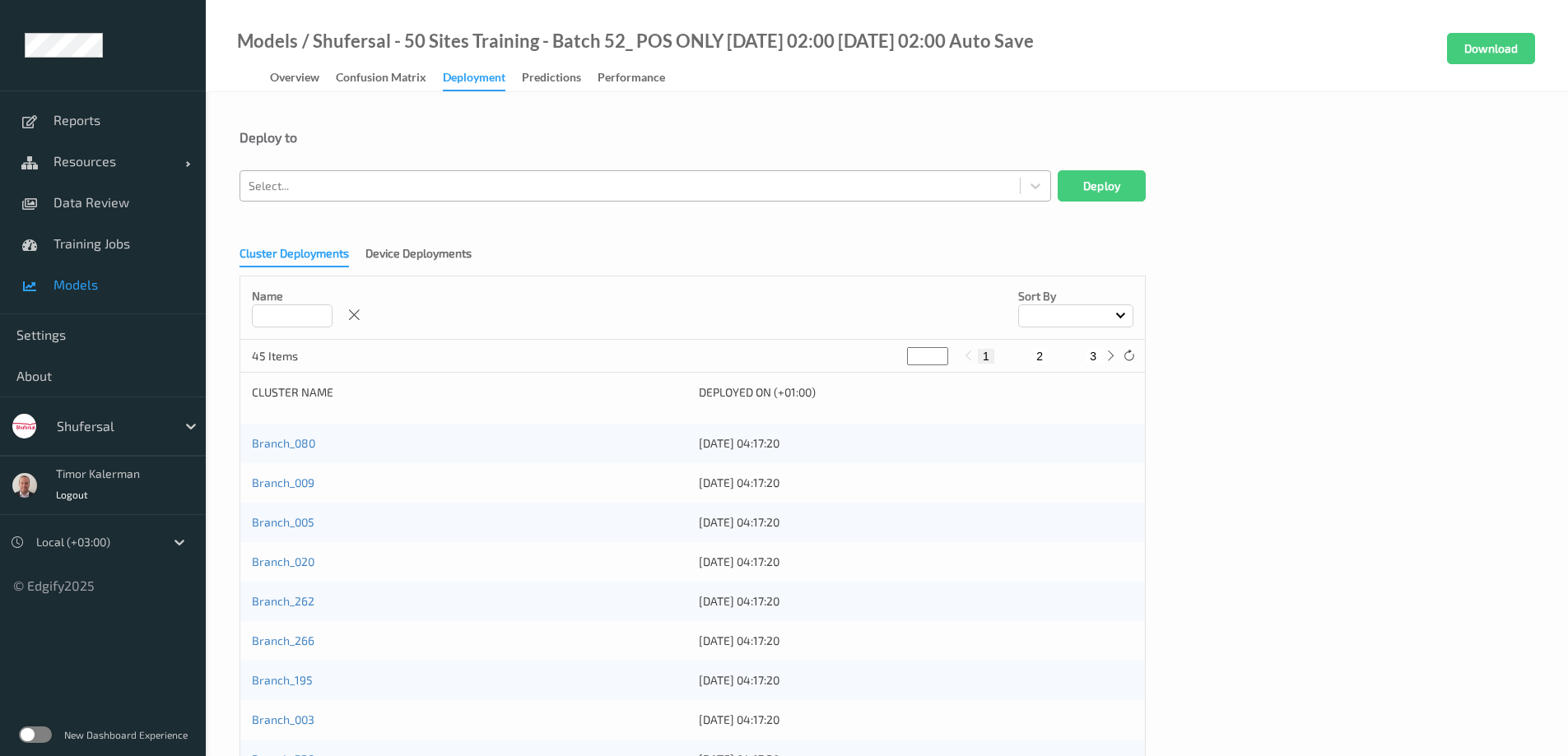
click at [358, 192] on div at bounding box center [630, 186] width 763 height 20
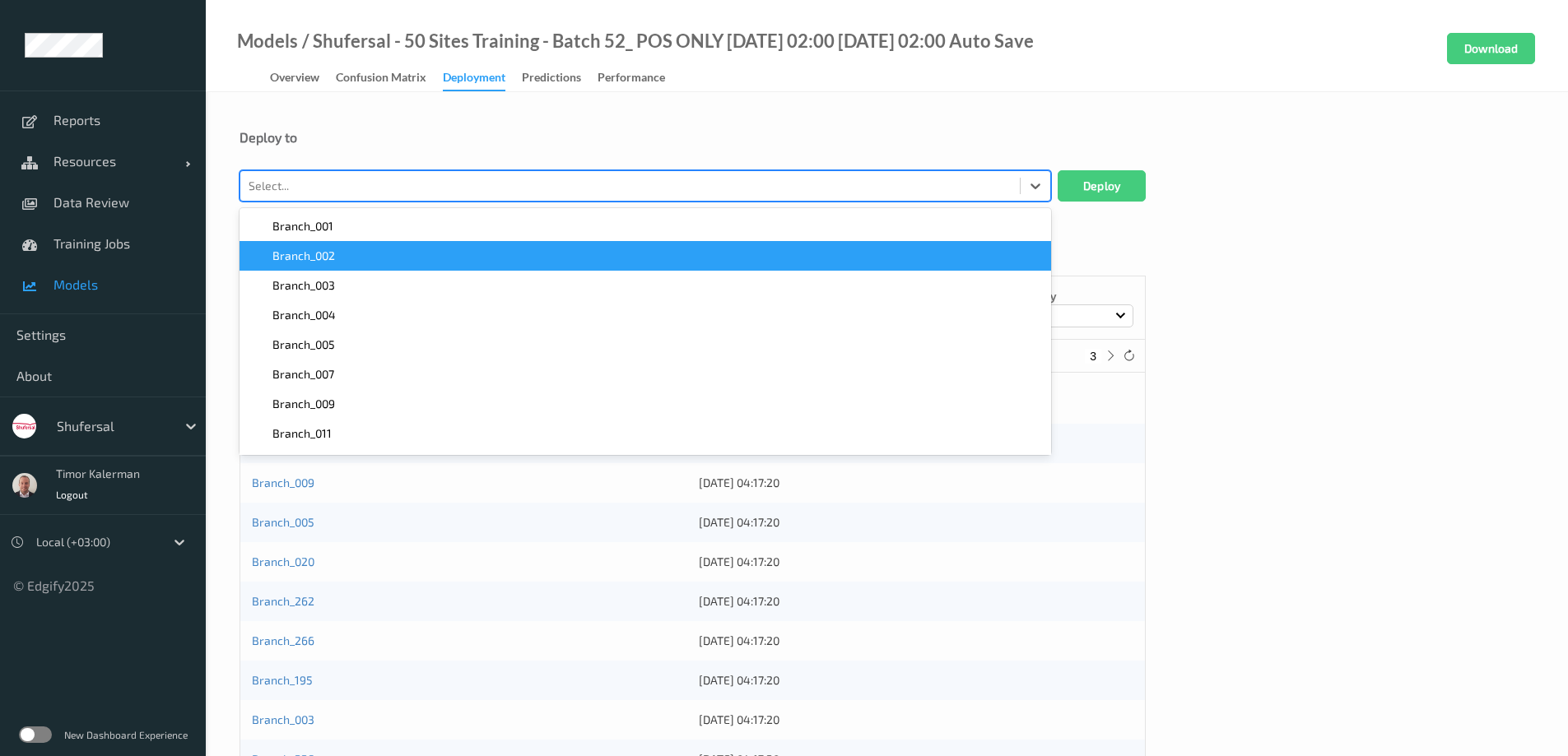
click at [362, 145] on div "Deploy to" at bounding box center [886, 149] width 1295 height 41
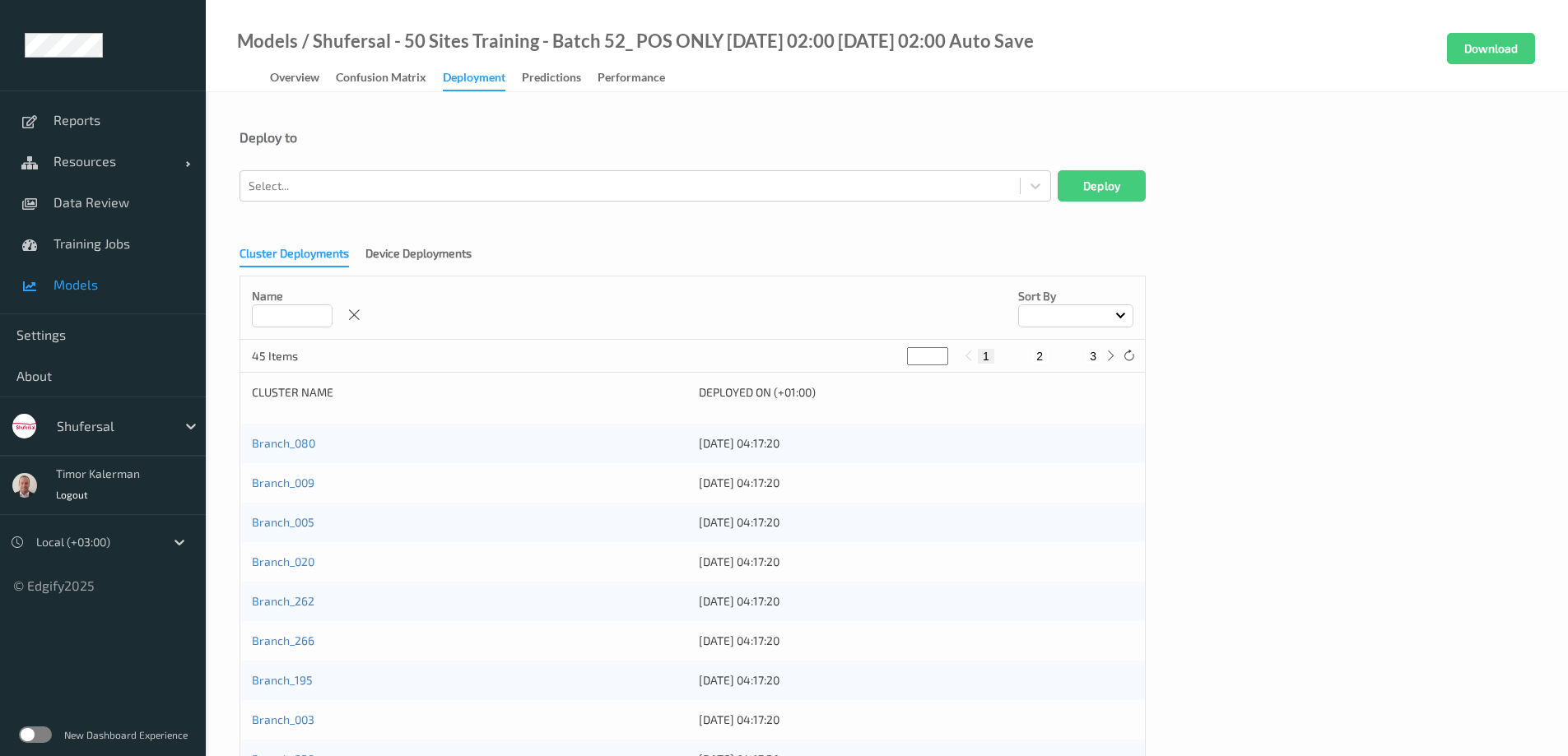
click at [427, 266] on div "Cluster Deployments Device Deployments" at bounding box center [364, 256] width 249 height 22
click at [426, 264] on div "Device Deployments" at bounding box center [418, 255] width 106 height 20
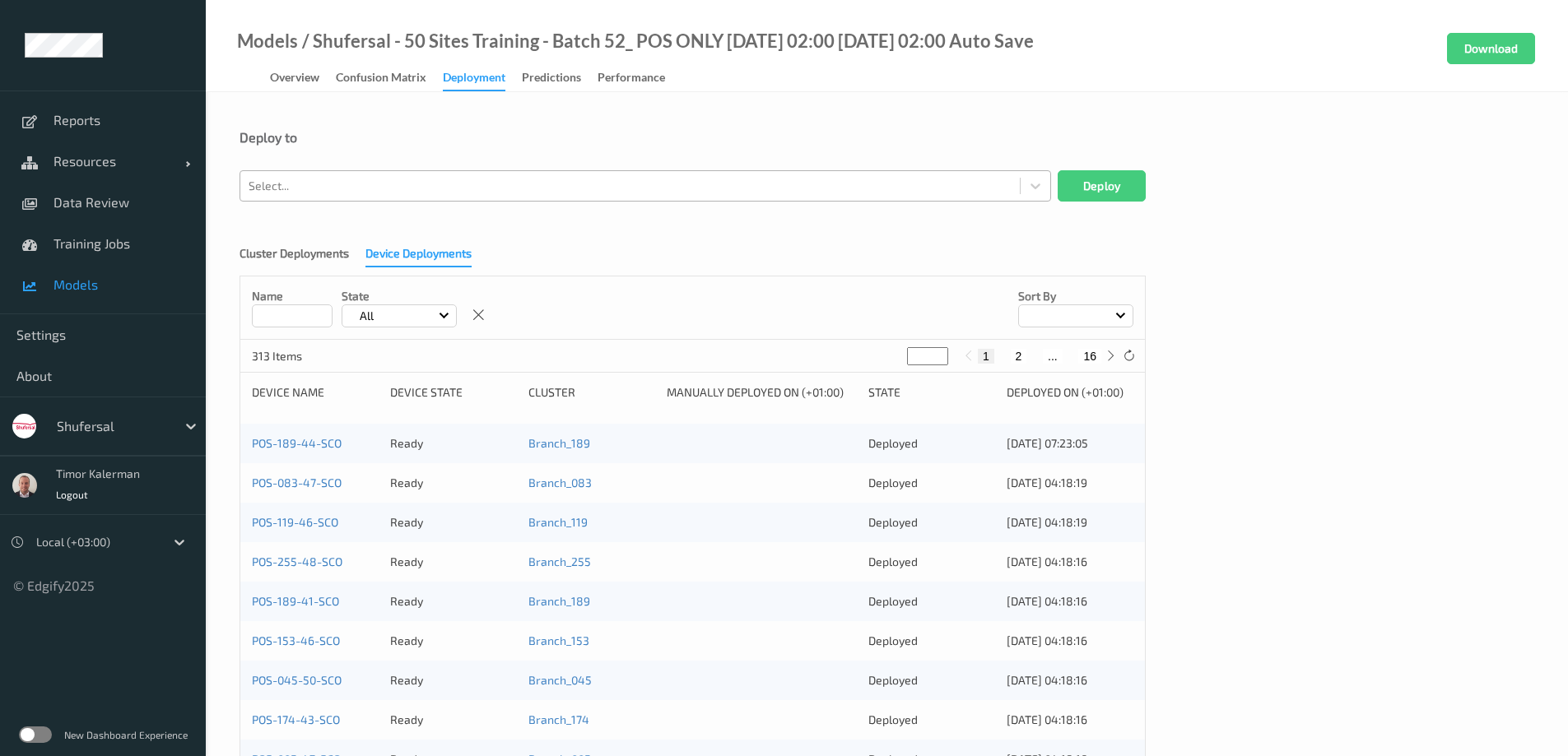
click at [387, 189] on div at bounding box center [630, 186] width 763 height 20
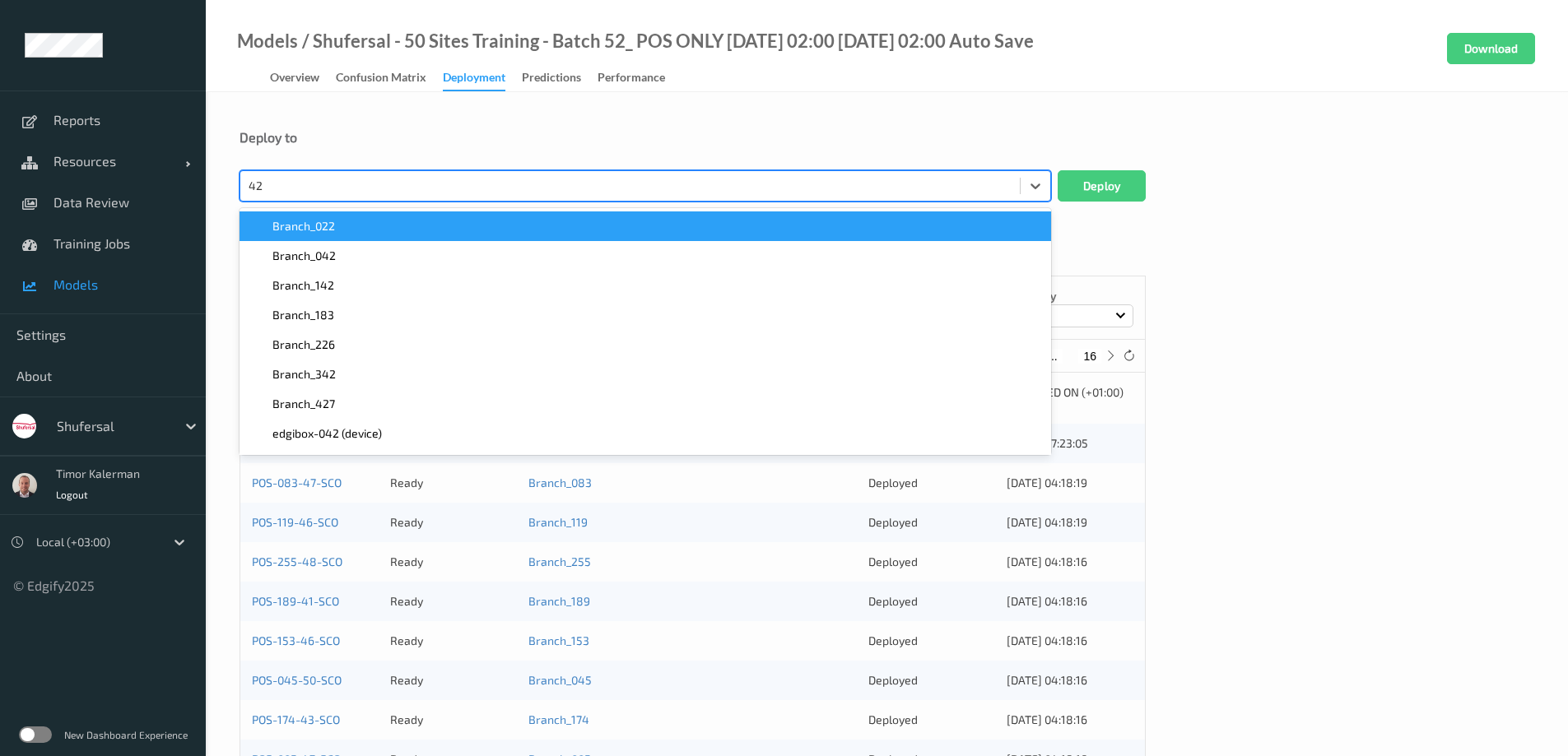
type input "427"
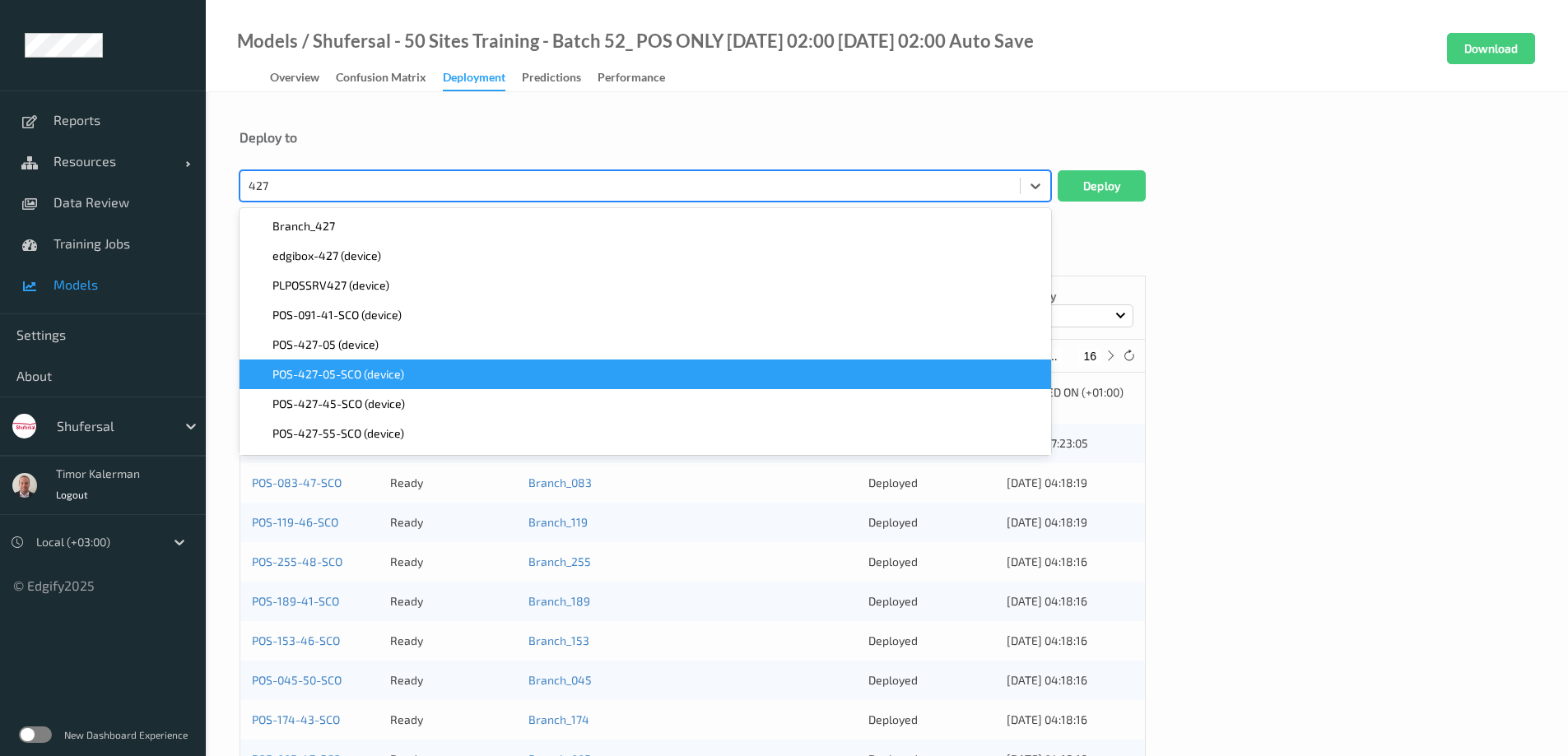
scroll to position [86, 0]
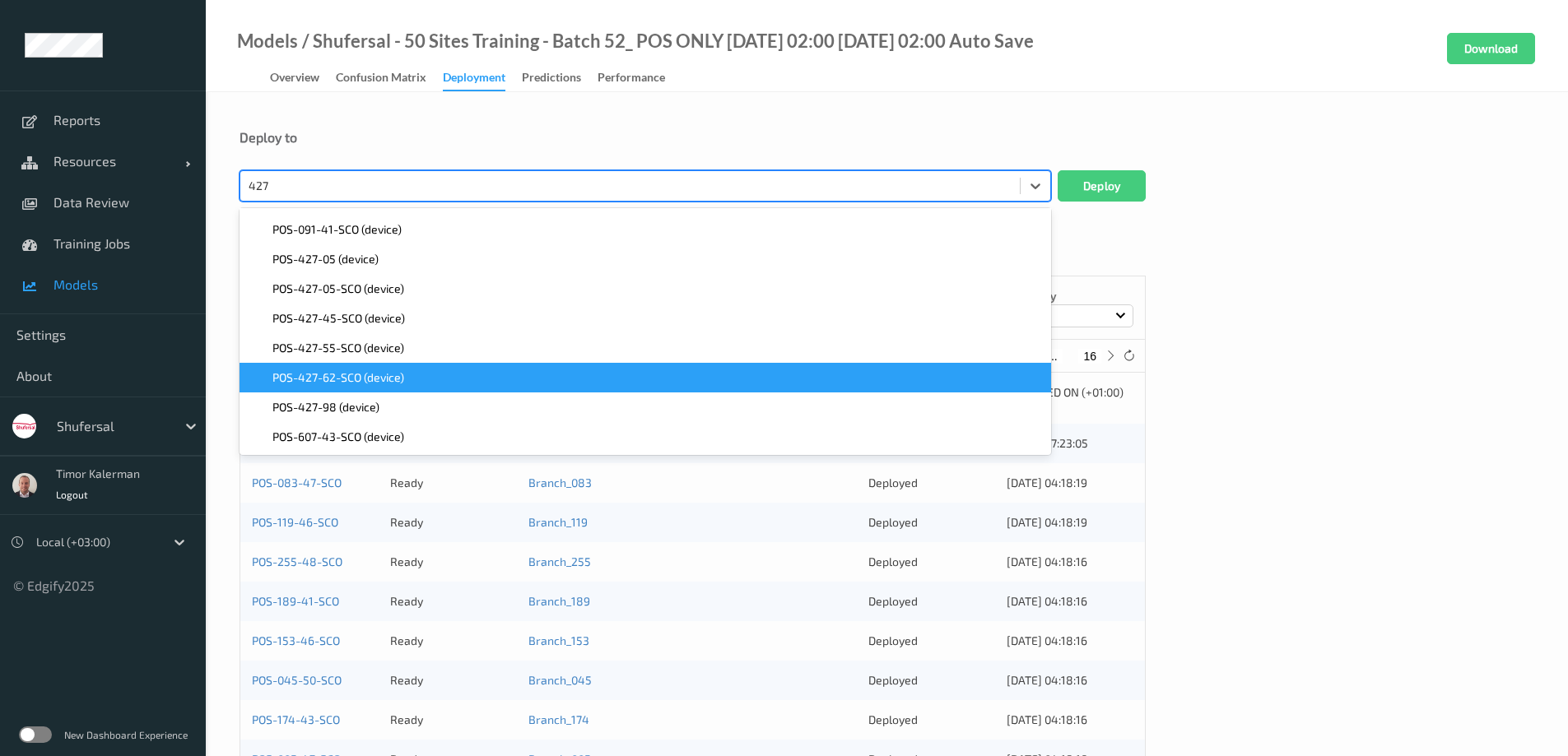
click at [344, 383] on span "POS-427-62-SCO (device)" at bounding box center [338, 378] width 131 height 17
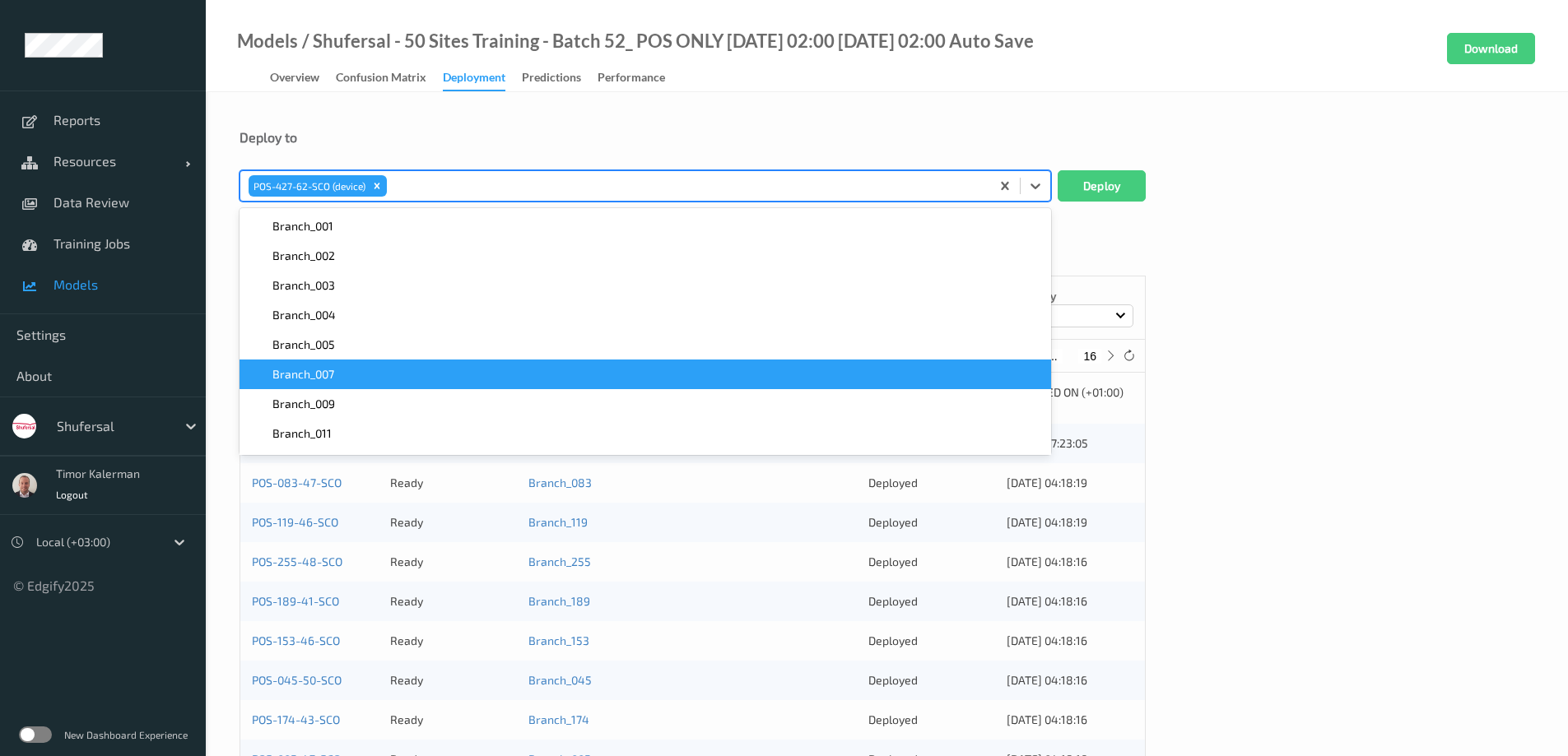
click at [633, 124] on div "Deploy to option POS-427-62-SCO (device), selected. option Branch_007 focused, …" at bounding box center [886, 670] width 1362 height 1156
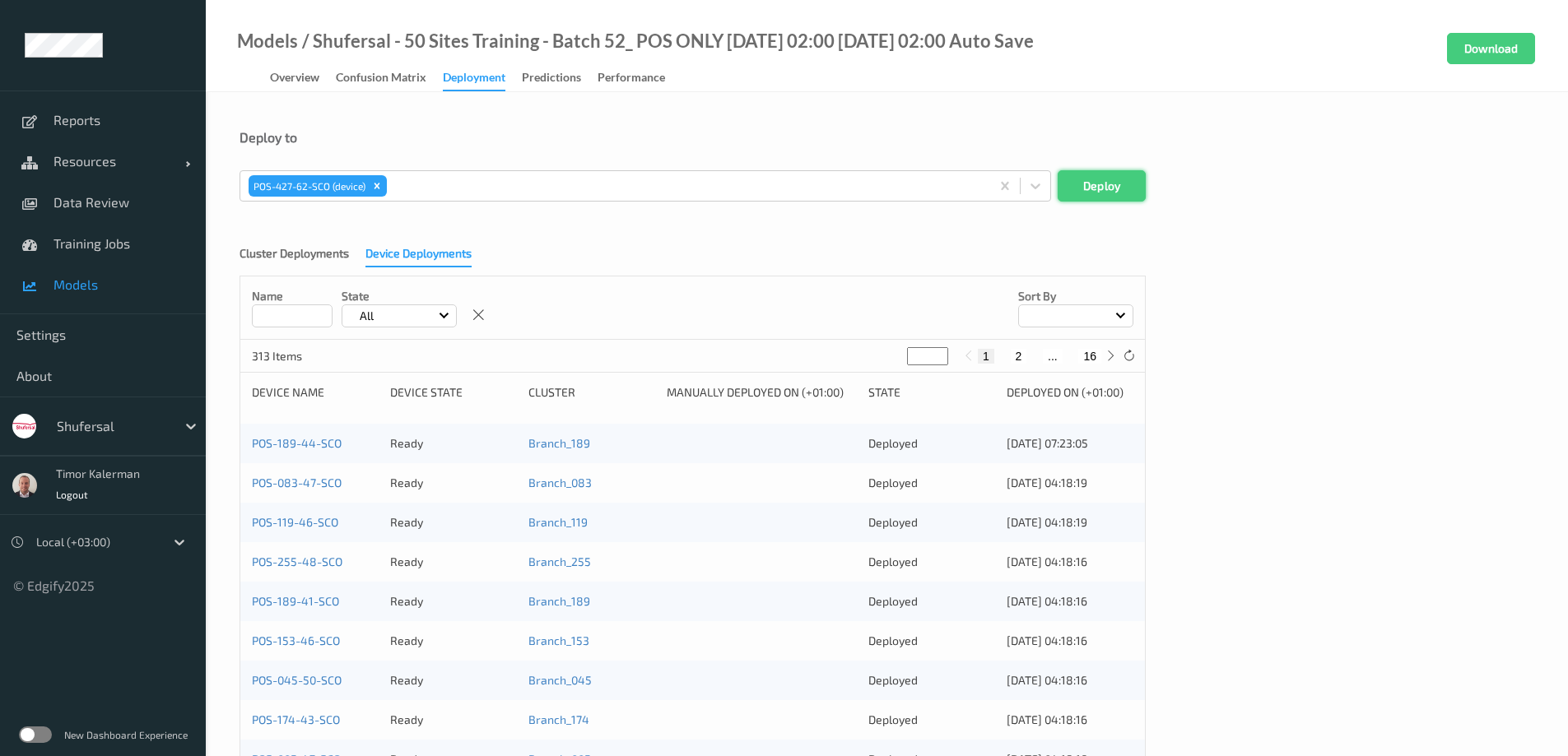
click at [1125, 188] on button "Deploy" at bounding box center [1101, 186] width 88 height 32
click at [298, 447] on link "POS-427-62-SCO" at bounding box center [295, 443] width 88 height 14
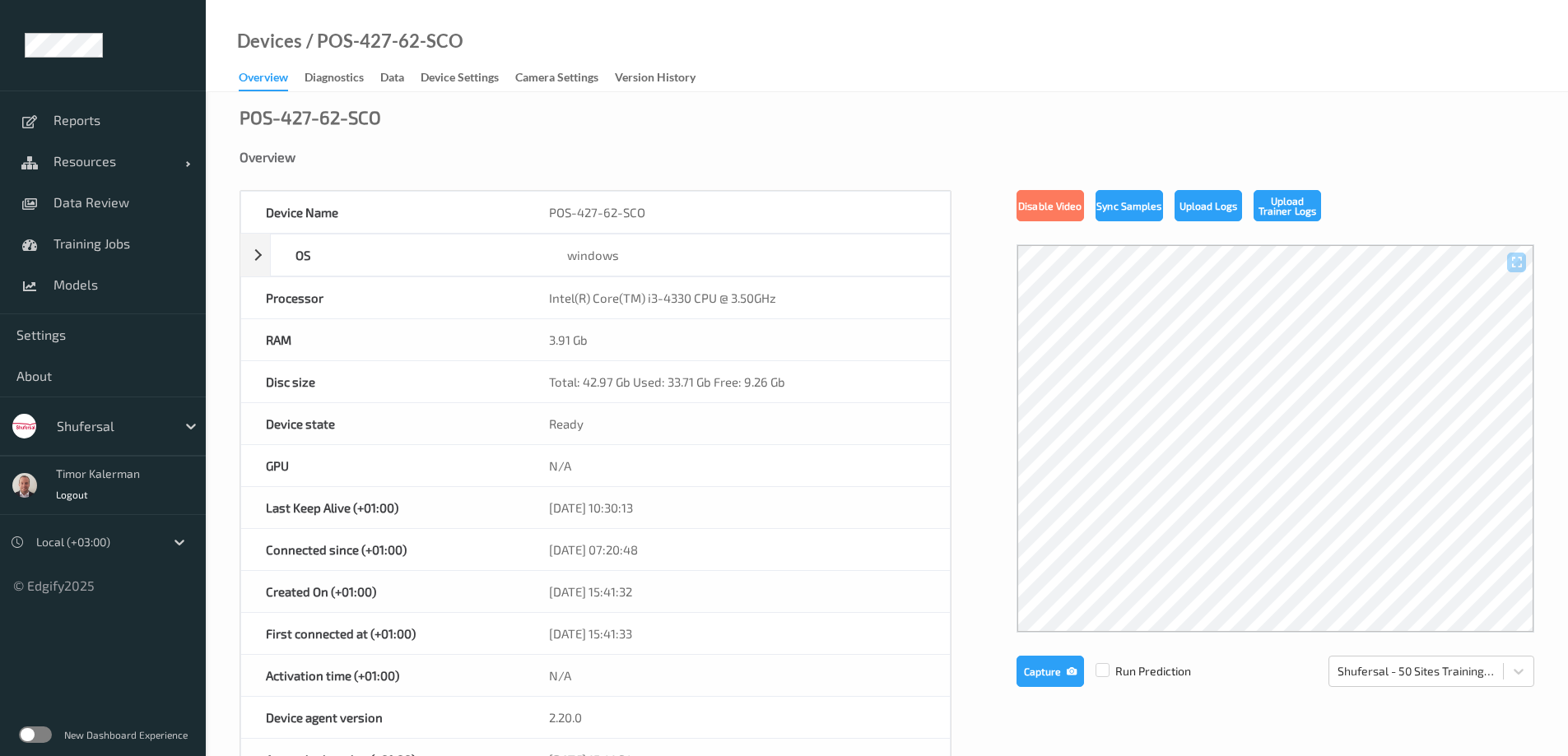
click at [31, 729] on label at bounding box center [36, 734] width 33 height 17
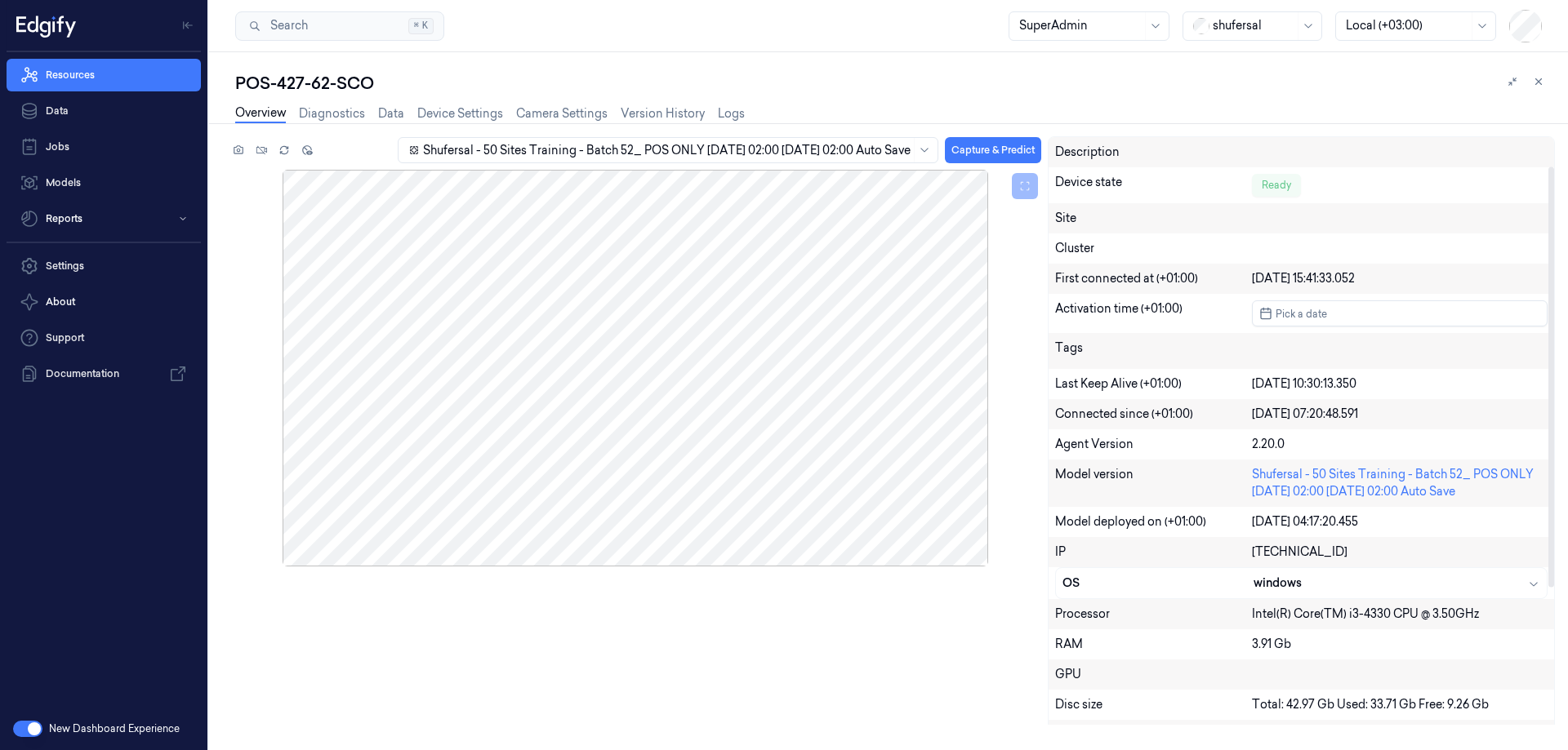
scroll to position [233, 0]
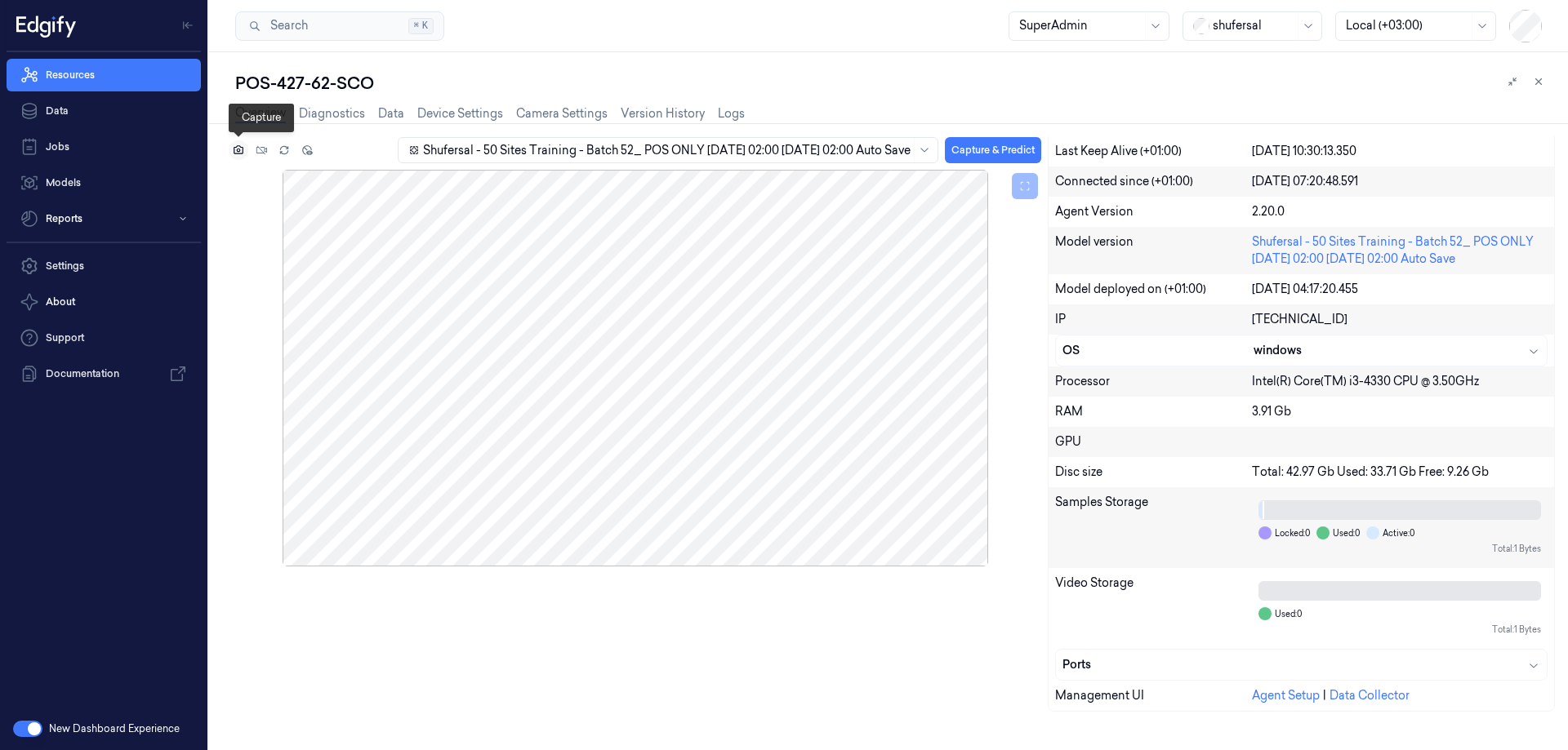
click at [236, 145] on icon at bounding box center [238, 149] width 11 height 11
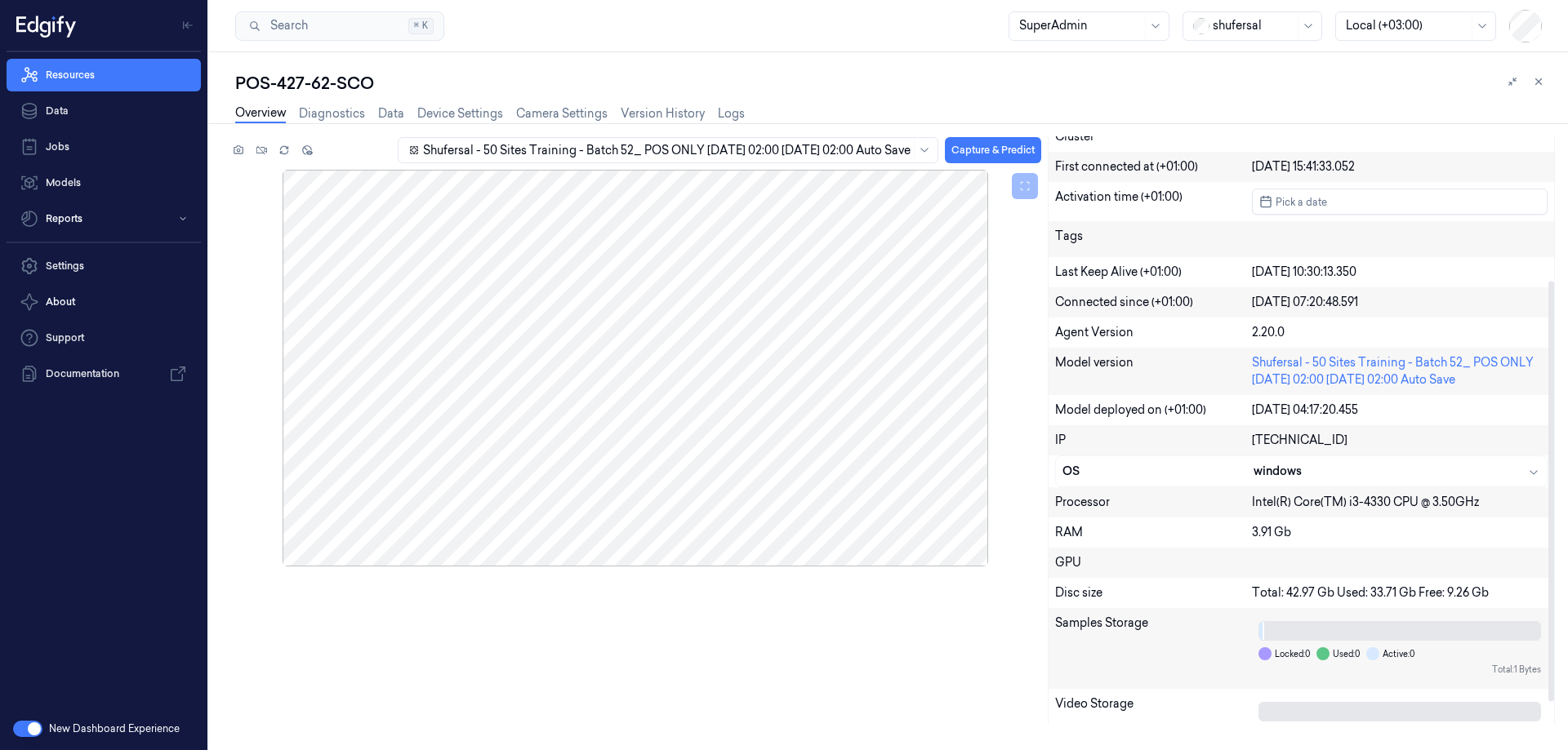
scroll to position [0, 0]
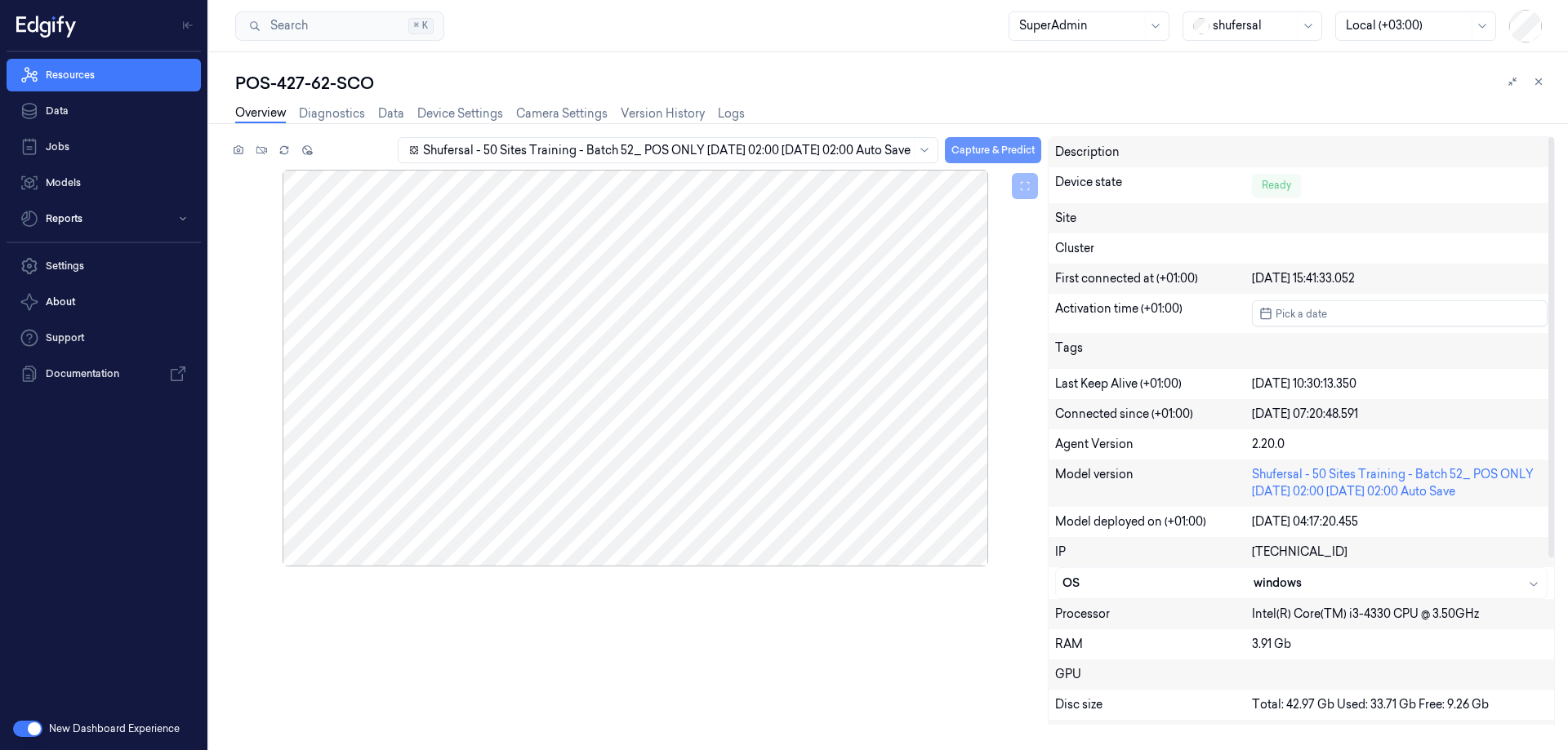
click at [945, 157] on button "Capture & Predict" at bounding box center [993, 150] width 96 height 26
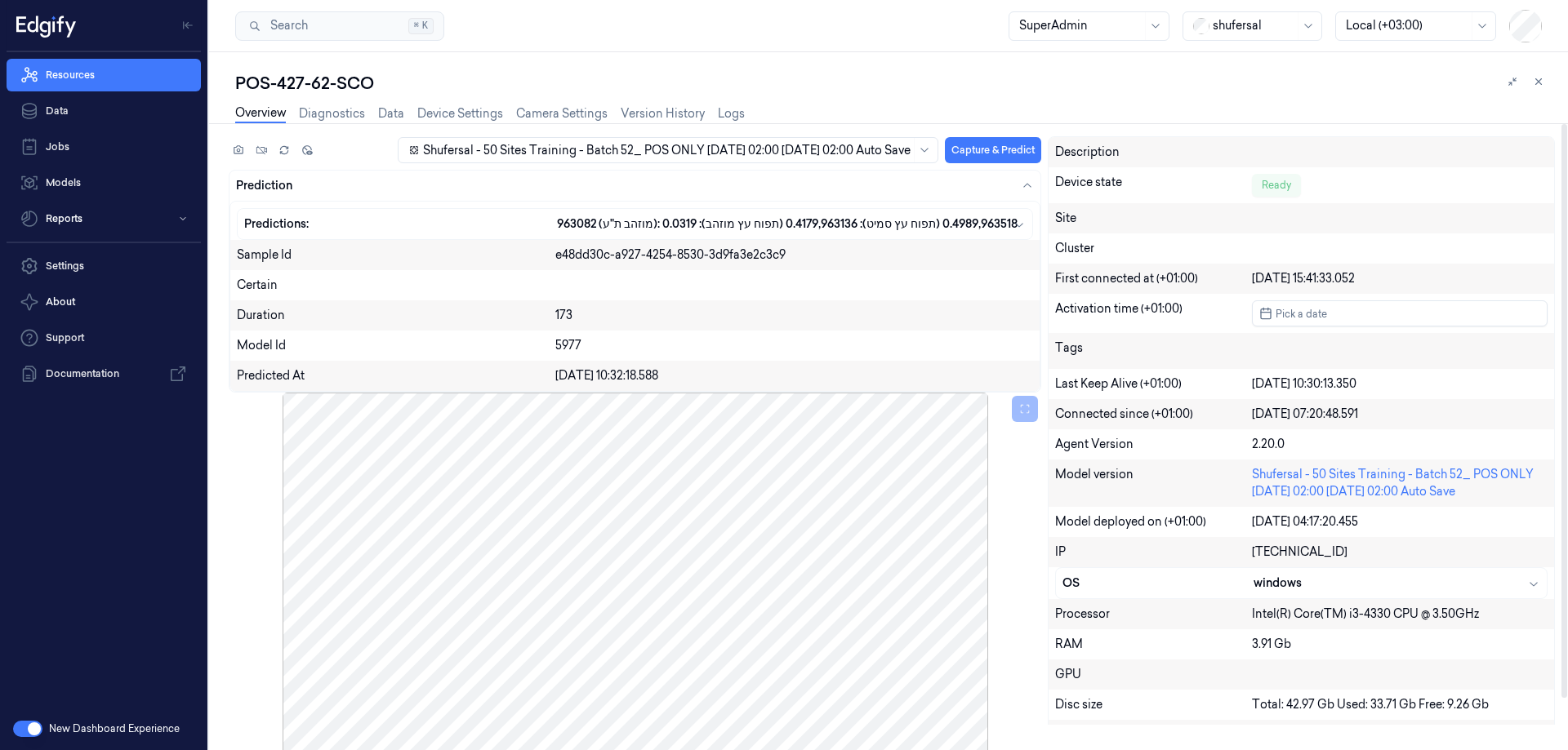
scroll to position [56, 0]
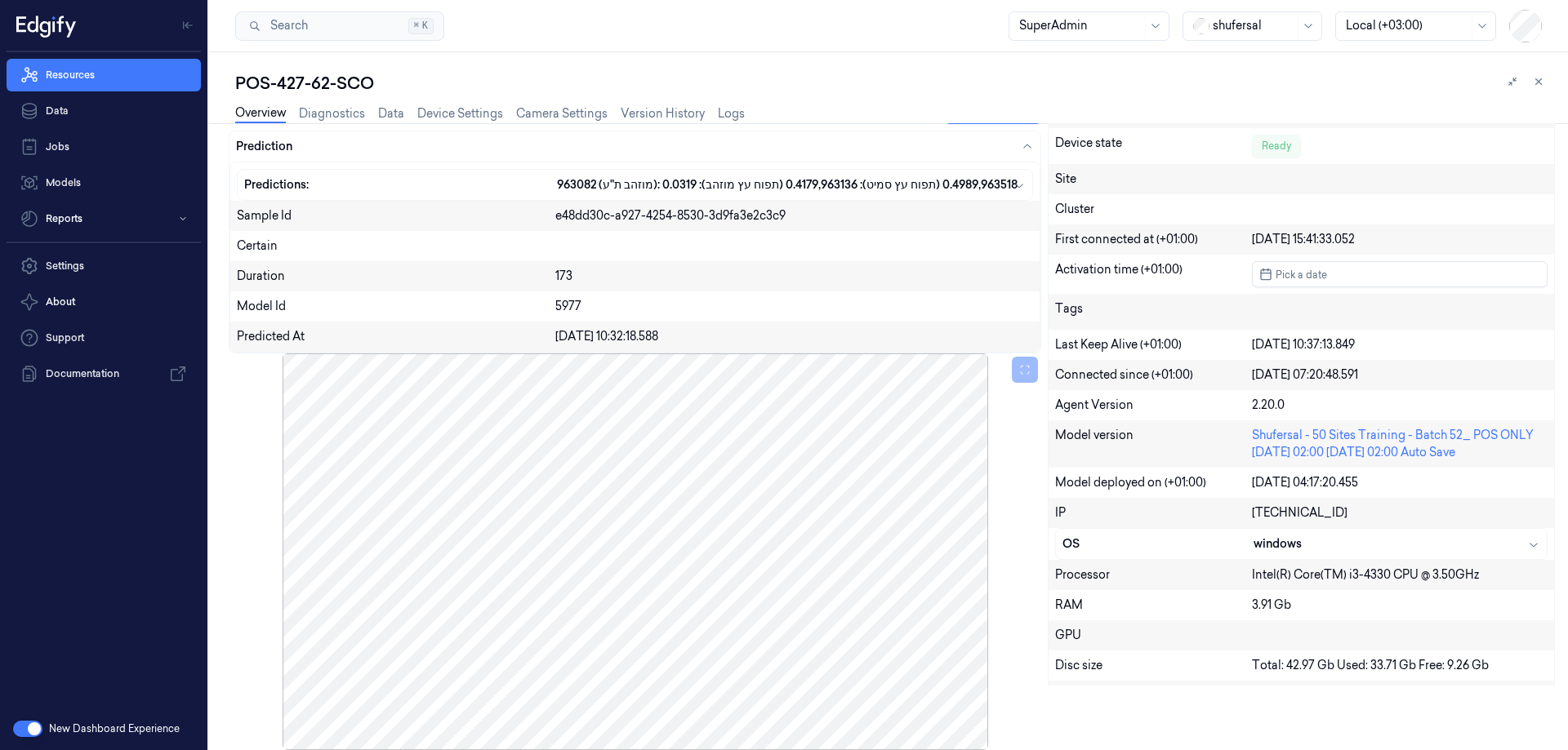
click at [1286, 9] on div "Search Search... ⌘ K SuperAdmin shufersal Local (+03:00)" at bounding box center [887, 26] width 1359 height 52
click at [1282, 20] on div at bounding box center [1253, 26] width 82 height 17
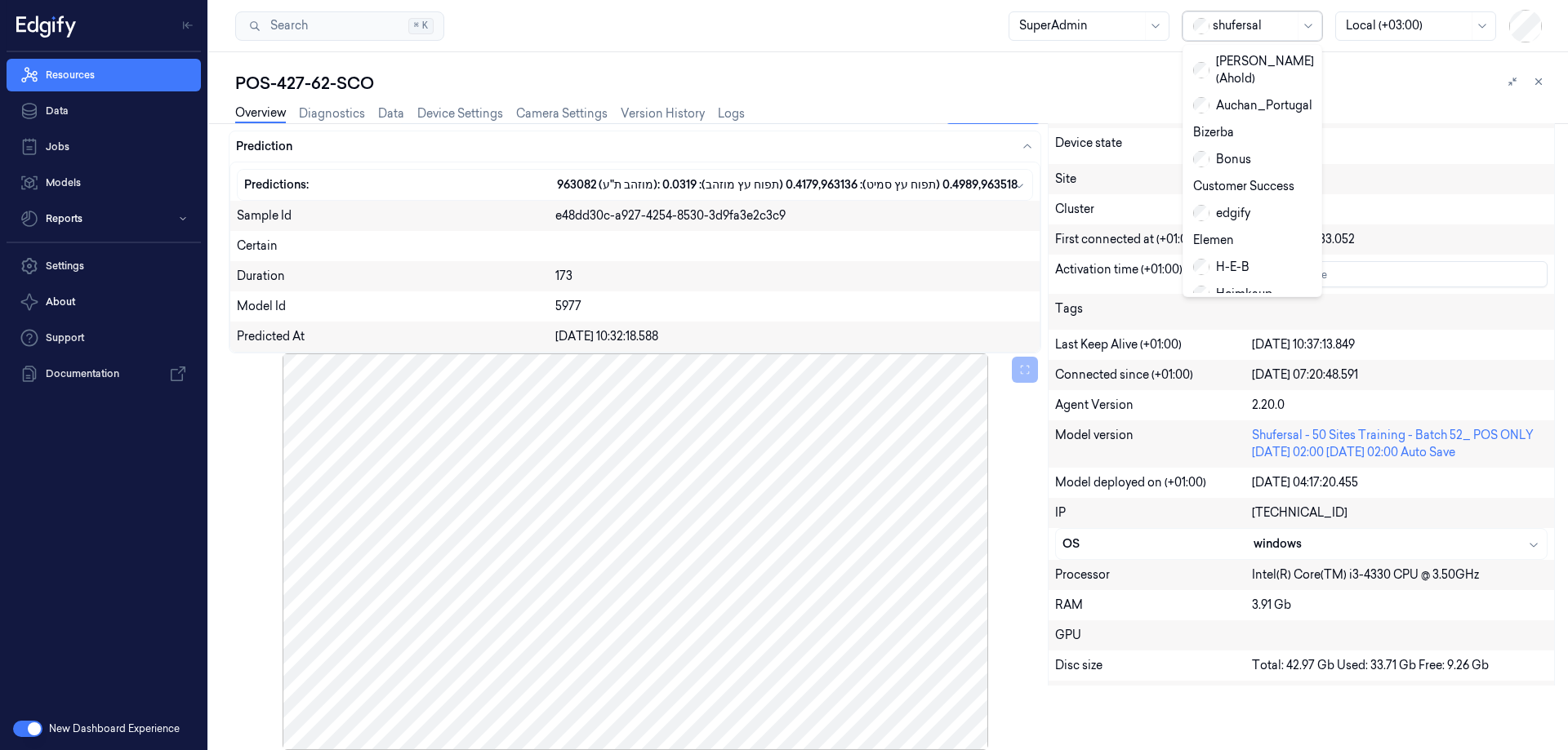
type input "H"
click at [1261, 124] on div "H-E-B" at bounding box center [1252, 133] width 118 height 17
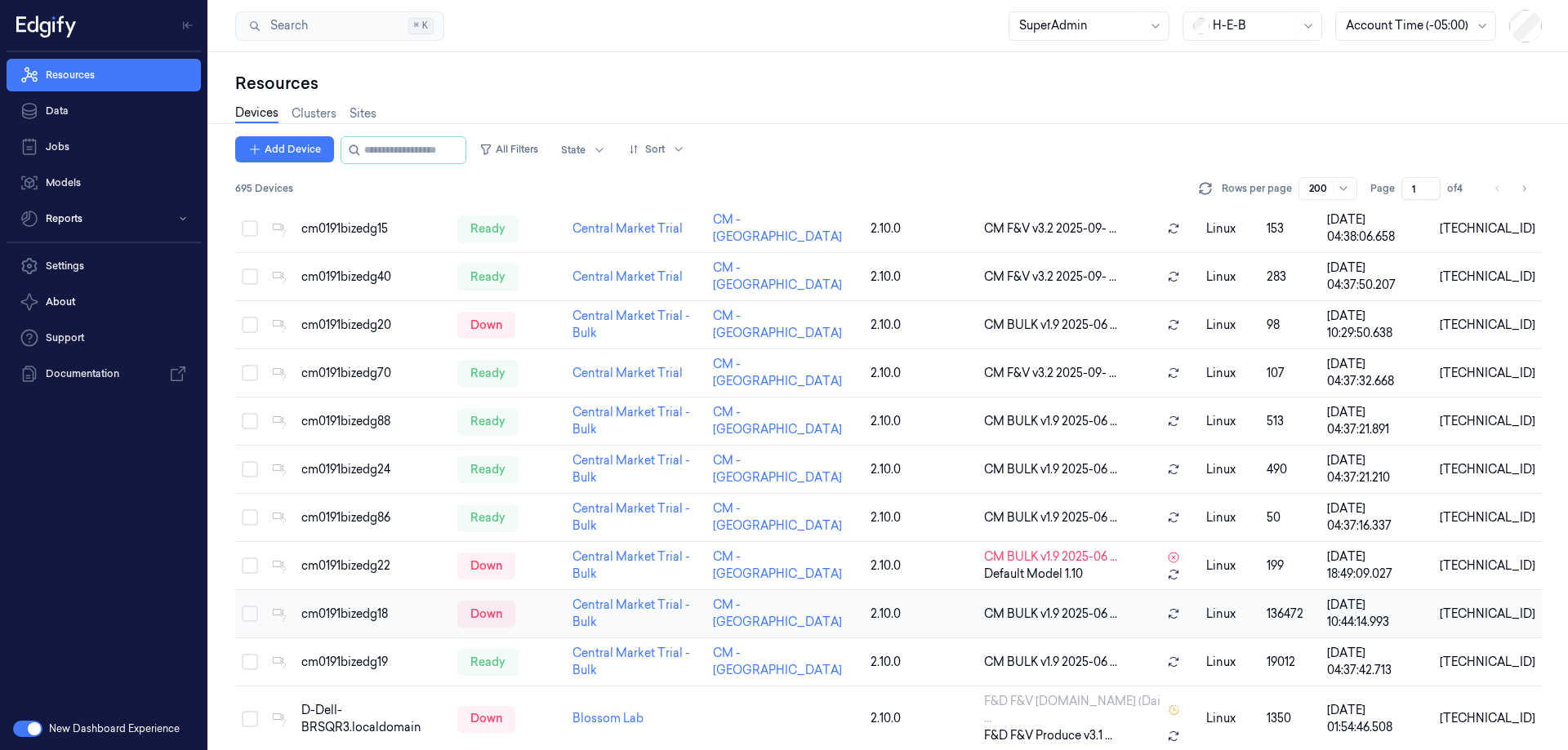
scroll to position [734, 0]
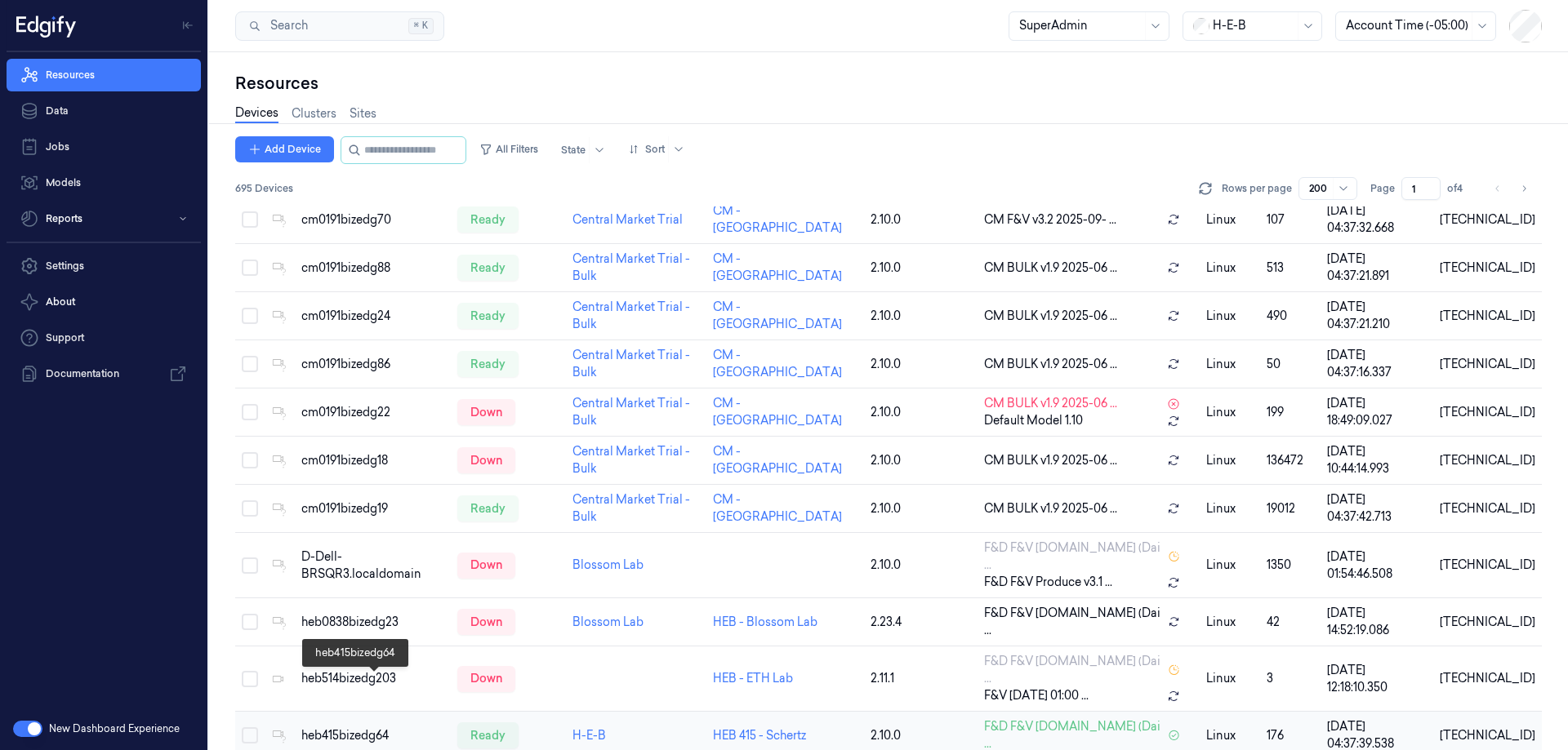
click at [365, 727] on div "heb415bizedg64" at bounding box center [373, 736] width 143 height 17
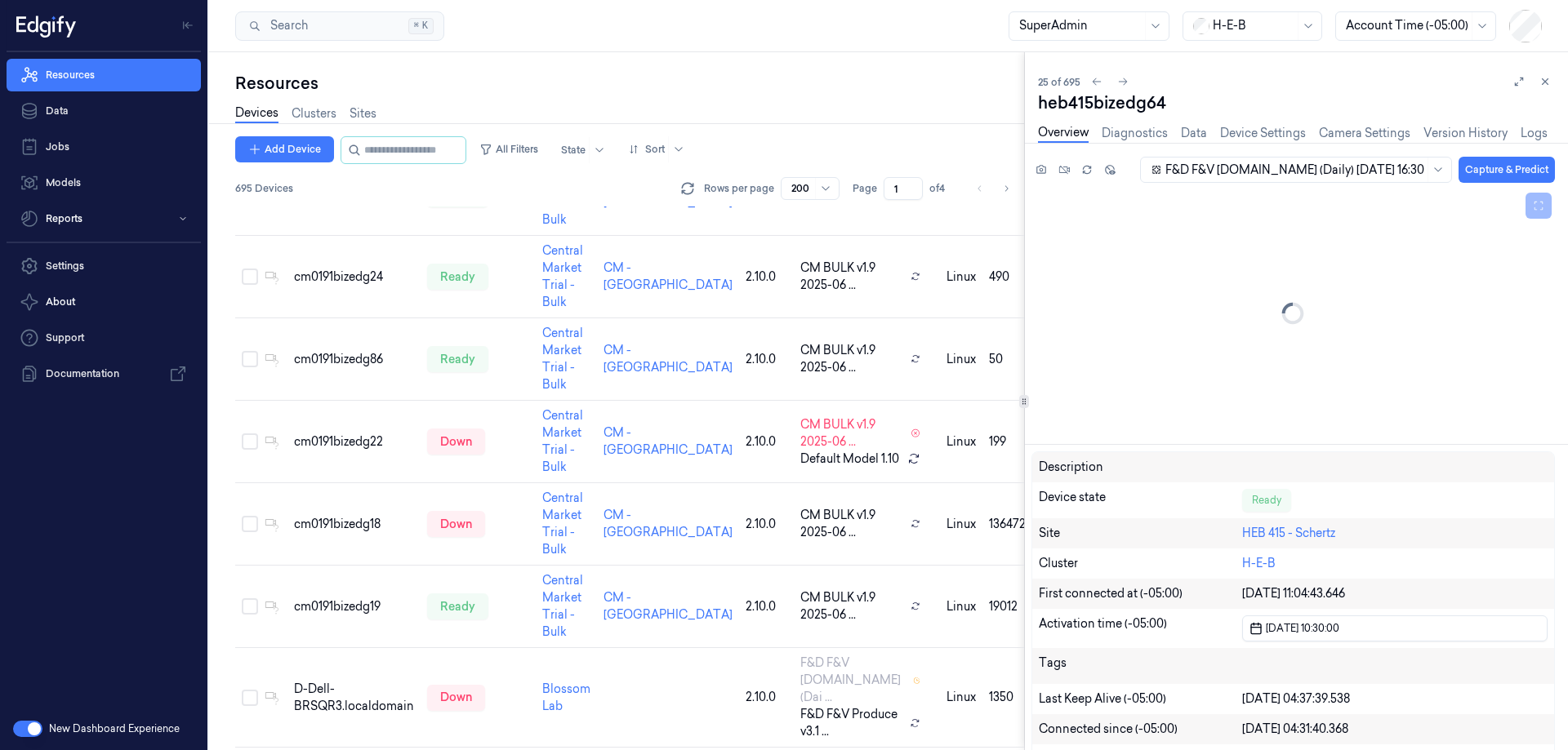
scroll to position [1120, 0]
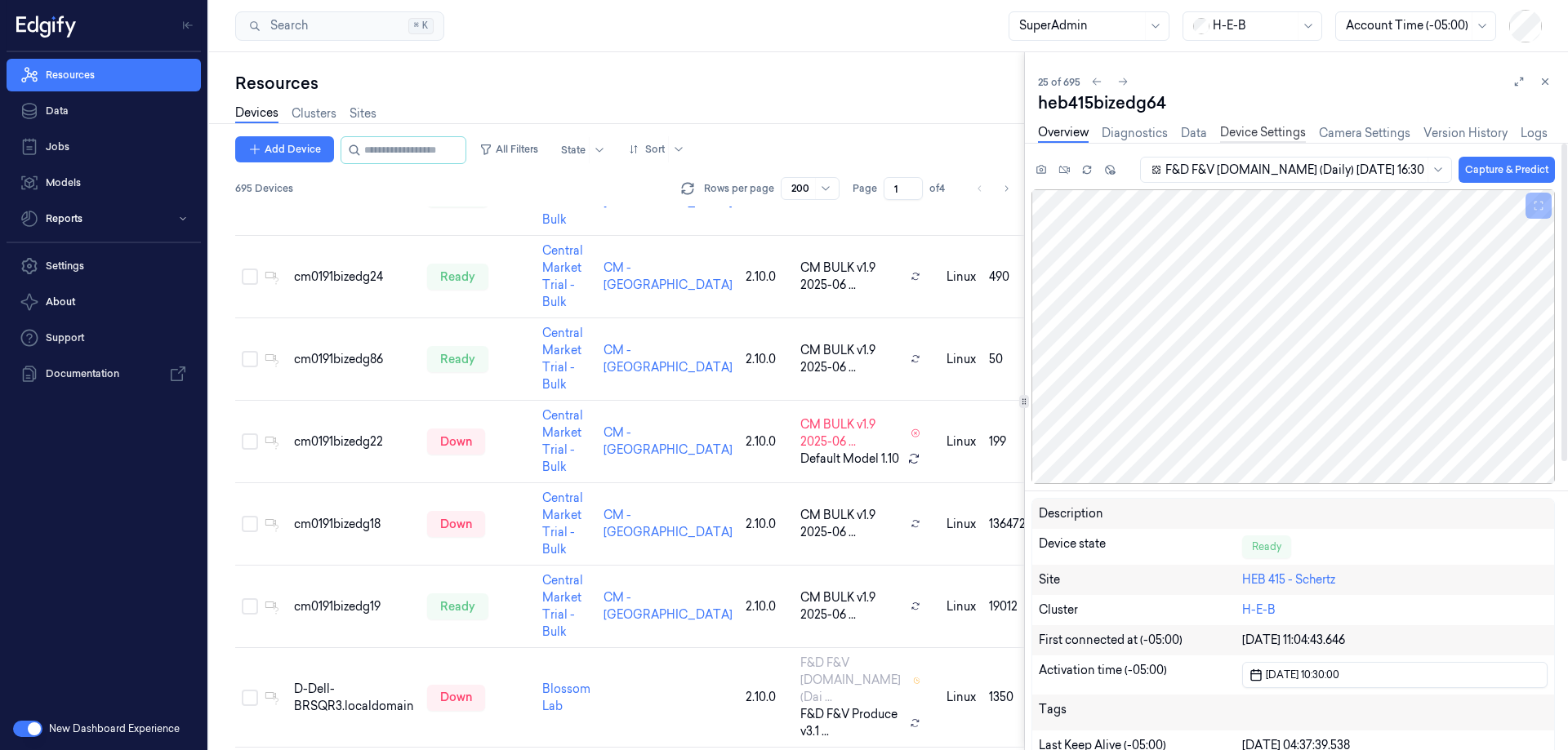
click at [1272, 126] on link "Device Settings" at bounding box center [1262, 134] width 86 height 19
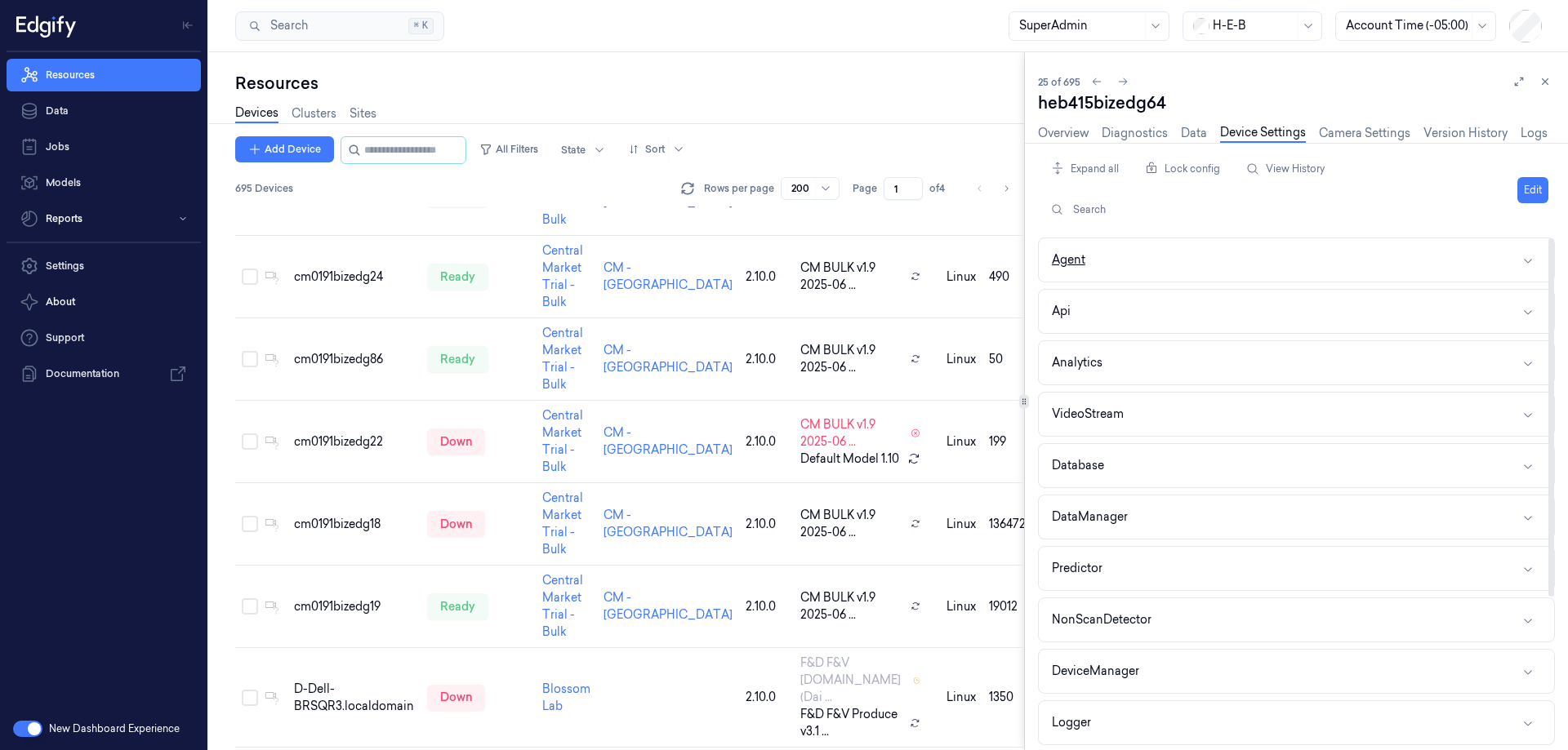
click at [1120, 258] on button "Agent" at bounding box center [1296, 260] width 515 height 43
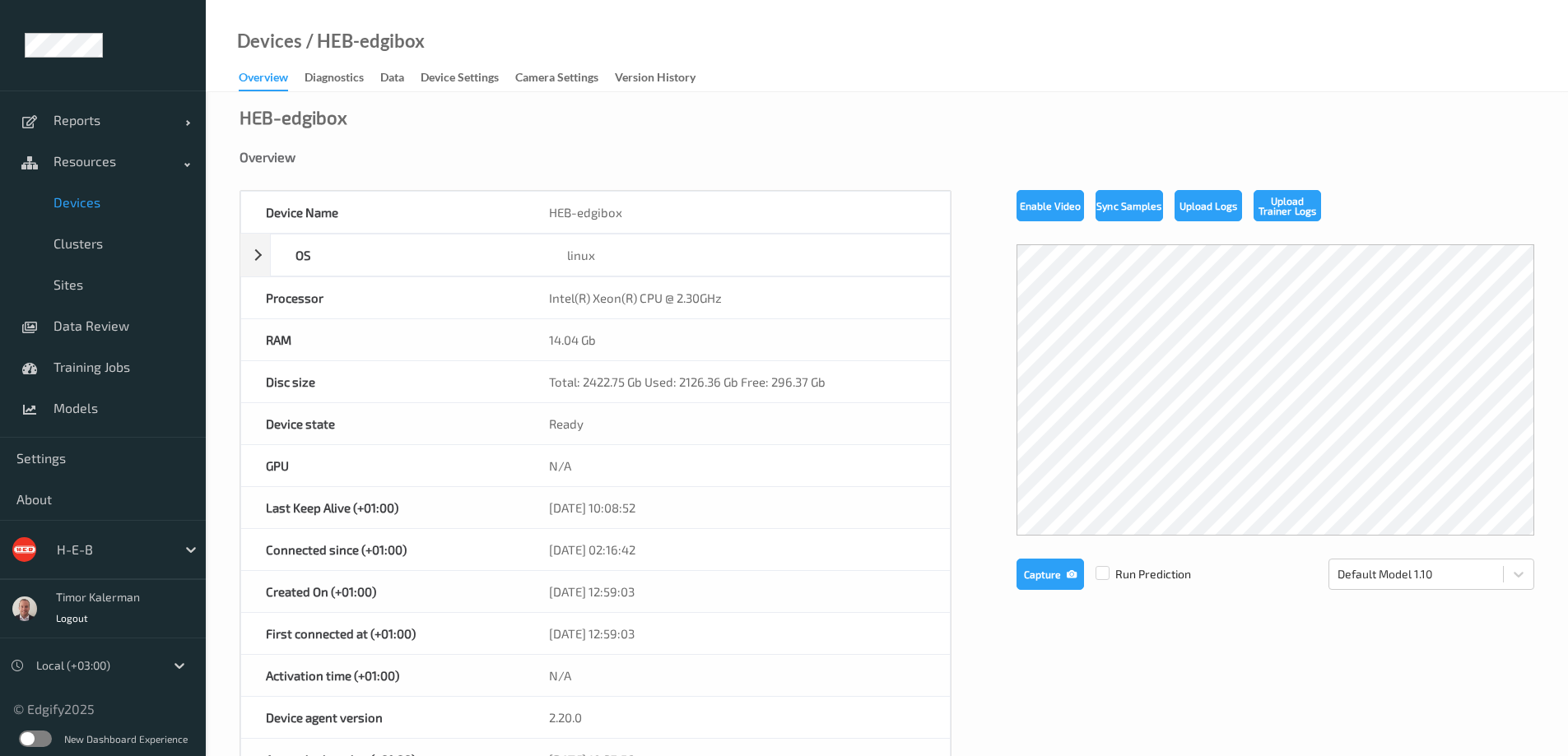
scroll to position [632, 0]
